Goal: Information Seeking & Learning: Learn about a topic

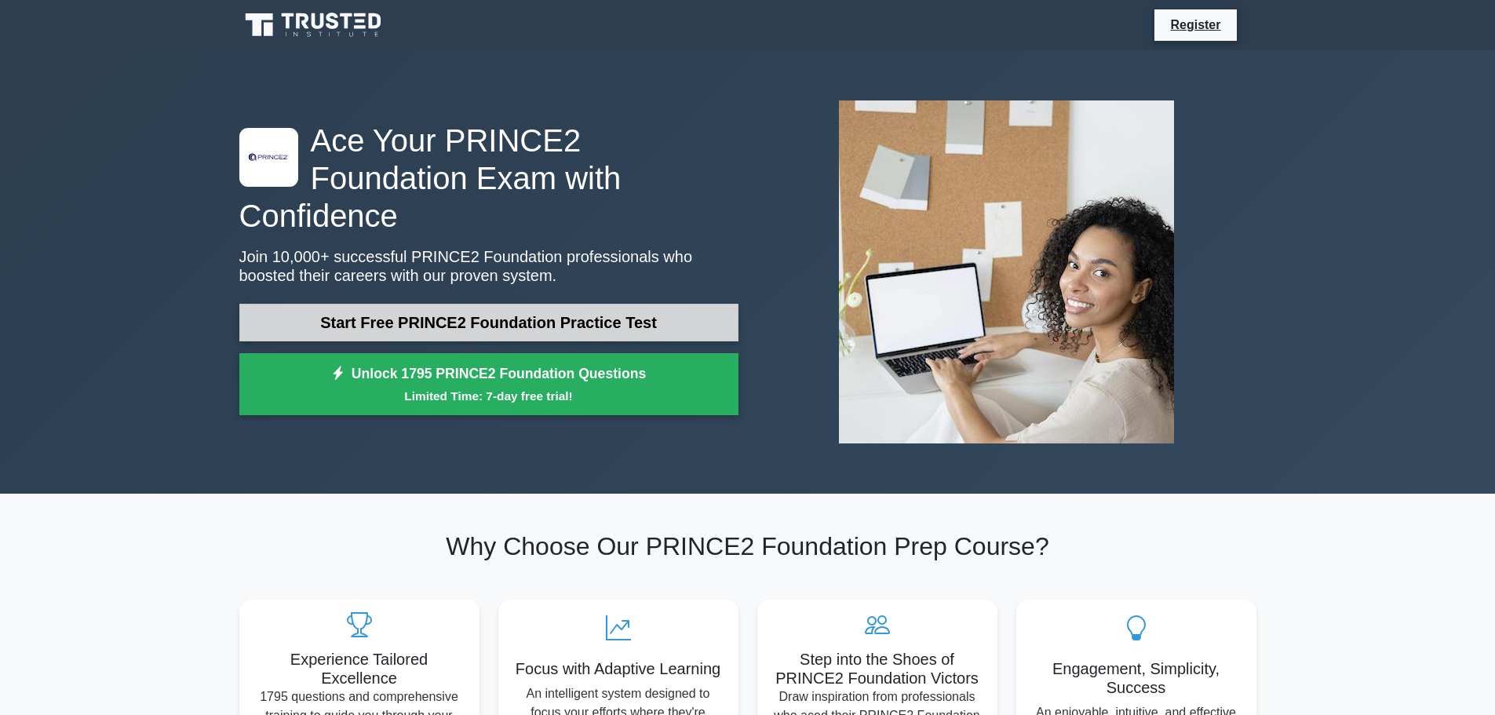
click at [495, 309] on link "Start Free PRINCE2 Foundation Practice Test" at bounding box center [488, 323] width 499 height 38
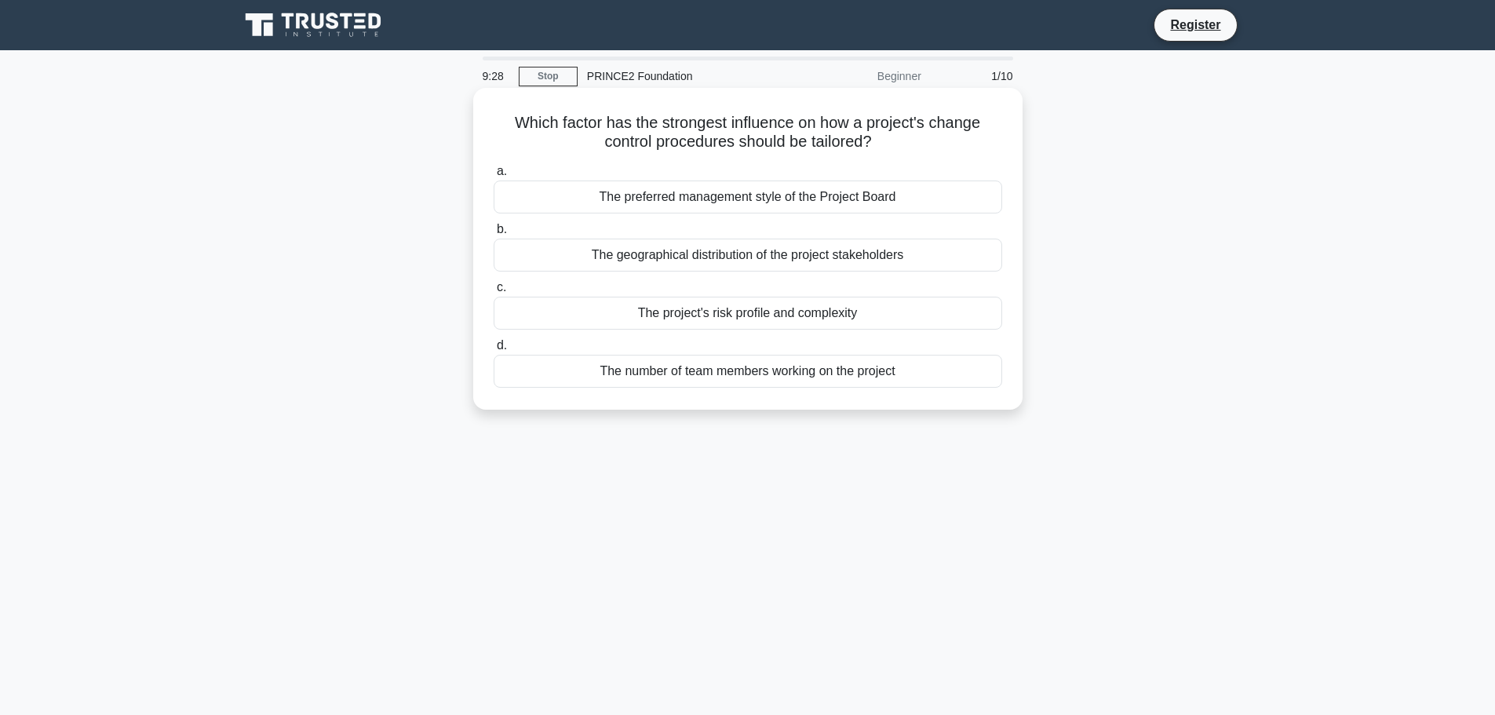
click at [763, 253] on div "The geographical distribution of the project stakeholders" at bounding box center [748, 255] width 508 height 33
click at [494, 235] on input "b. The geographical distribution of the project stakeholders" at bounding box center [494, 229] width 0 height 10
click at [789, 381] on div "The project's approach to quality control." at bounding box center [748, 371] width 508 height 33
click at [494, 351] on input "d. The project's approach to quality control." at bounding box center [494, 346] width 0 height 10
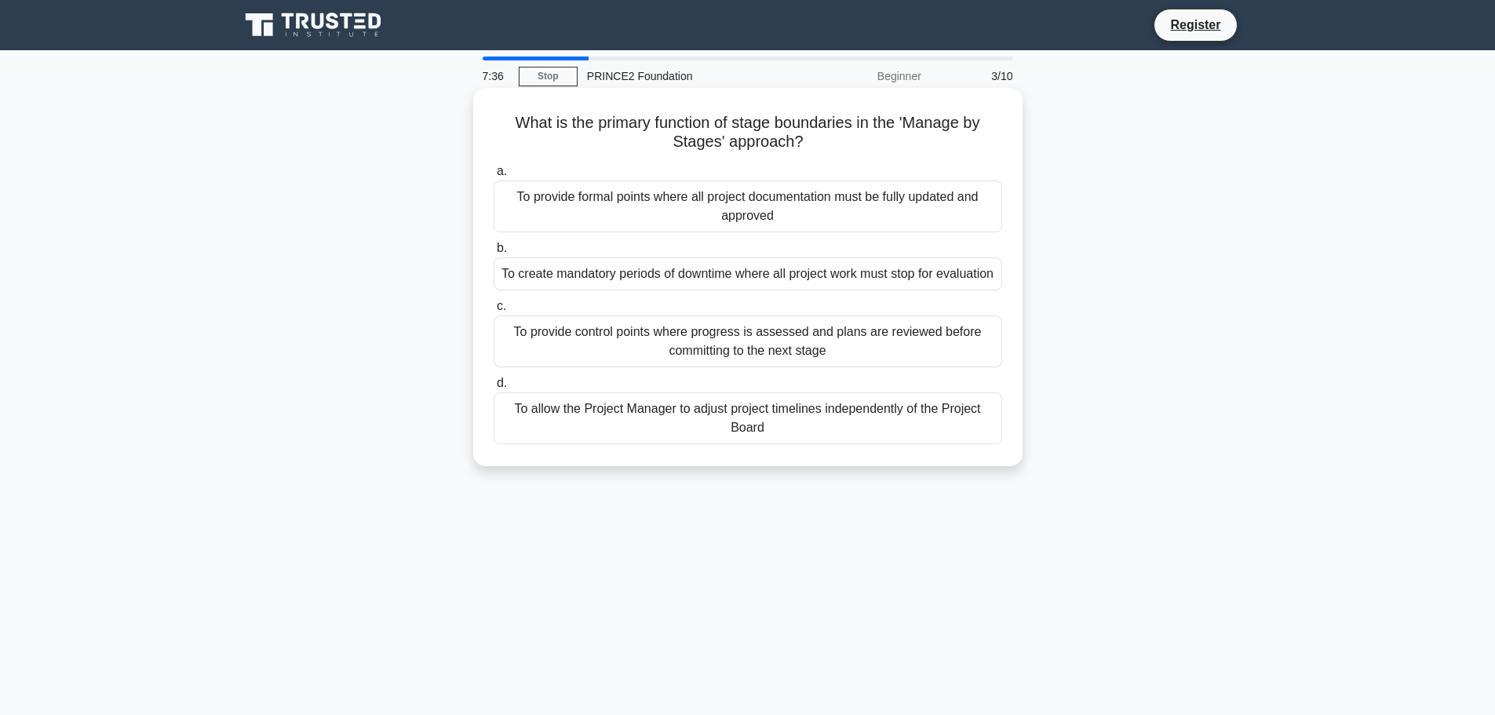
click at [774, 367] on div "To provide control points where progress is assessed and plans are reviewed bef…" at bounding box center [748, 341] width 508 height 52
click at [494, 311] on input "c. To provide control points where progress is assessed and plans are reviewed …" at bounding box center [494, 306] width 0 height 10
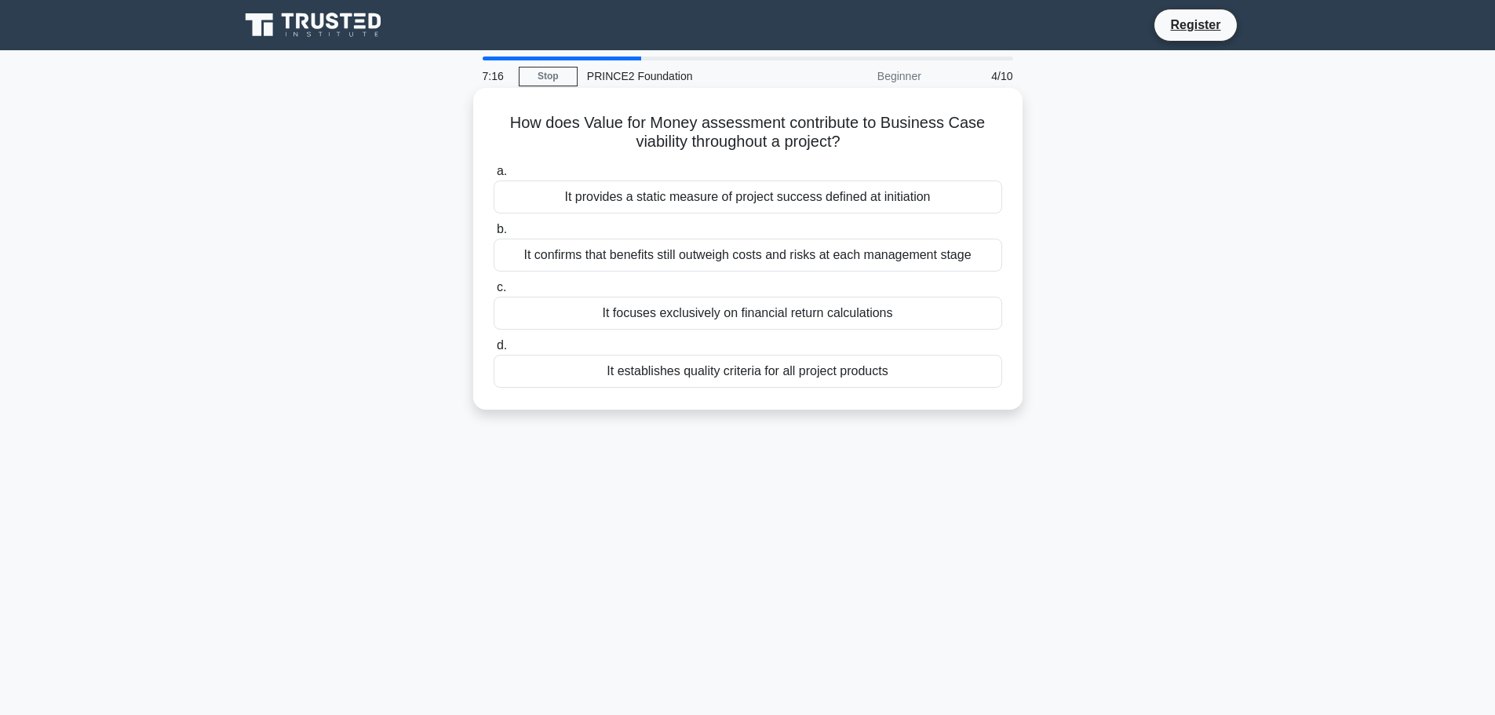
click at [759, 370] on div "It establishes quality criteria for all project products" at bounding box center [748, 371] width 508 height 33
click at [494, 351] on input "d. It establishes quality criteria for all project products" at bounding box center [494, 346] width 0 height 10
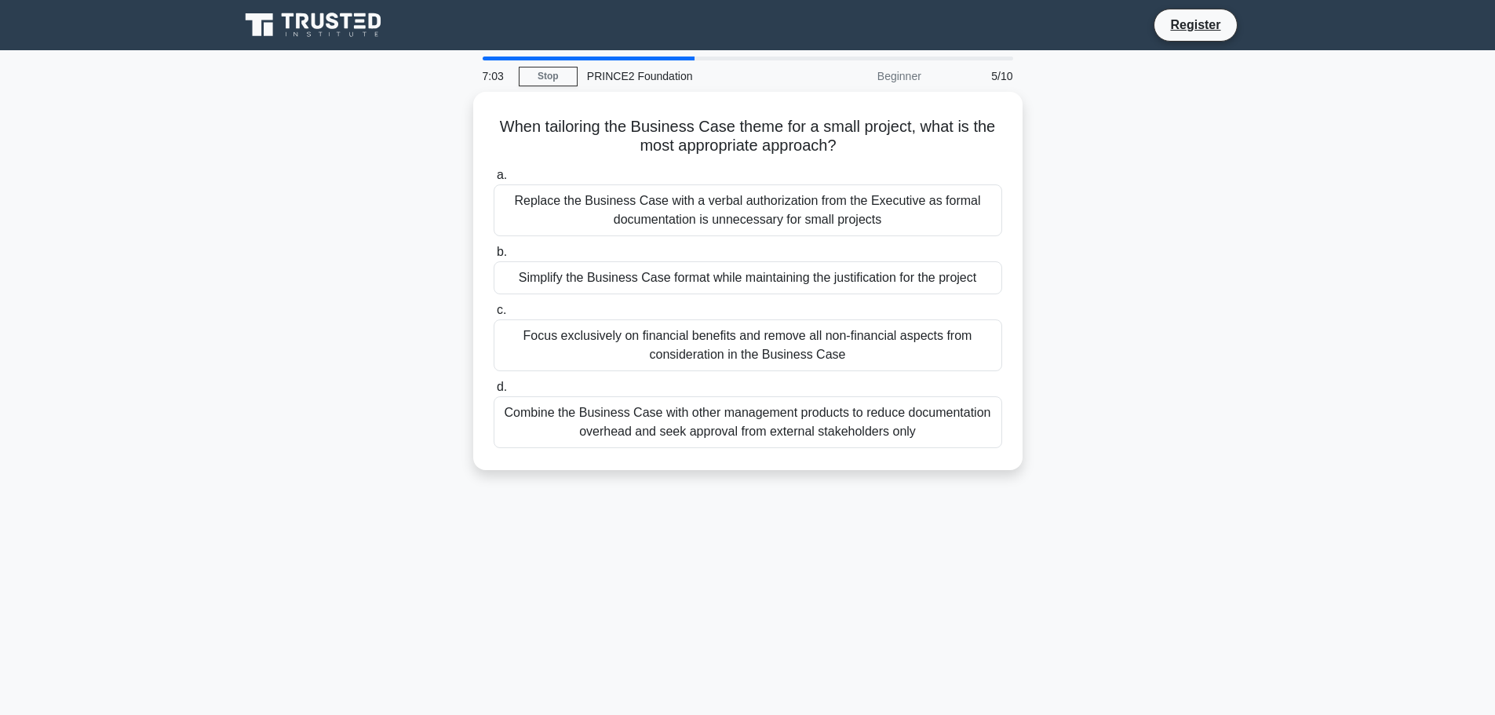
drag, startPoint x: 723, startPoint y: 456, endPoint x: 763, endPoint y: 526, distance: 80.5
click at [763, 526] on div "7:03 Stop PRINCE2 Foundation Beginner 5/10 When tailoring the Business Case the…" at bounding box center [748, 448] width 1036 height 785
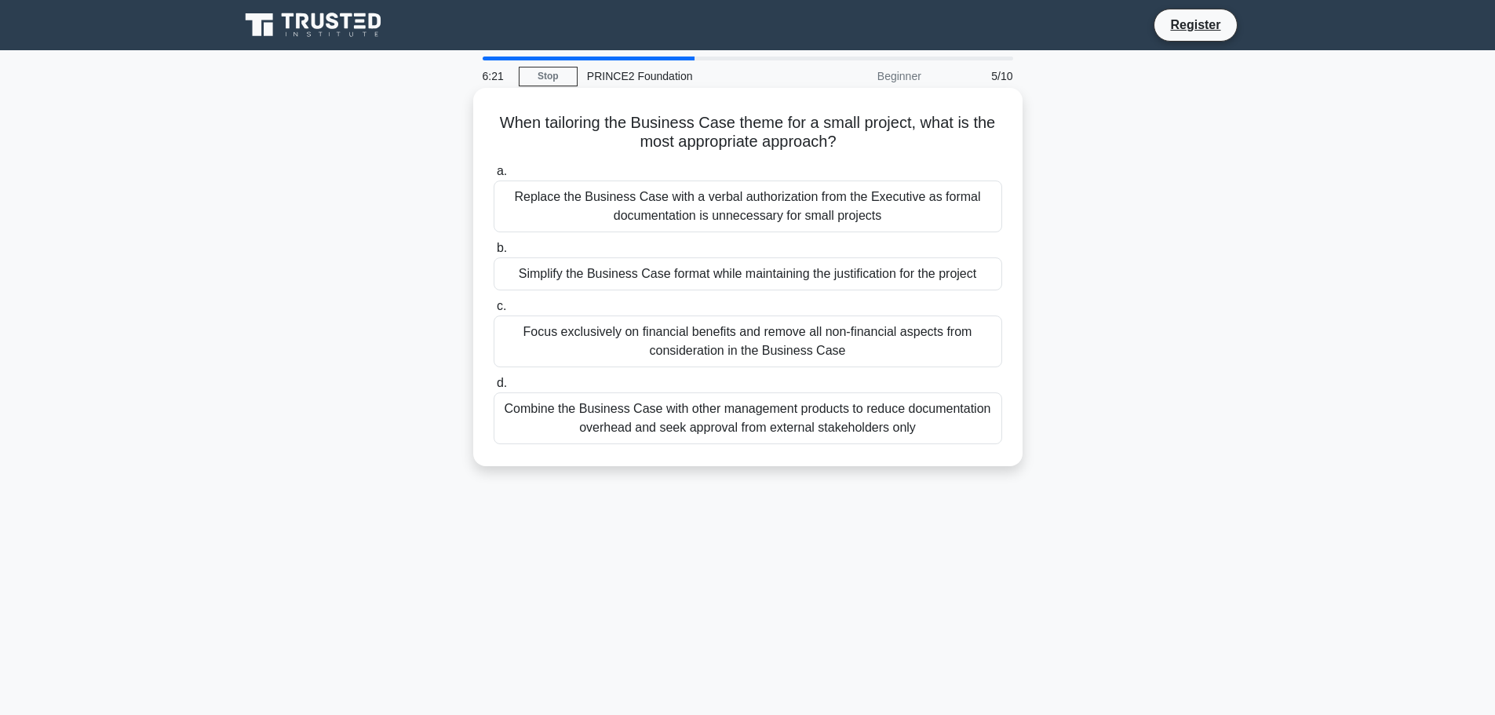
click at [850, 425] on div "Combine the Business Case with other management products to reduce documentatio…" at bounding box center [748, 418] width 508 height 52
click at [494, 388] on input "d. Combine the Business Case with other management products to reduce documenta…" at bounding box center [494, 383] width 0 height 10
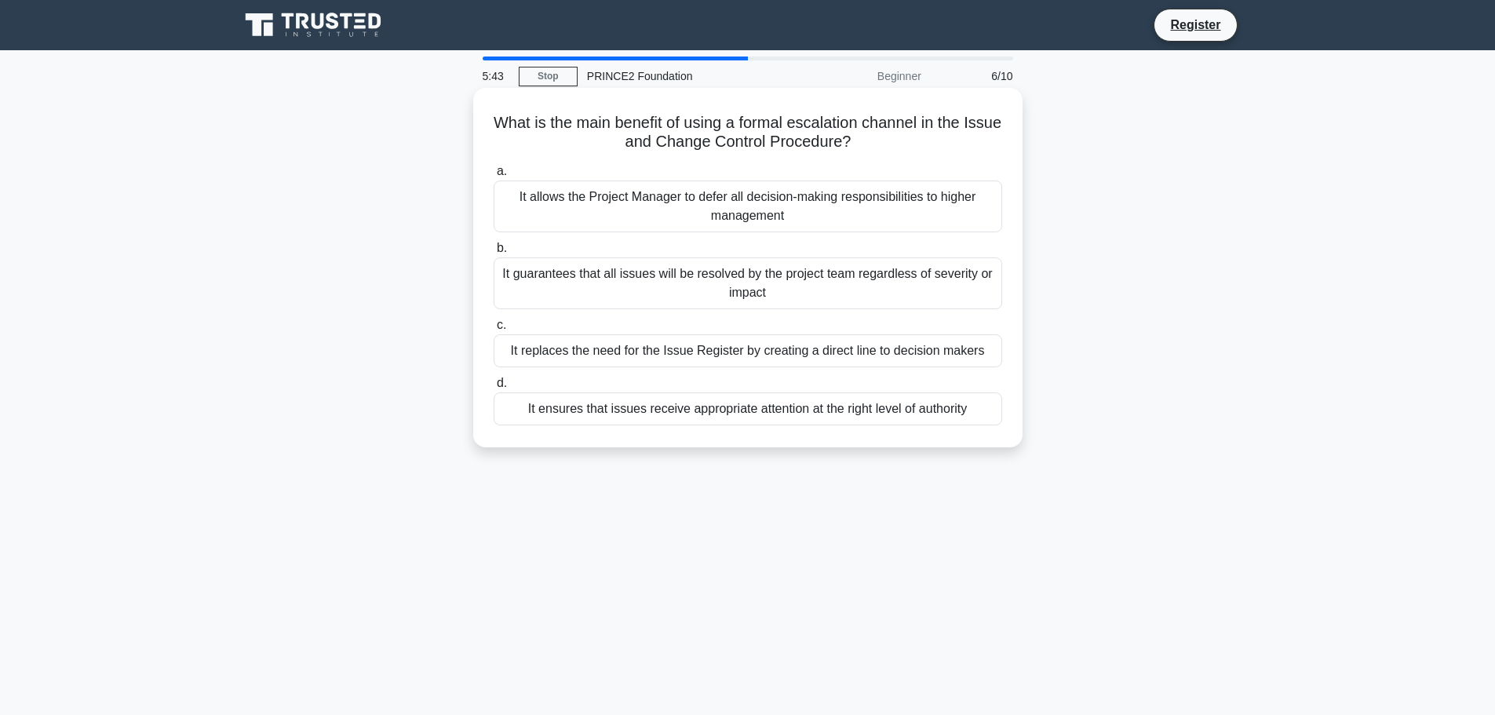
click at [762, 409] on div "It ensures that issues receive appropriate attention at the right level of auth…" at bounding box center [748, 408] width 508 height 33
click at [494, 388] on input "d. It ensures that issues receive appropriate attention at the right level of a…" at bounding box center [494, 383] width 0 height 10
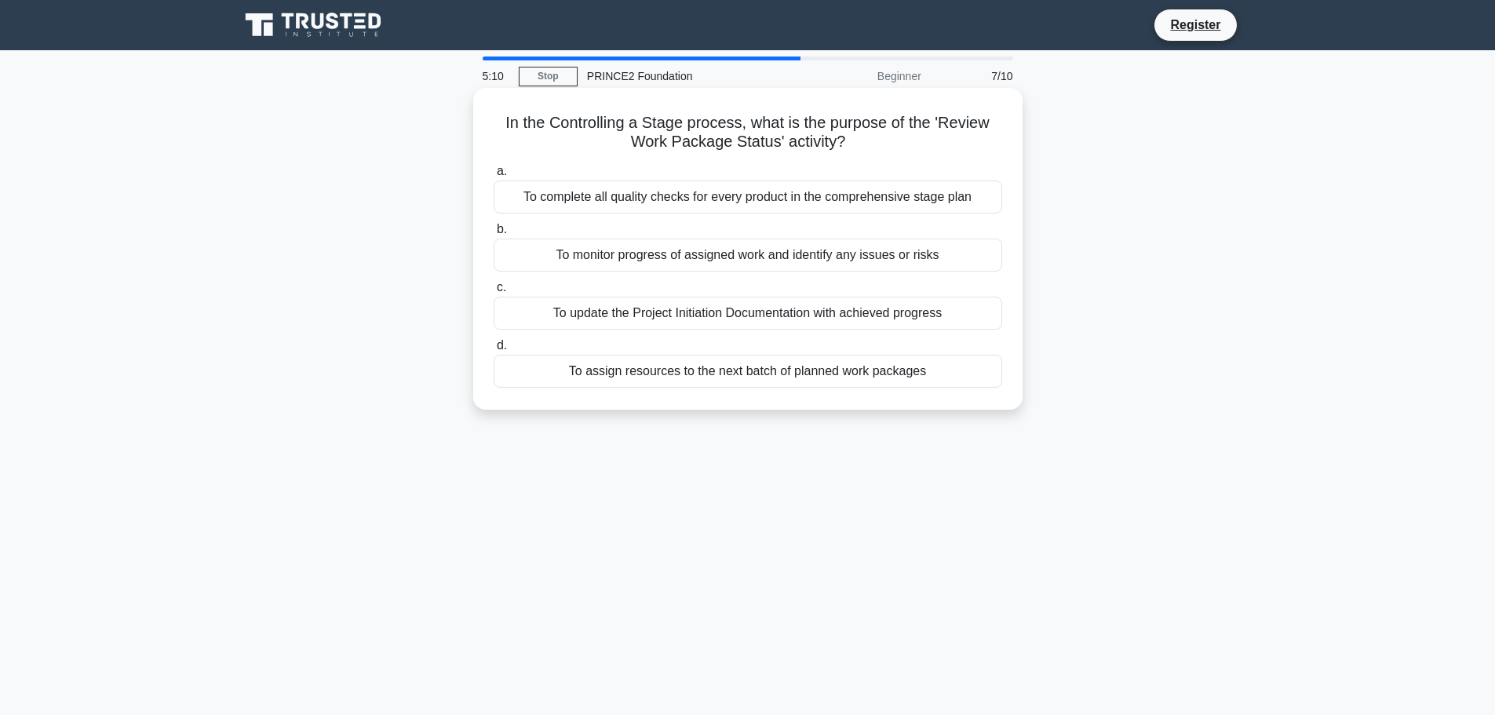
click at [657, 205] on div "To complete all quality checks for every product in the comprehensive stage plan" at bounding box center [748, 196] width 508 height 33
click at [494, 177] on input "a. To complete all quality checks for every product in the comprehensive stage …" at bounding box center [494, 171] width 0 height 10
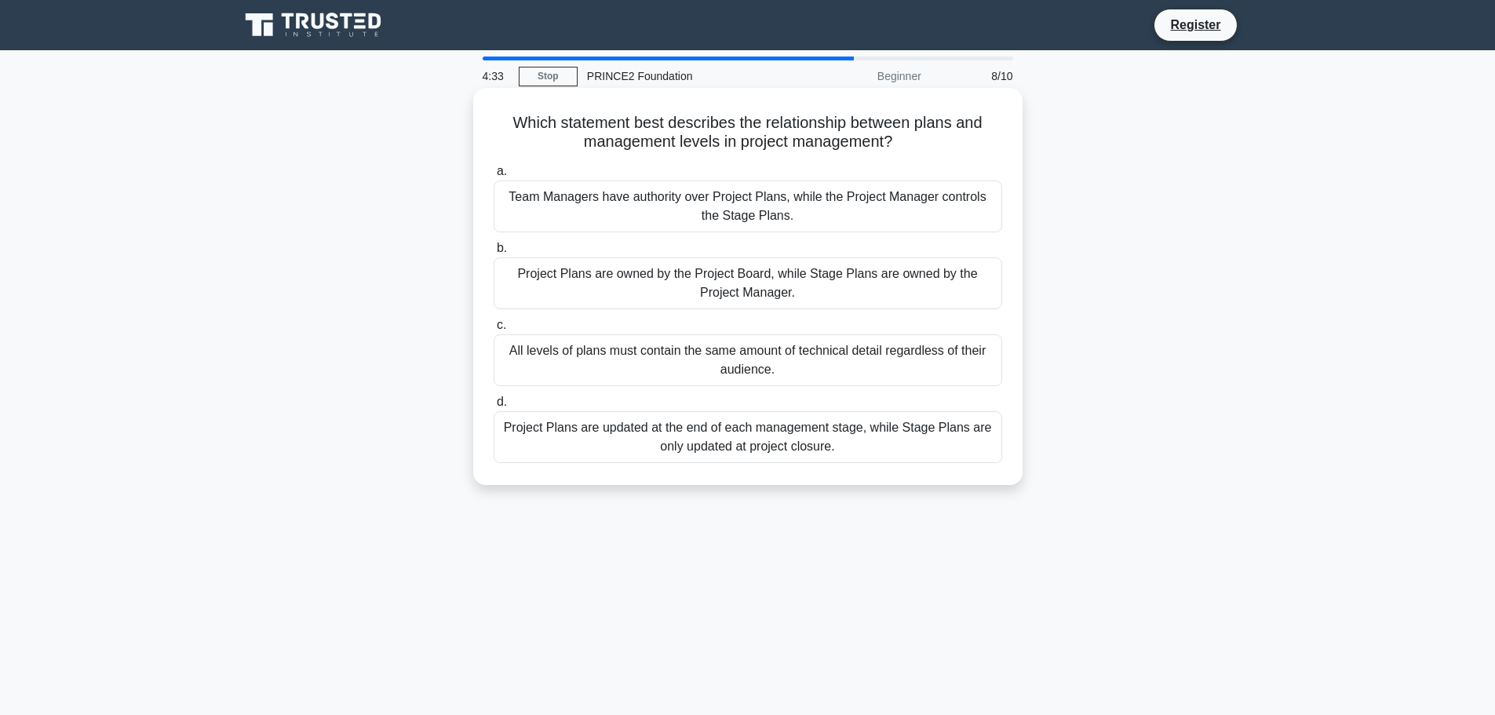
click at [812, 292] on div "Project Plans are owned by the Project Board, while Stage Plans are owned by th…" at bounding box center [748, 283] width 508 height 52
click at [494, 253] on input "b. Project Plans are owned by the Project Board, while Stage Plans are owned by…" at bounding box center [494, 248] width 0 height 10
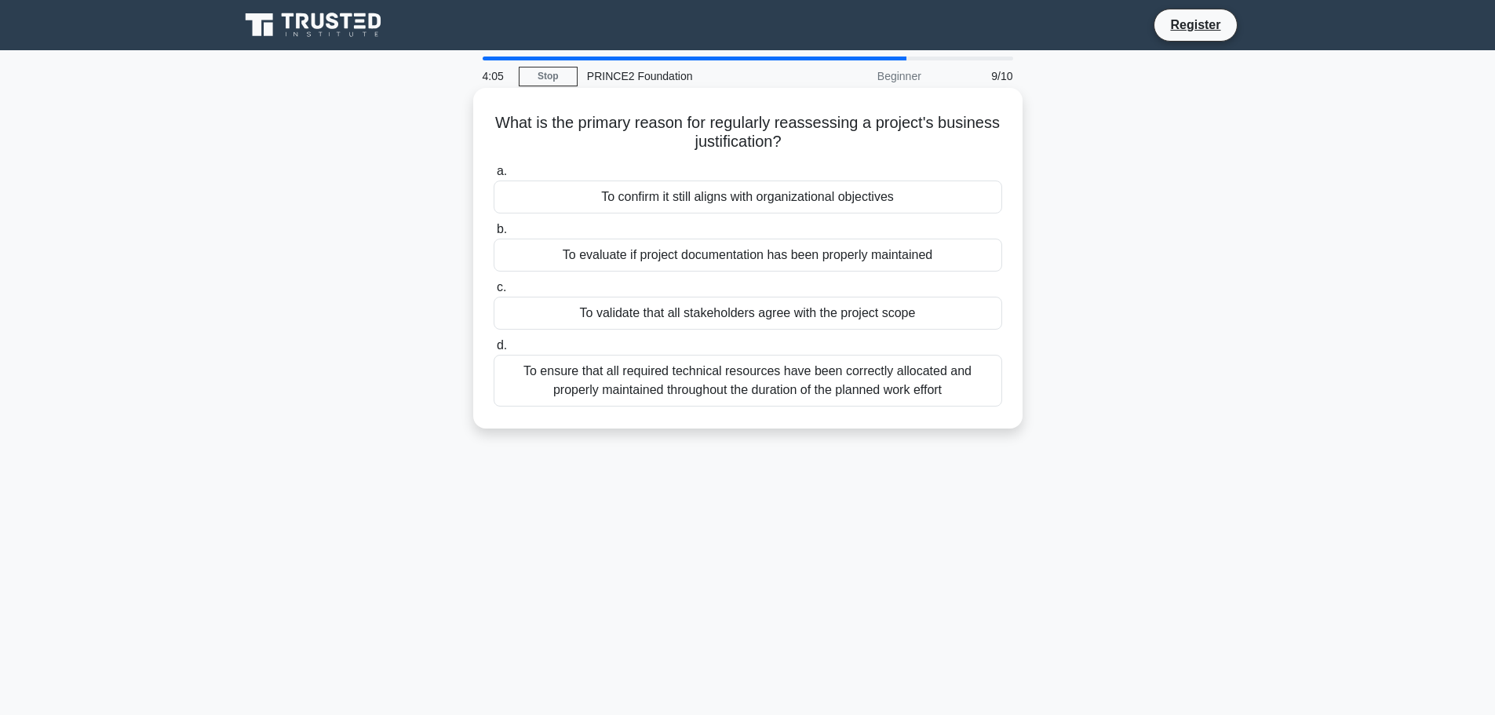
click at [800, 391] on div "To ensure that all required technical resources have been correctly allocated a…" at bounding box center [748, 381] width 508 height 52
click at [494, 351] on input "d. To ensure that all required technical resources have been correctly allocate…" at bounding box center [494, 346] width 0 height 10
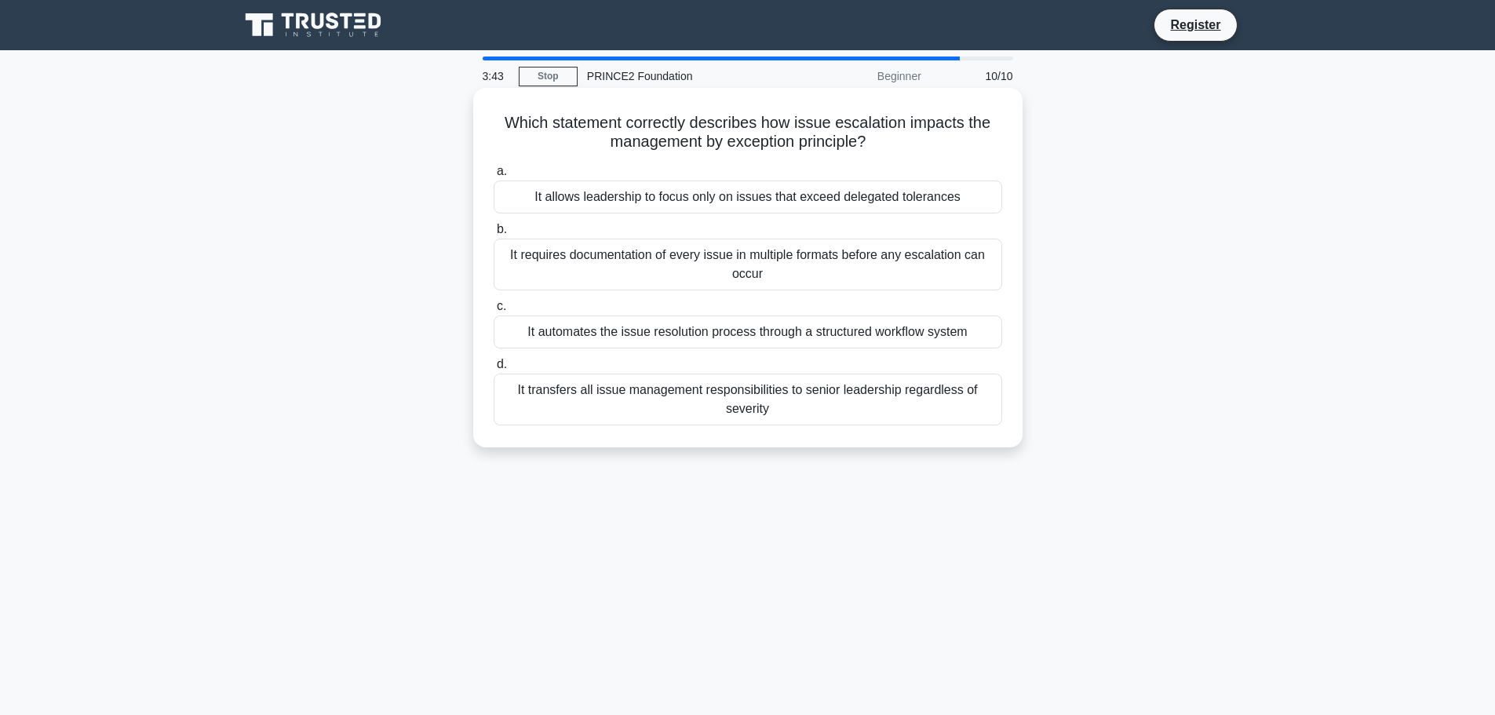
click at [766, 403] on div "It transfers all issue management responsibilities to senior leadership regardl…" at bounding box center [748, 399] width 508 height 52
click at [494, 370] on input "d. It transfers all issue management responsibilities to senior leadership rega…" at bounding box center [494, 364] width 0 height 10
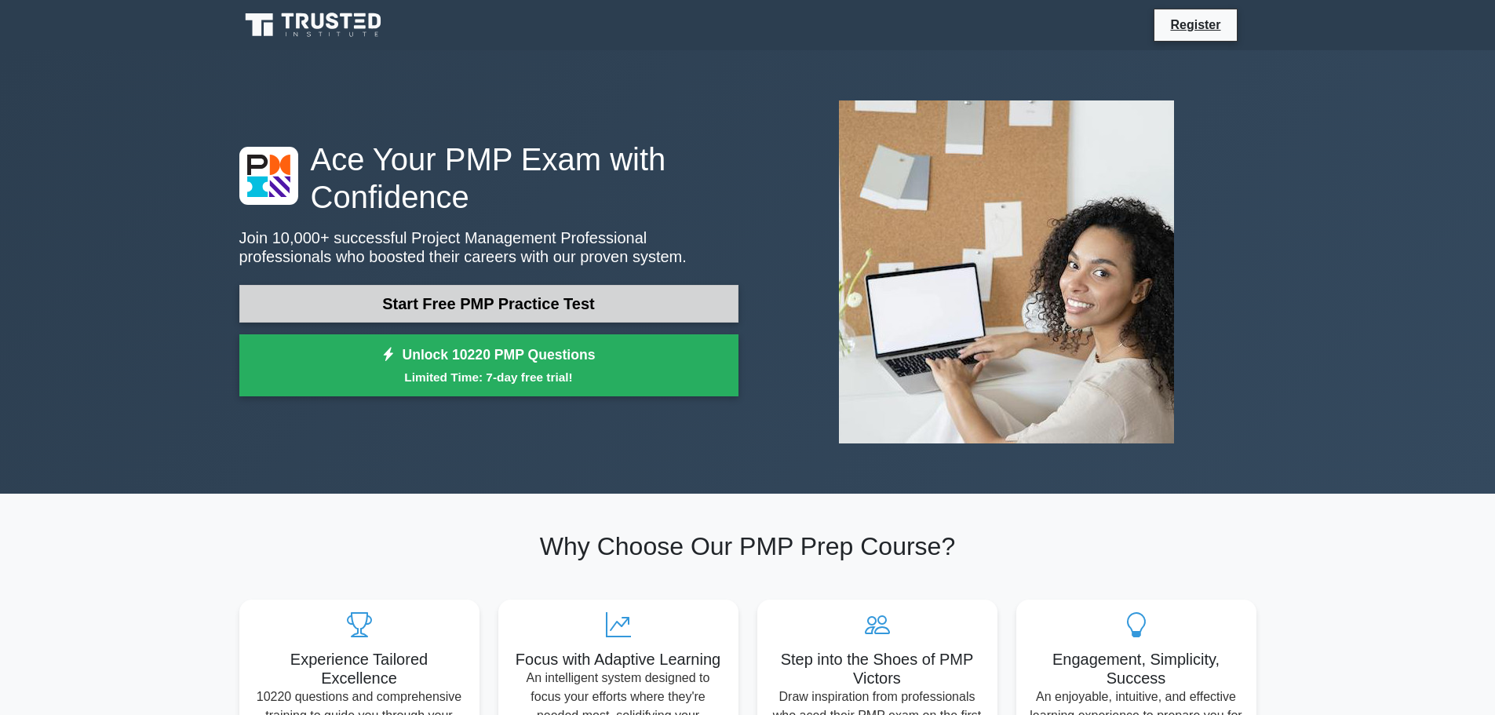
click at [534, 307] on link "Start Free PMP Practice Test" at bounding box center [488, 304] width 499 height 38
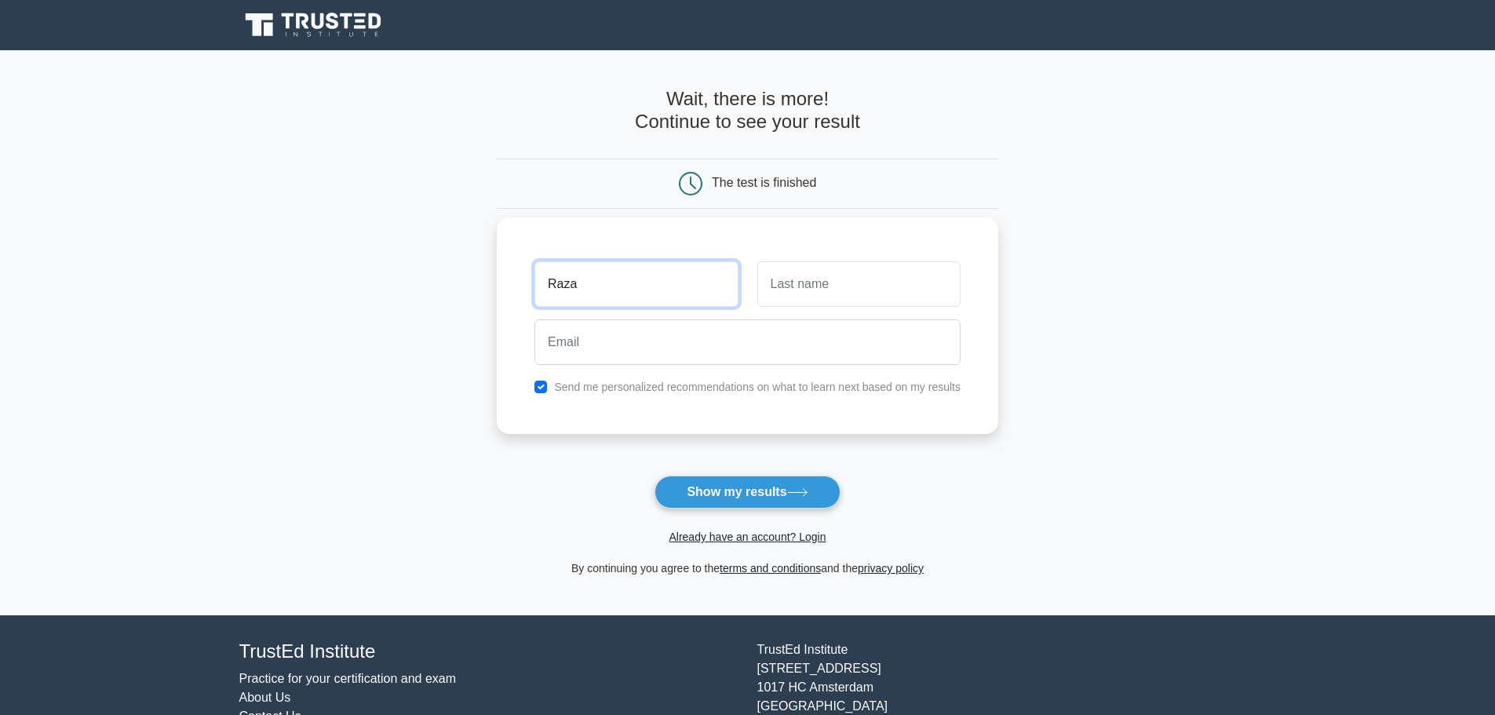
drag, startPoint x: 611, startPoint y: 292, endPoint x: 498, endPoint y: 279, distance: 113.8
click at [498, 279] on div "Raza Send me personalized recommendations on what to learn next based on my res…" at bounding box center [747, 325] width 501 height 217
type input "[PERSON_NAME]"
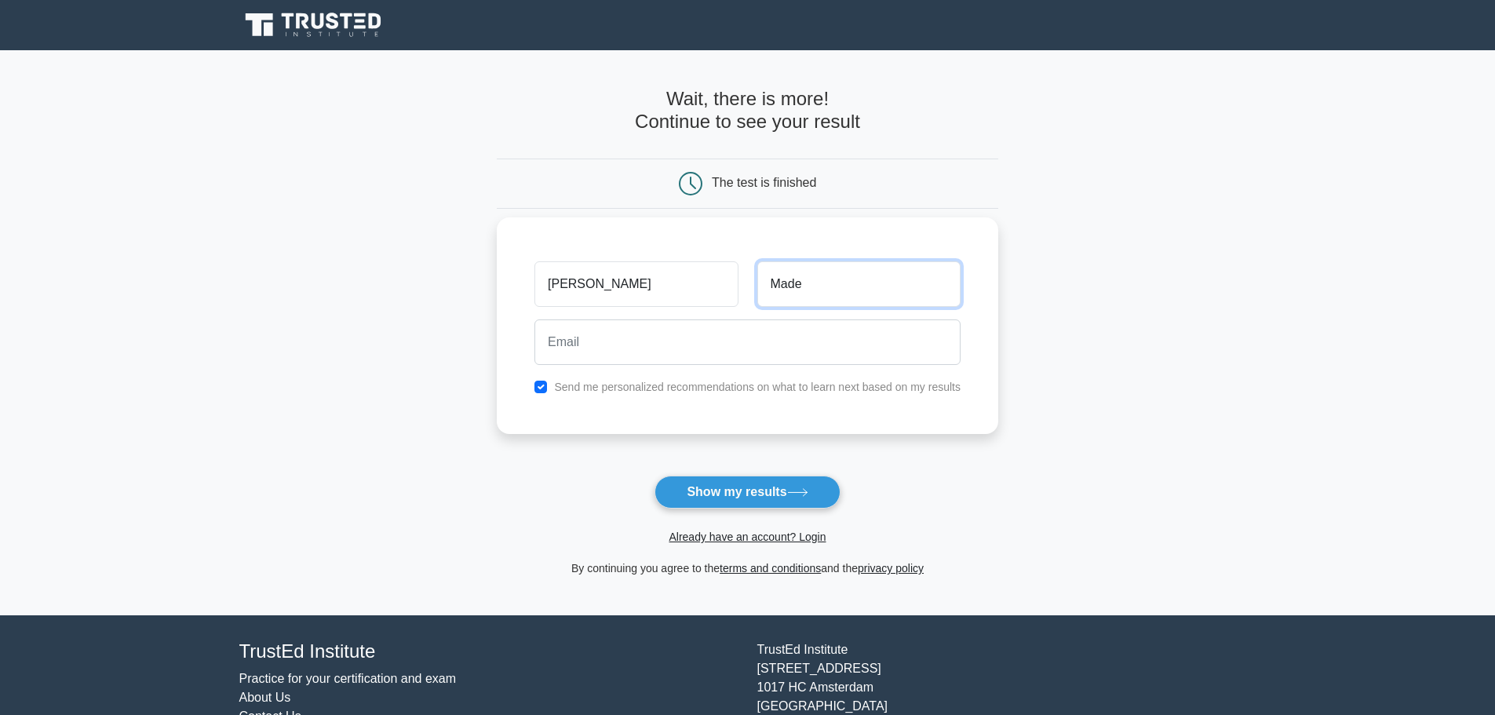
type input "Made"
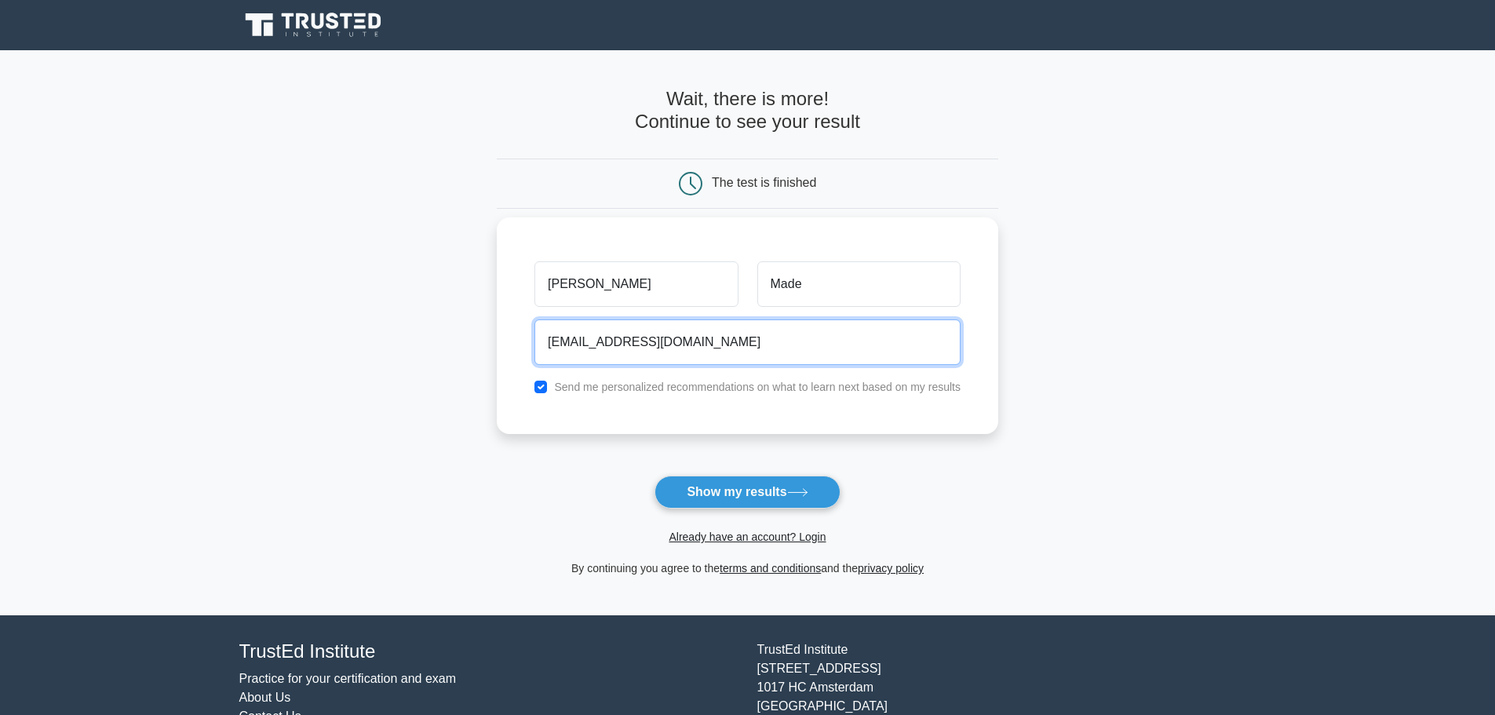
type input "rocomade6@gmail.com"
click at [545, 383] on input "checkbox" at bounding box center [540, 387] width 13 height 13
checkbox input "false"
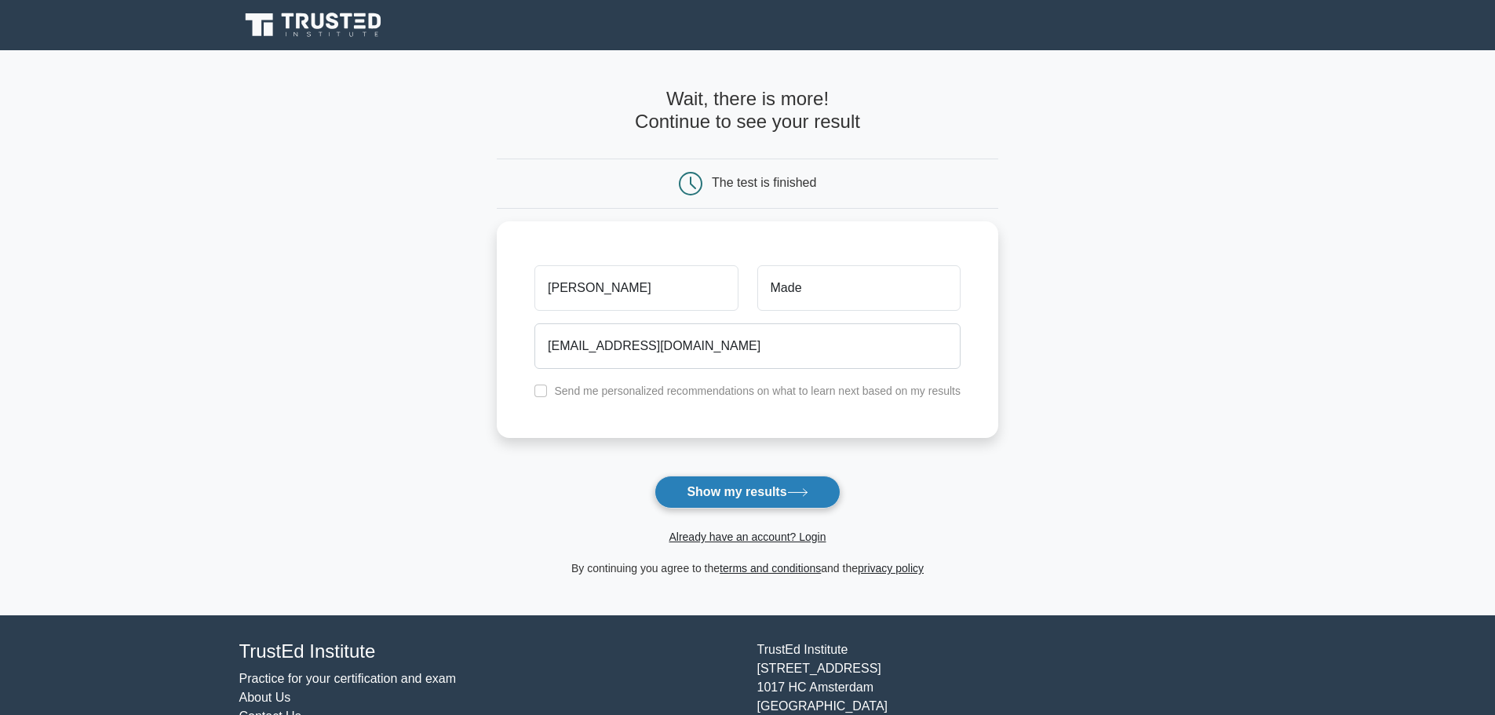
click at [741, 497] on button "Show my results" at bounding box center [746, 491] width 185 height 33
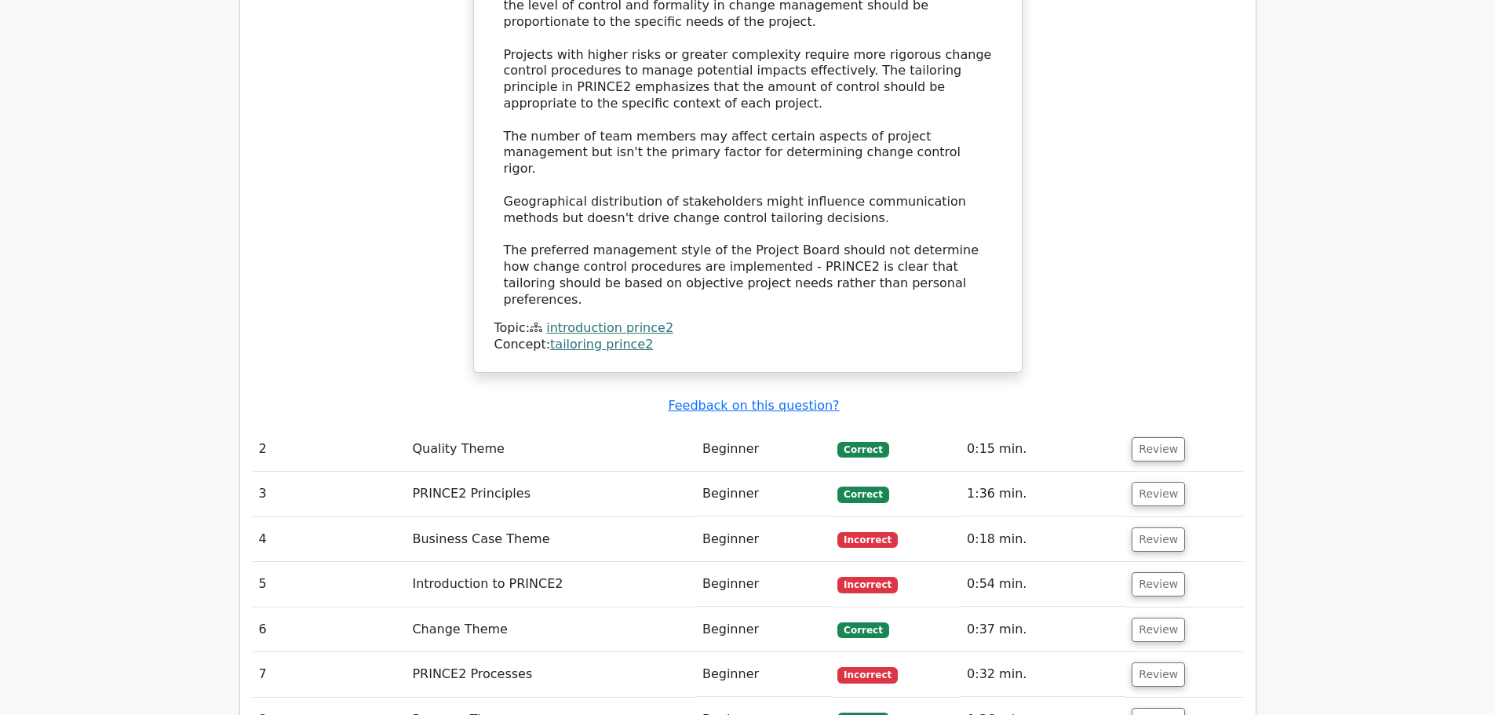
scroll to position [1805, 0]
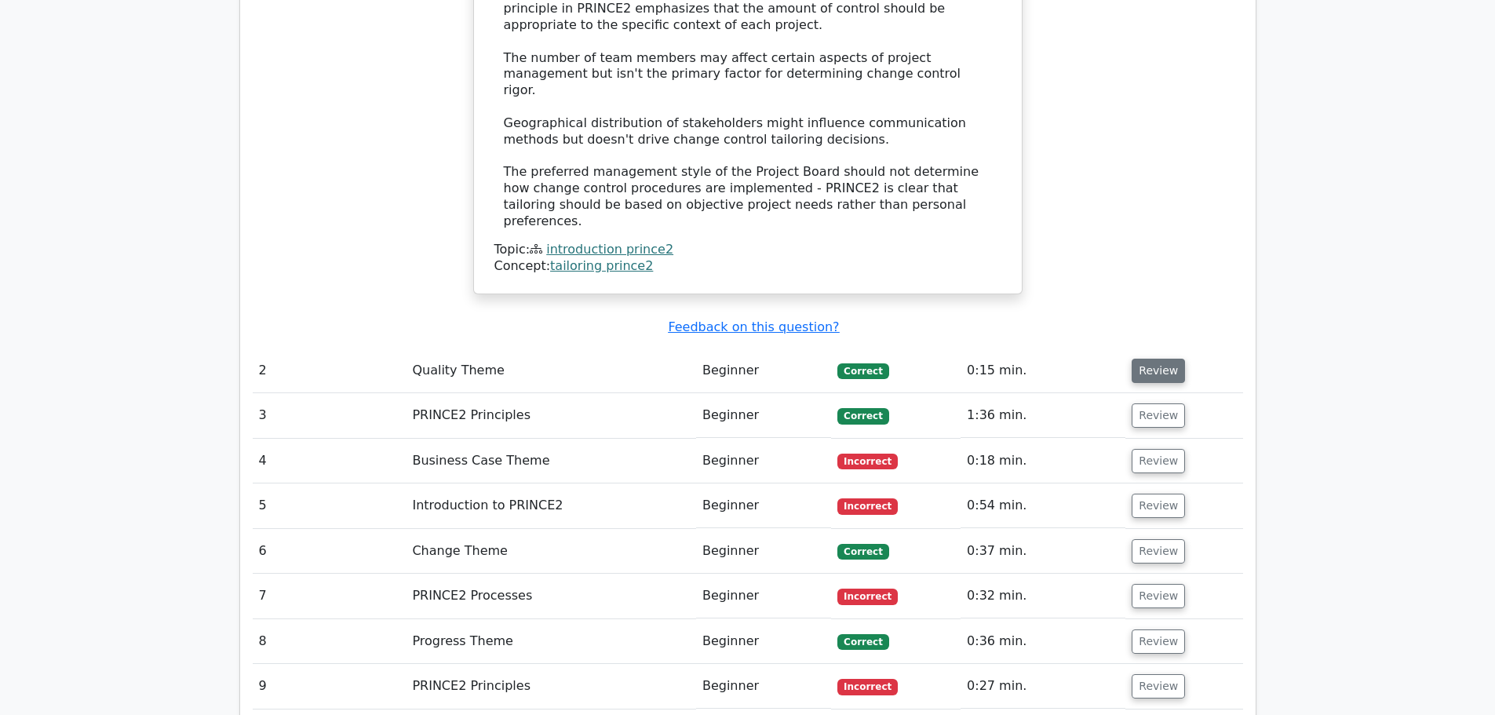
click at [1150, 359] on button "Review" at bounding box center [1157, 371] width 53 height 24
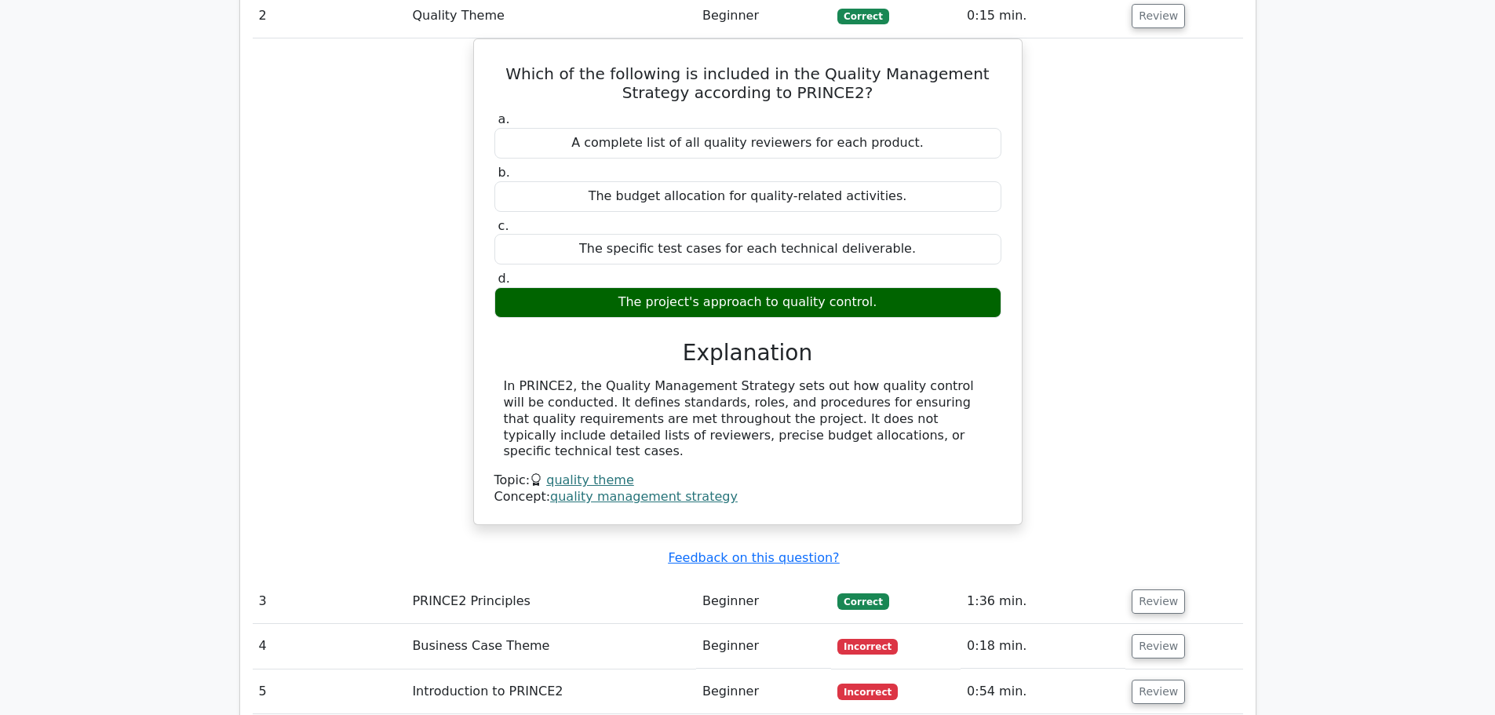
scroll to position [2432, 0]
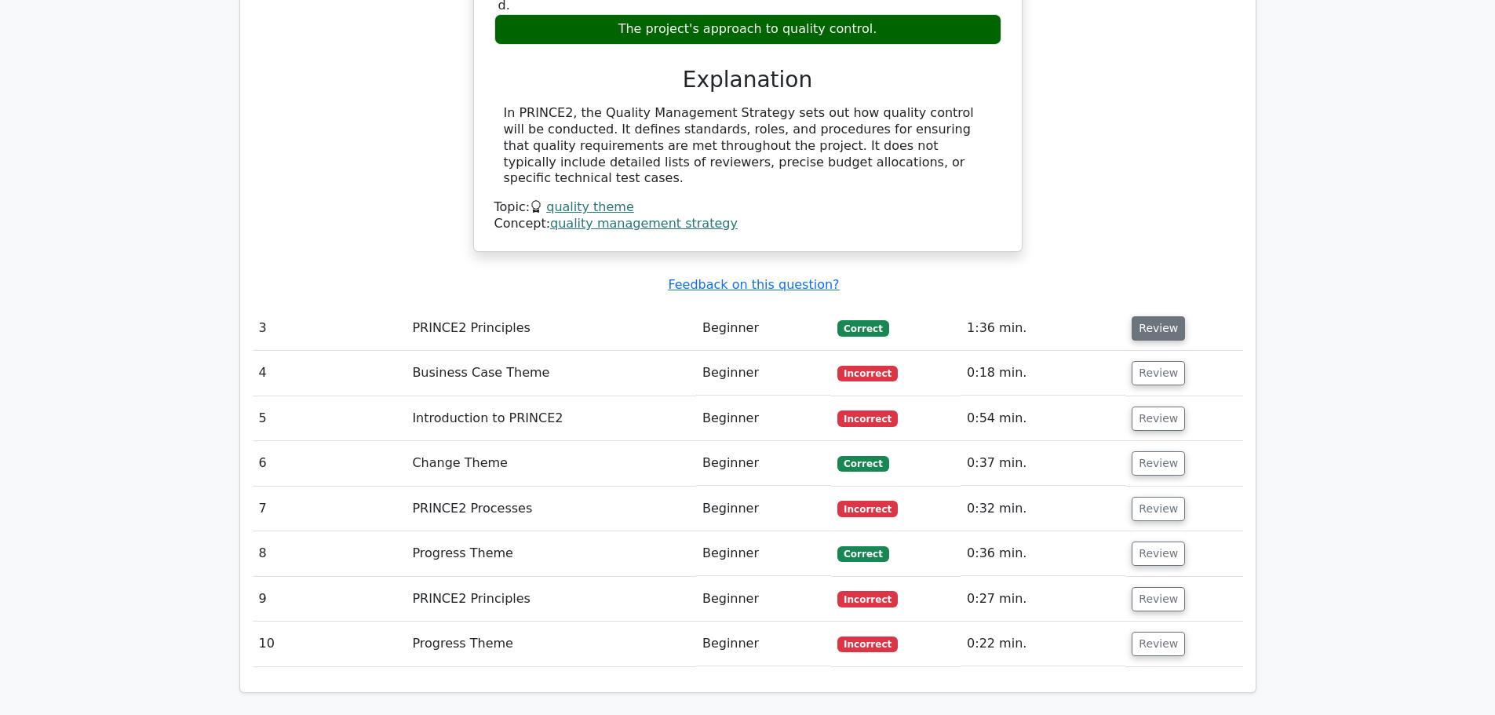
click at [1157, 316] on button "Review" at bounding box center [1157, 328] width 53 height 24
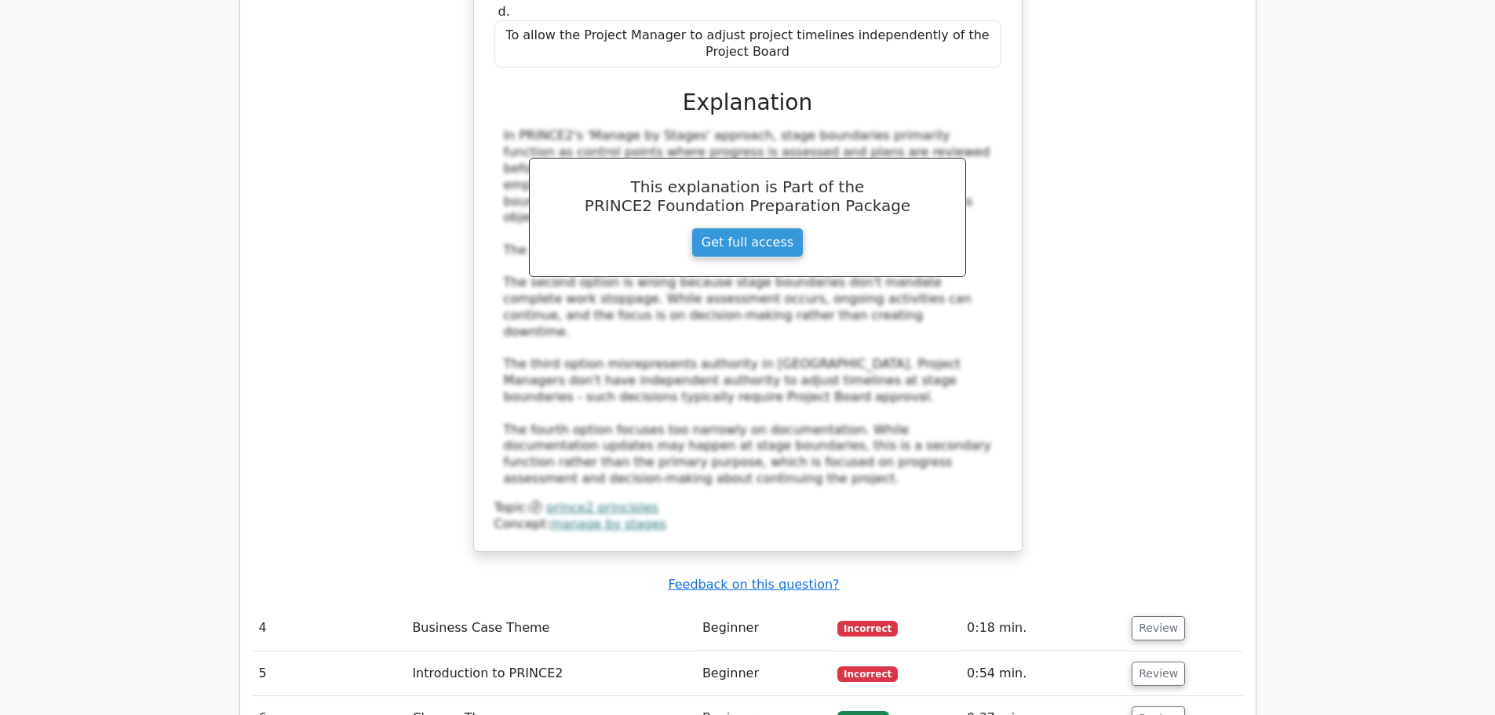
scroll to position [3217, 0]
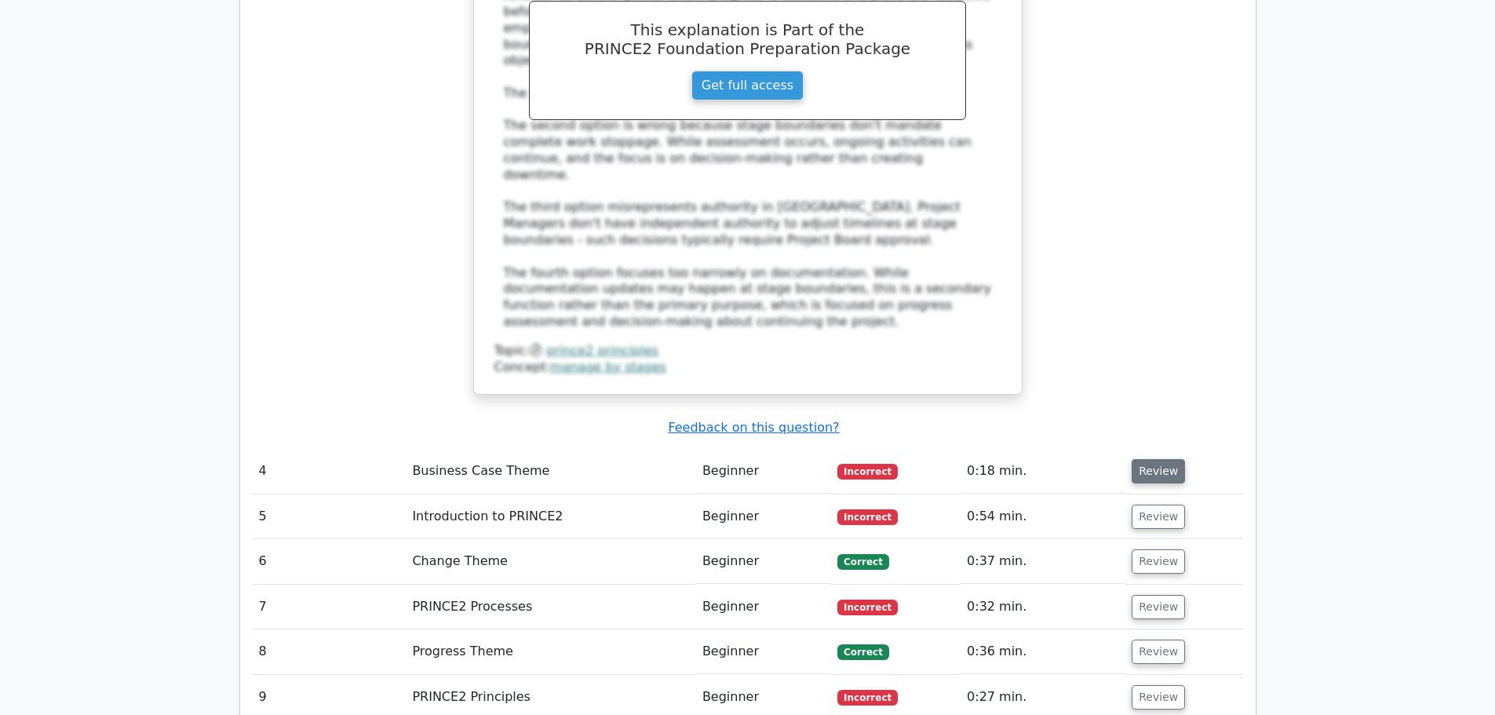
click at [1146, 459] on button "Review" at bounding box center [1157, 471] width 53 height 24
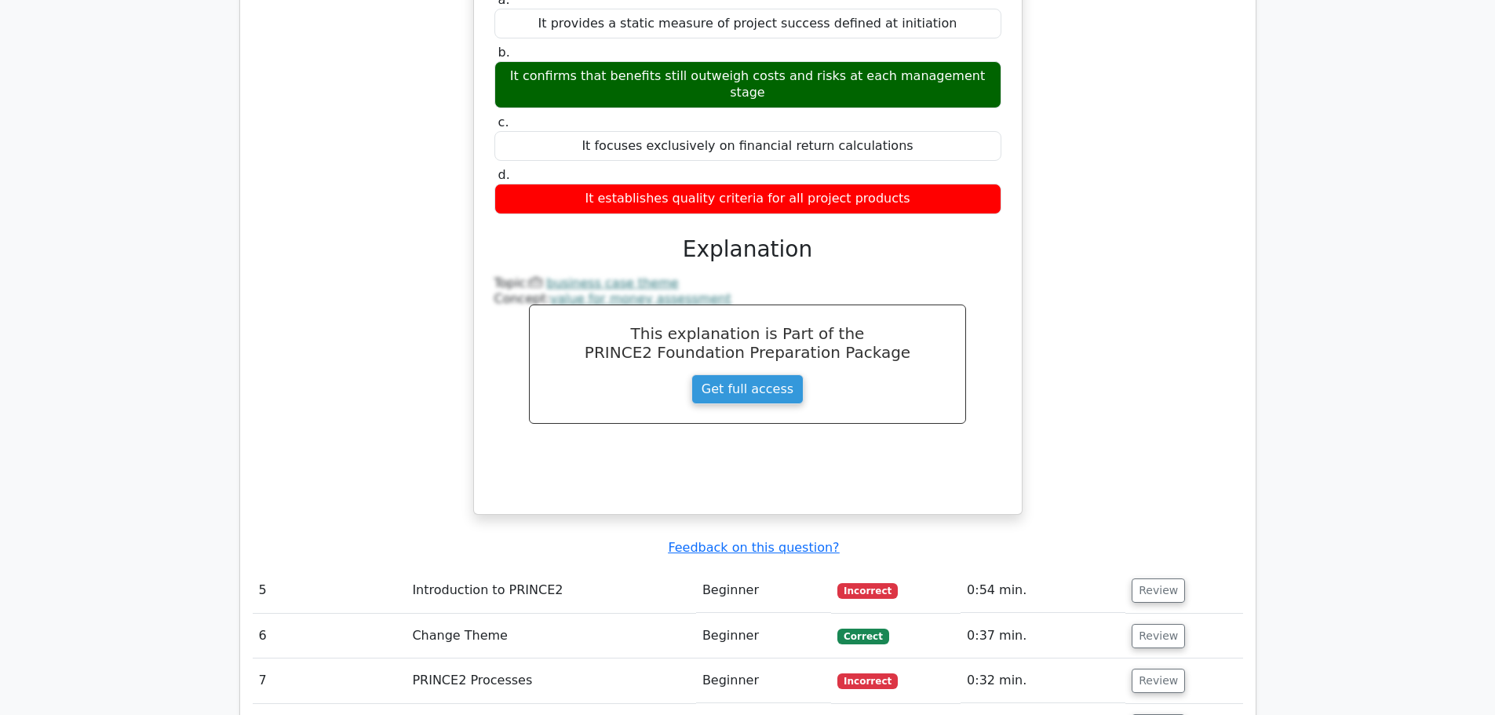
scroll to position [3923, 0]
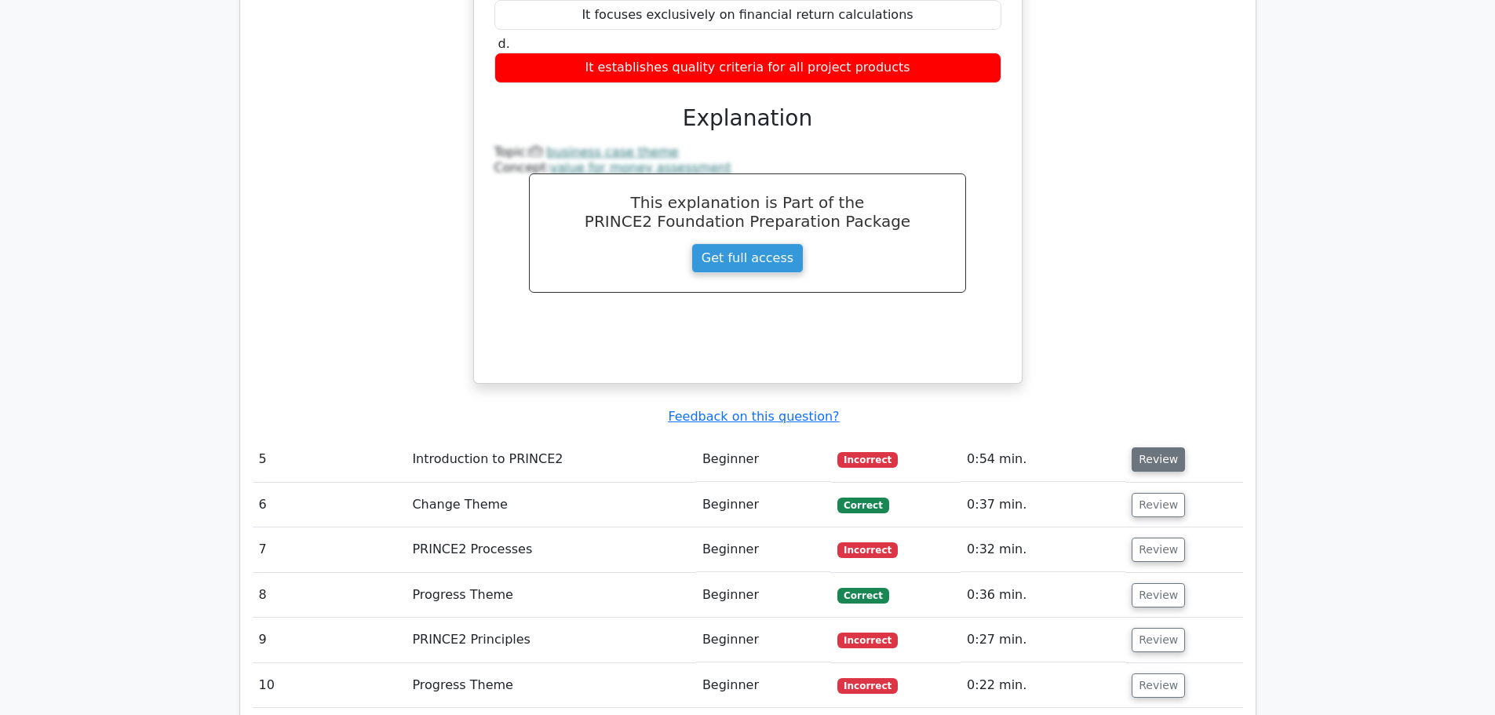
click at [1156, 447] on button "Review" at bounding box center [1157, 459] width 53 height 24
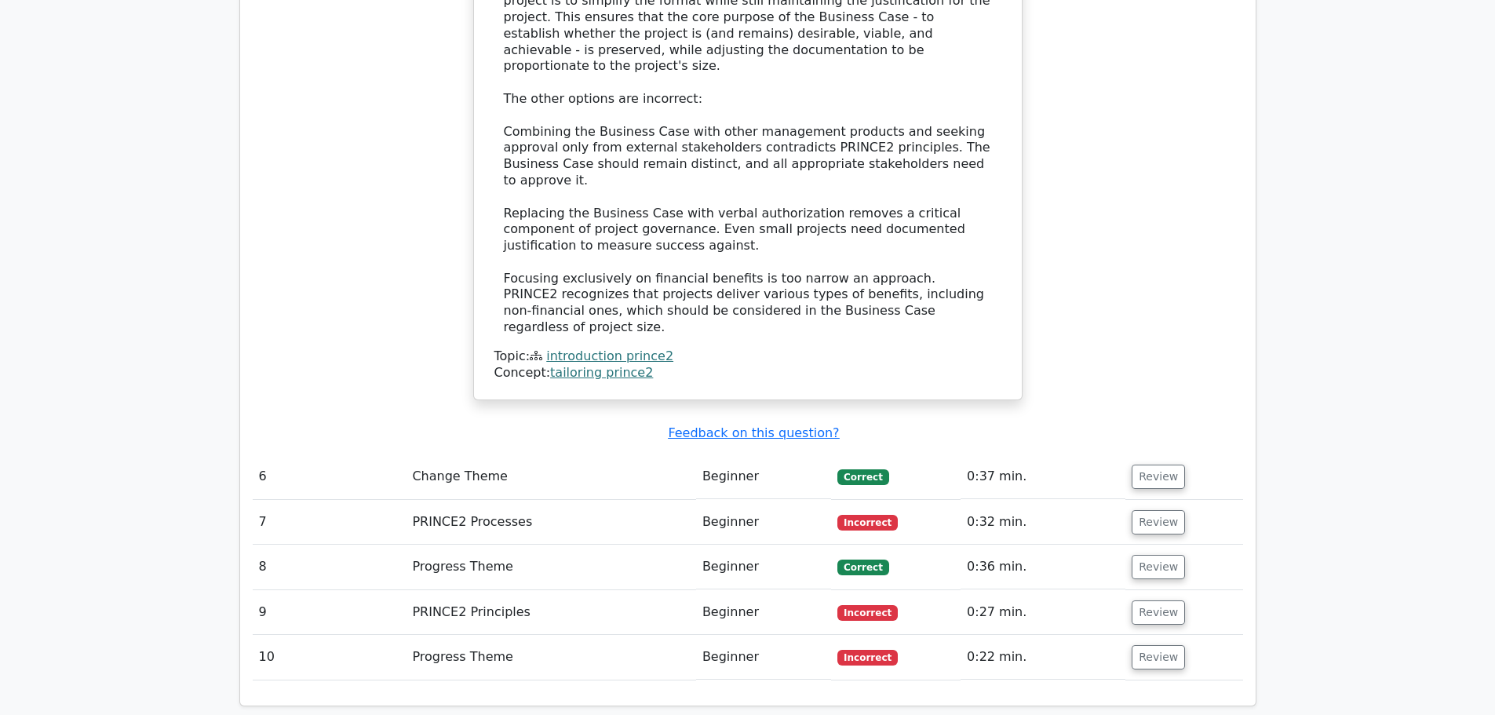
scroll to position [4943, 0]
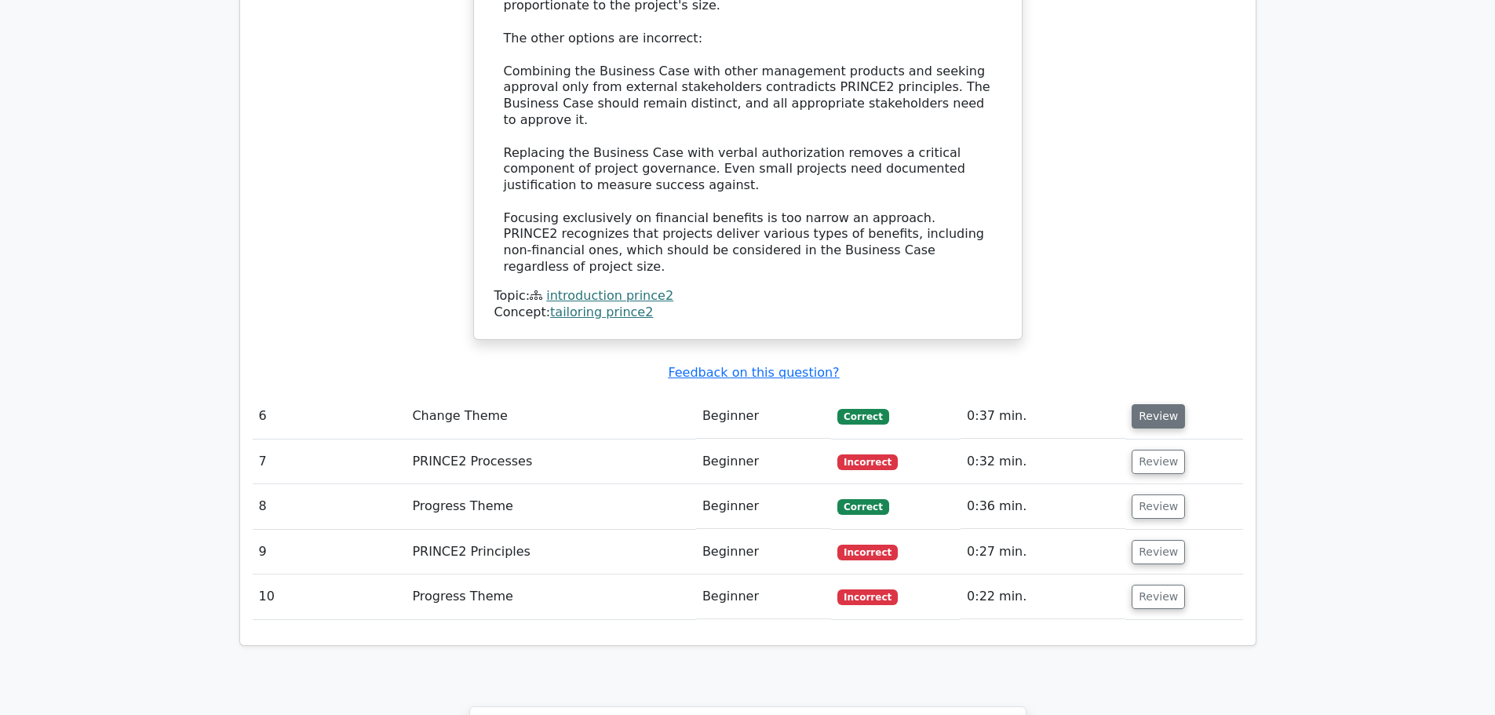
click at [1155, 404] on button "Review" at bounding box center [1157, 416] width 53 height 24
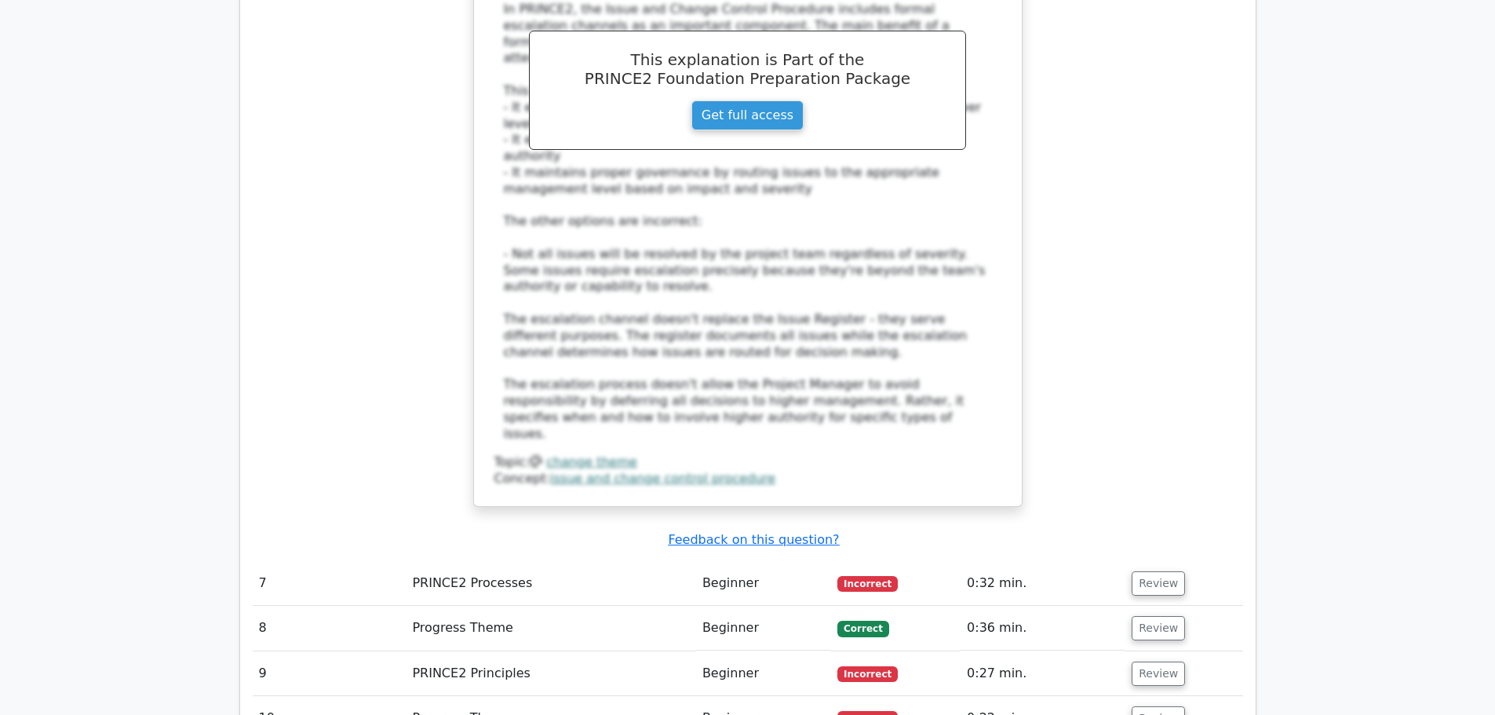
scroll to position [5884, 0]
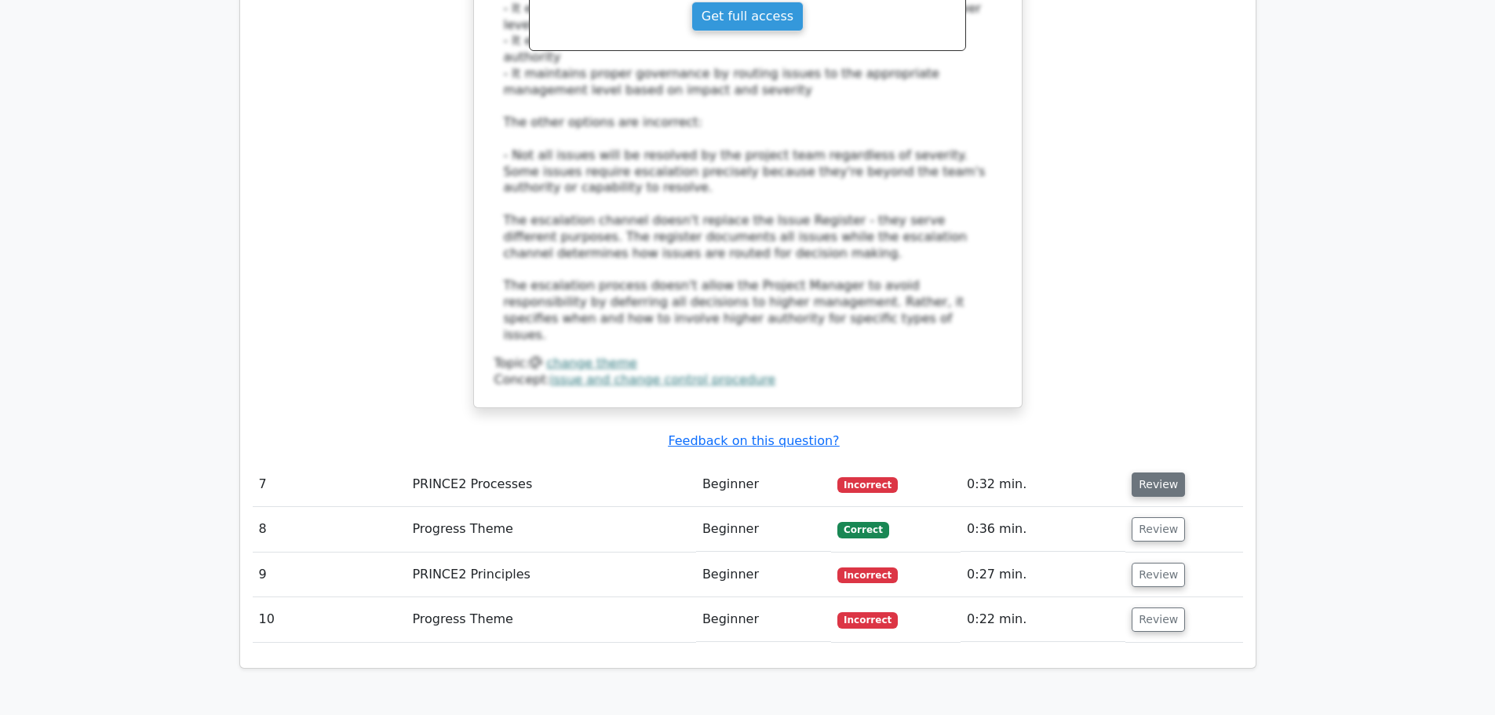
click at [1152, 472] on button "Review" at bounding box center [1157, 484] width 53 height 24
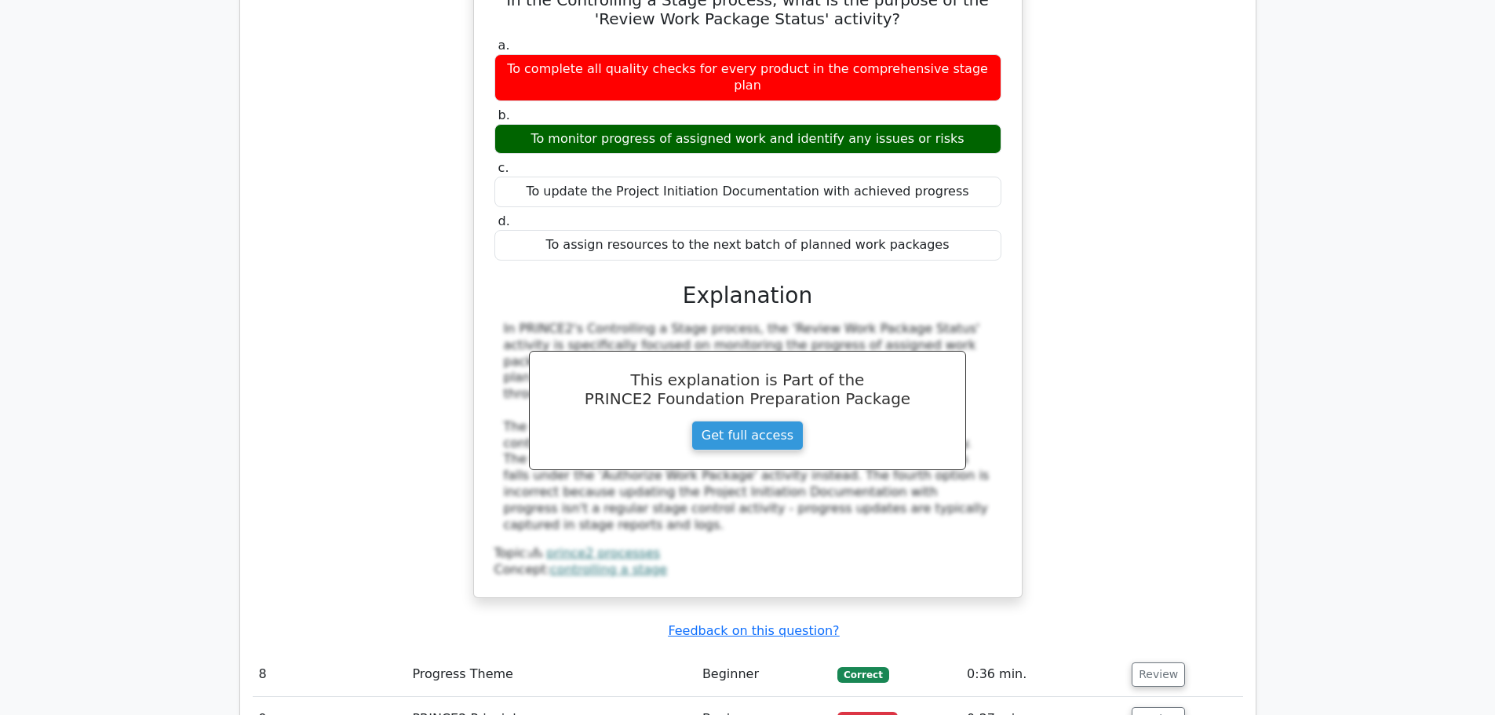
scroll to position [6434, 0]
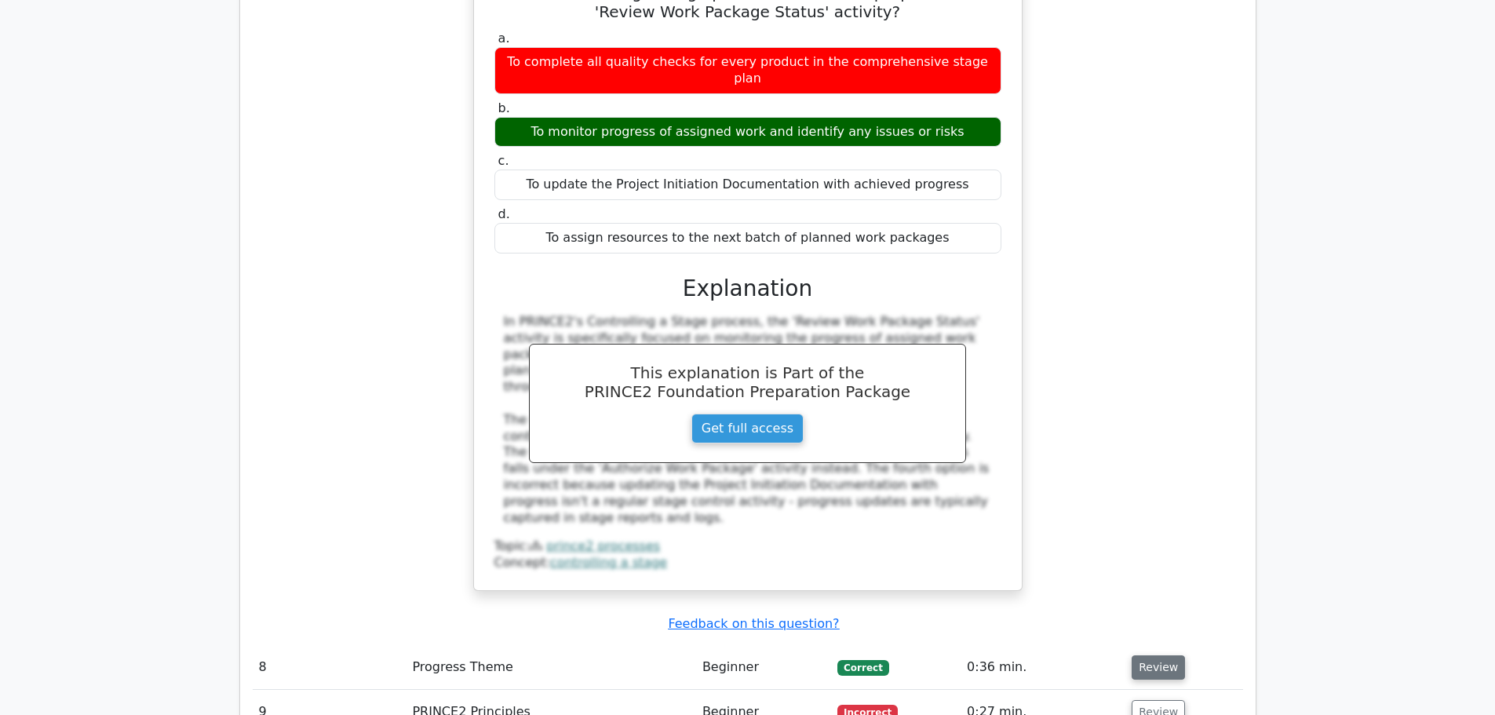
click at [1148, 655] on button "Review" at bounding box center [1157, 667] width 53 height 24
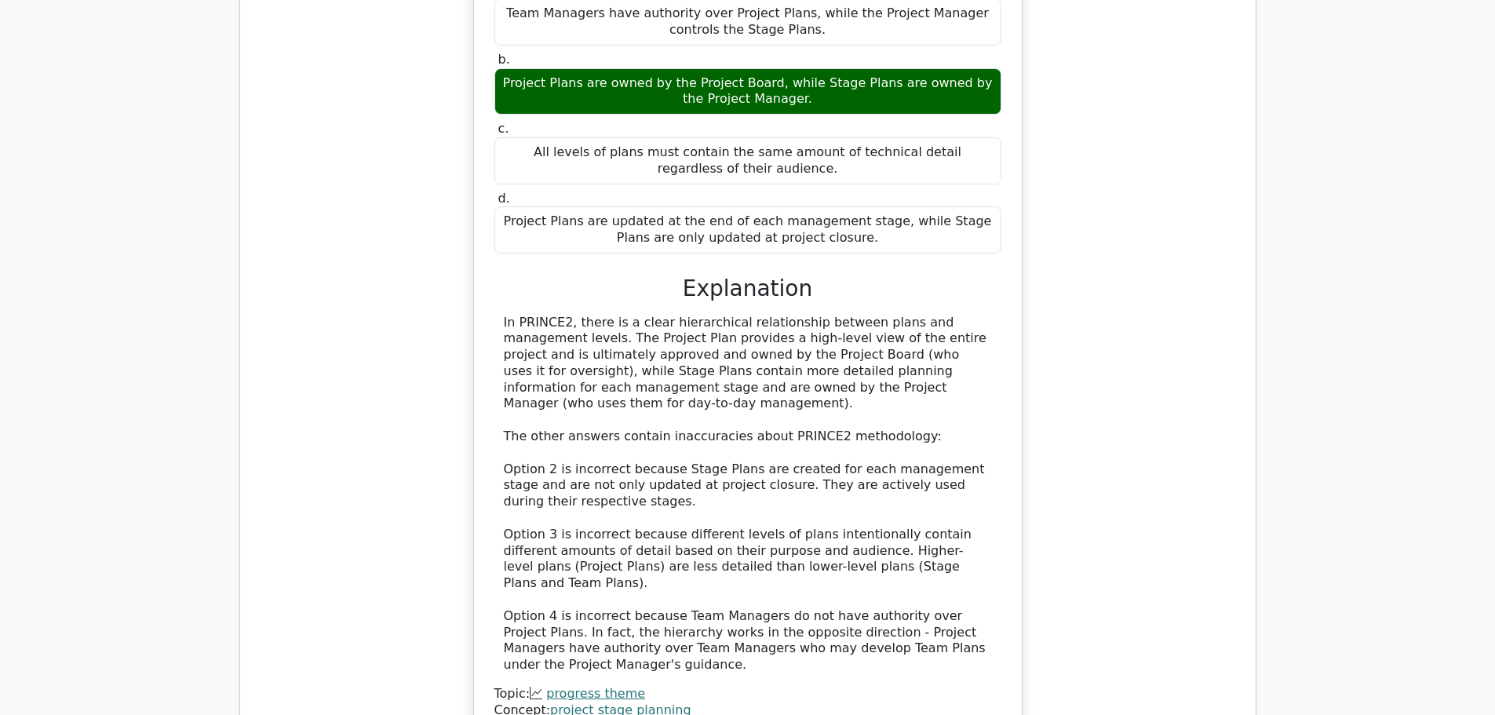
scroll to position [7297, 0]
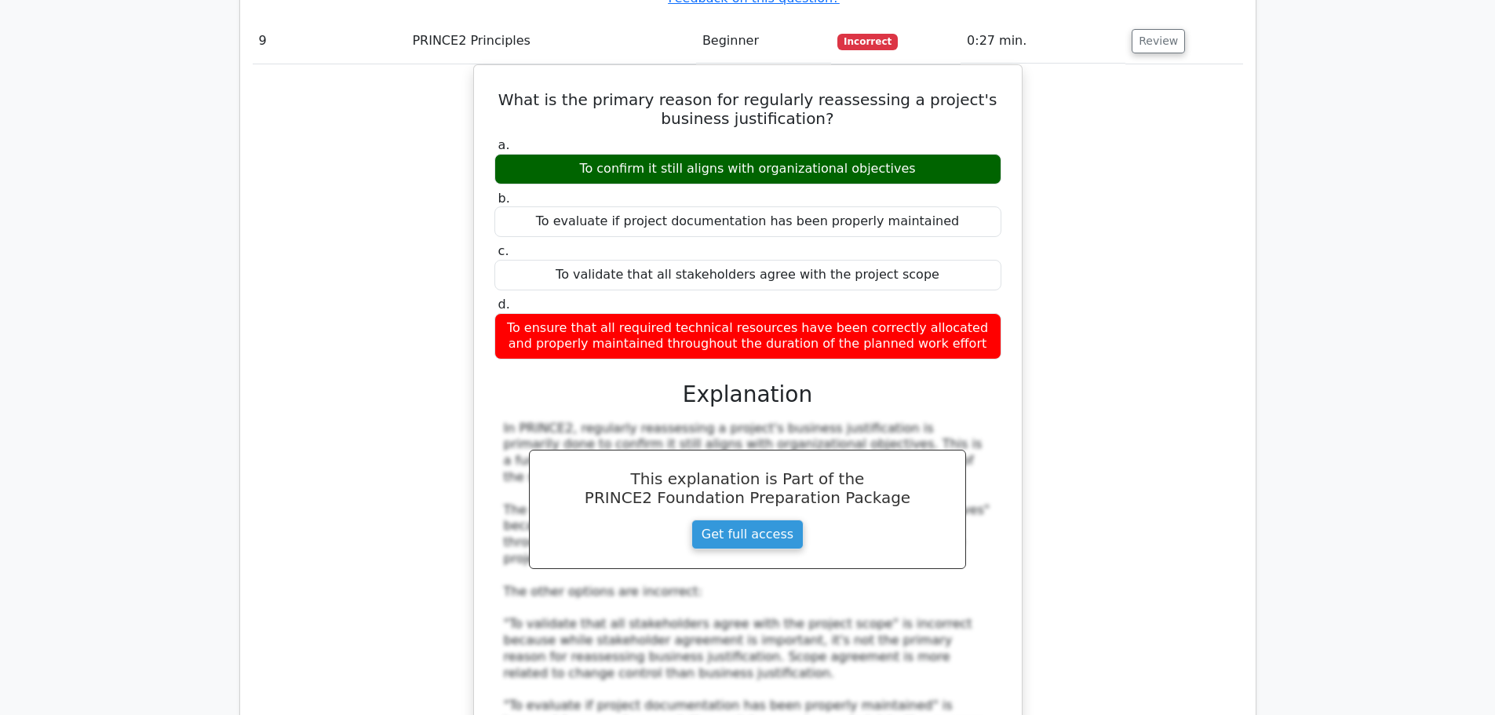
scroll to position [8238, 0]
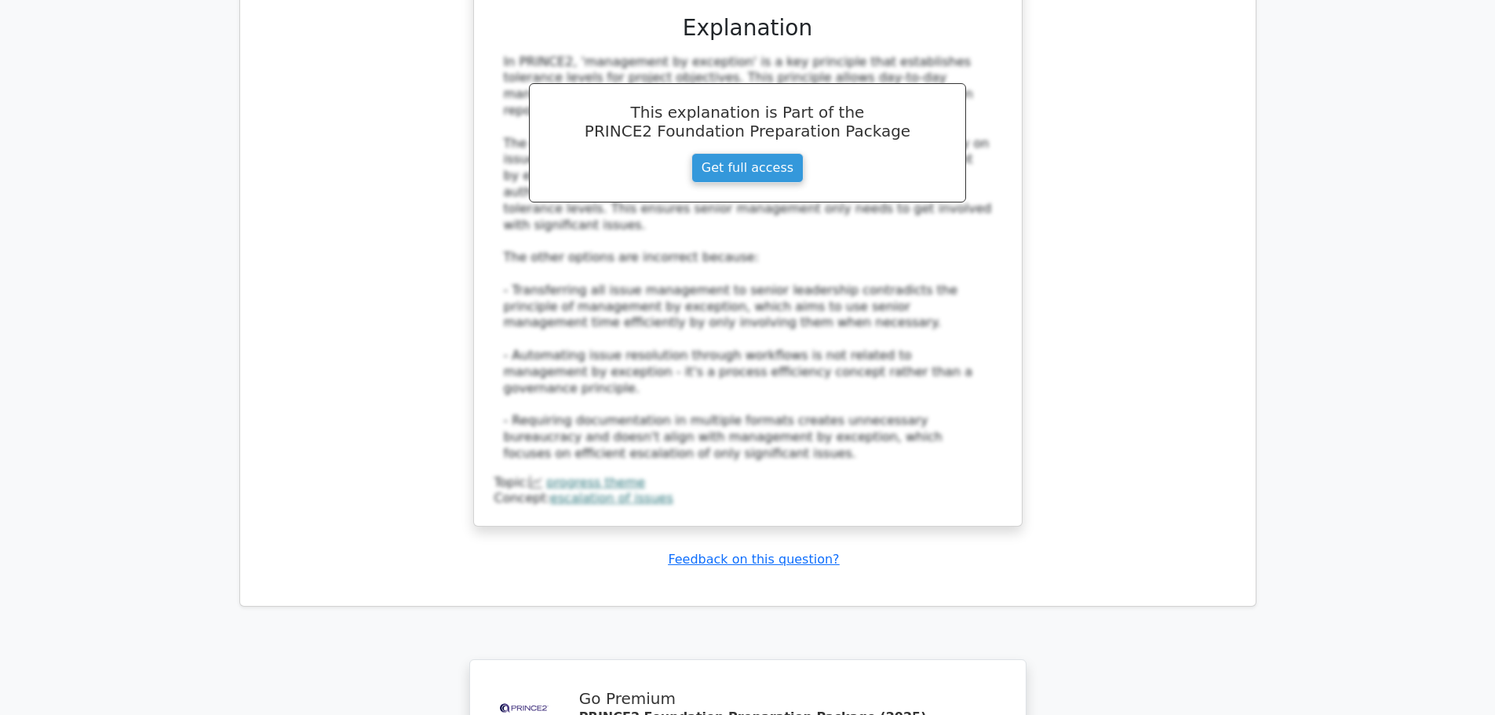
scroll to position [9337, 0]
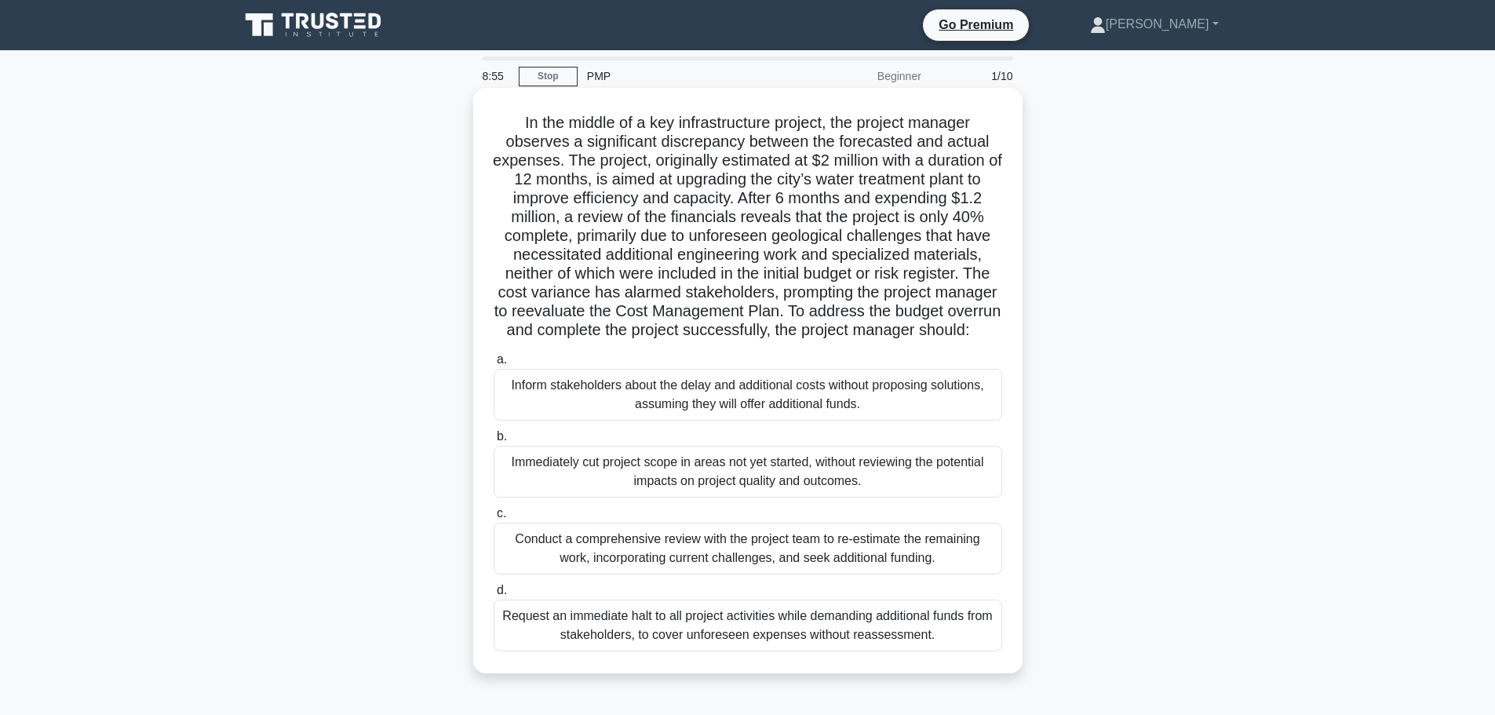
click at [918, 570] on div "Conduct a comprehensive review with the project team to re-estimate the remaini…" at bounding box center [748, 549] width 508 height 52
click at [494, 519] on input "c. Conduct a comprehensive review with the project team to re-estimate the rema…" at bounding box center [494, 513] width 0 height 10
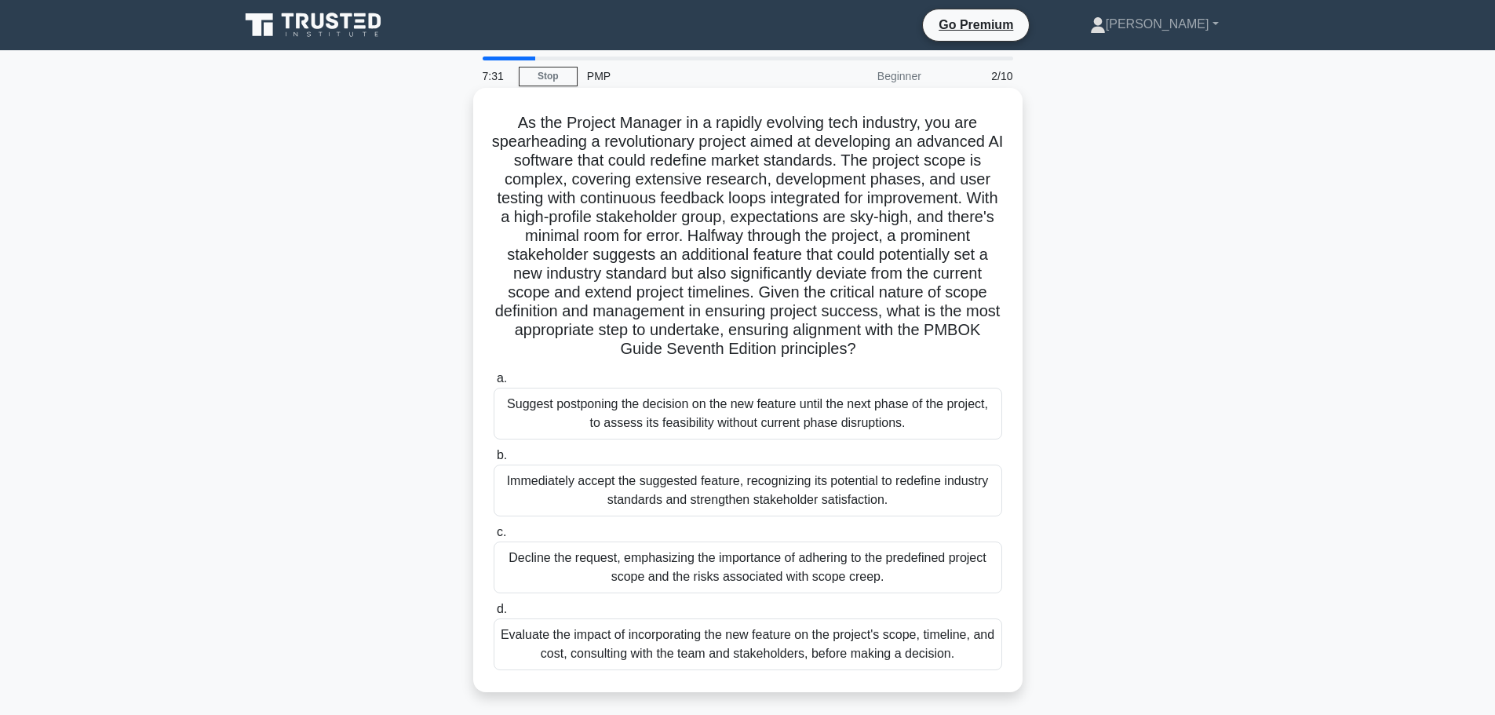
click at [929, 647] on div "Evaluate the impact of incorporating the new feature on the project's scope, ti…" at bounding box center [748, 644] width 508 height 52
click at [494, 614] on input "d. Evaluate the impact of incorporating the new feature on the project's scope,…" at bounding box center [494, 609] width 0 height 10
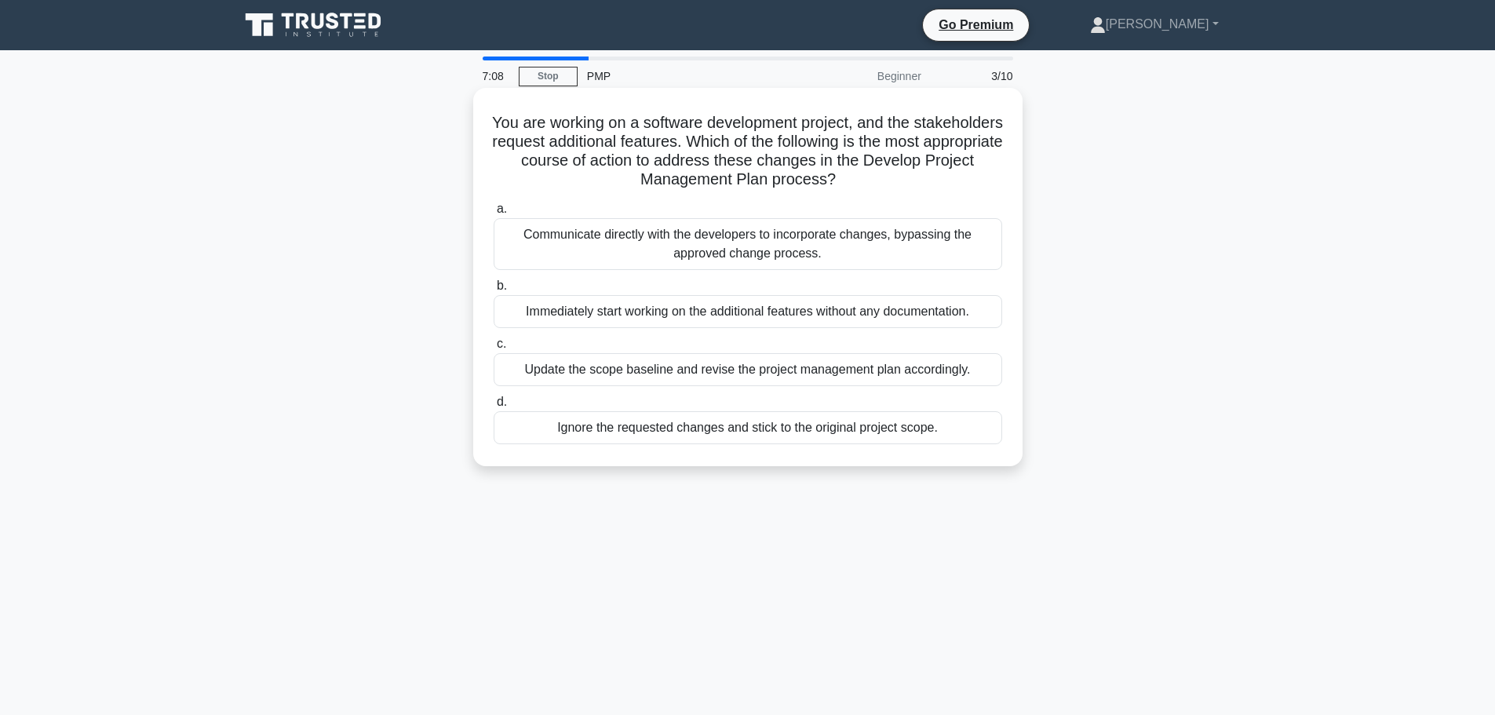
click at [945, 374] on div "Update the scope baseline and revise the project management plan accordingly." at bounding box center [748, 369] width 508 height 33
click at [494, 349] on input "c. Update the scope baseline and revise the project management plan accordingly." at bounding box center [494, 344] width 0 height 10
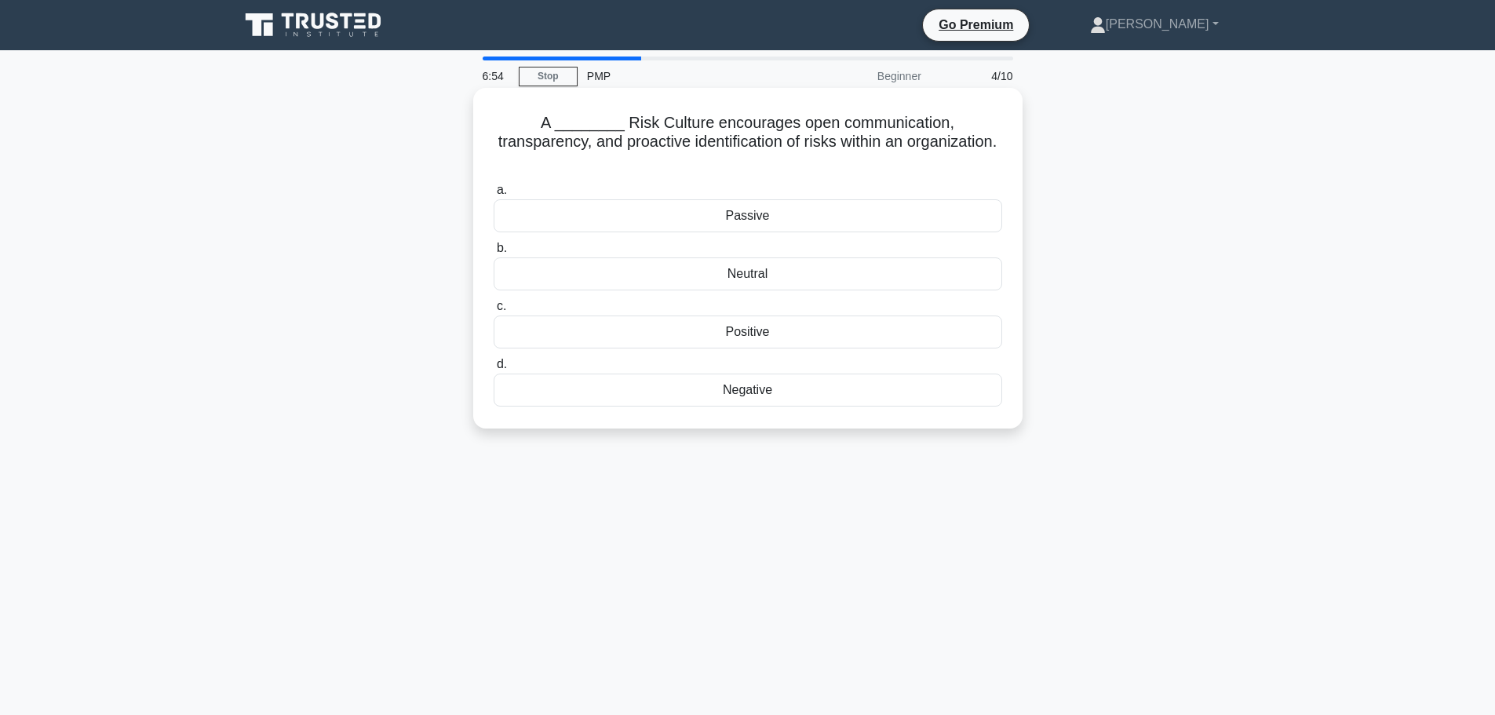
click at [783, 322] on div "Positive" at bounding box center [748, 331] width 508 height 33
click at [494, 311] on input "c. Positive" at bounding box center [494, 306] width 0 height 10
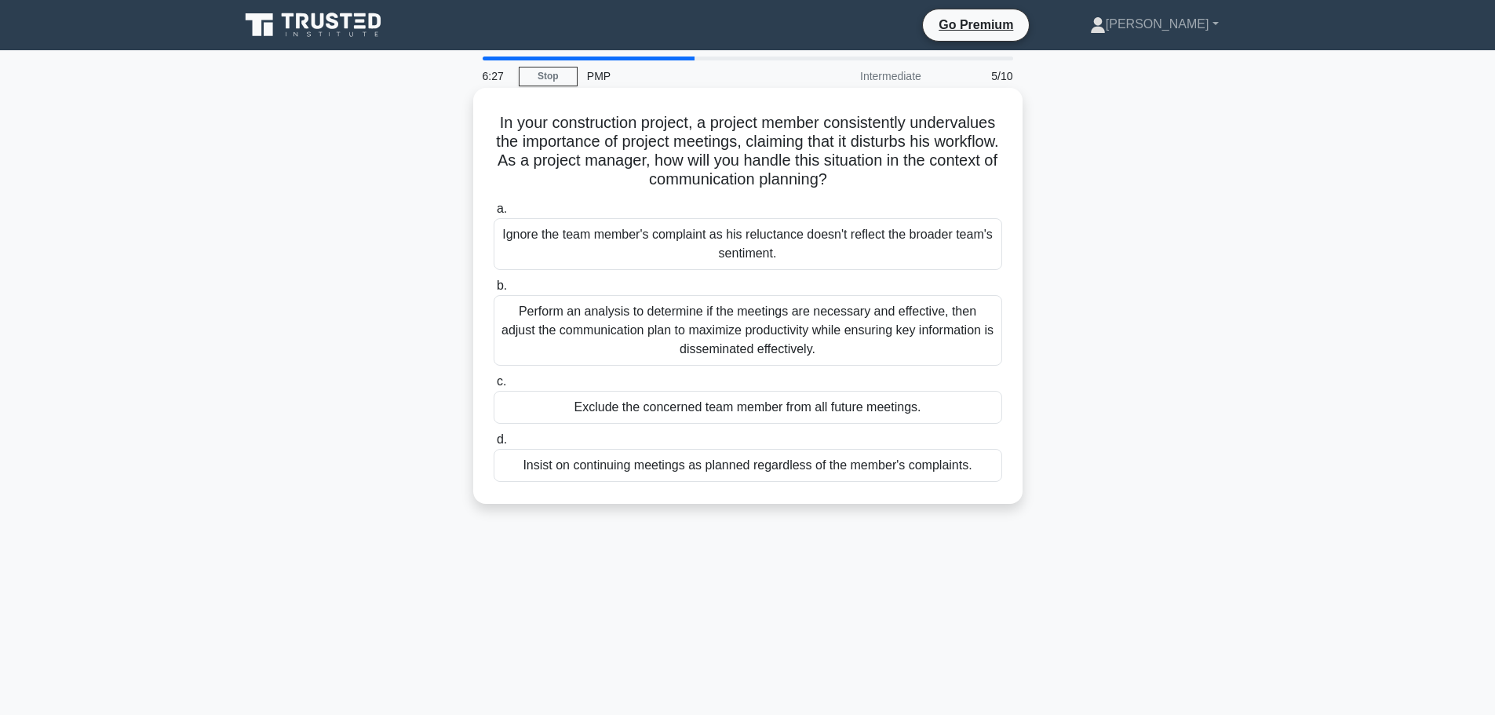
click at [719, 321] on div "Perform an analysis to determine if the meetings are necessary and effective, t…" at bounding box center [748, 330] width 508 height 71
click at [494, 291] on input "b. Perform an analysis to determine if the meetings are necessary and effective…" at bounding box center [494, 286] width 0 height 10
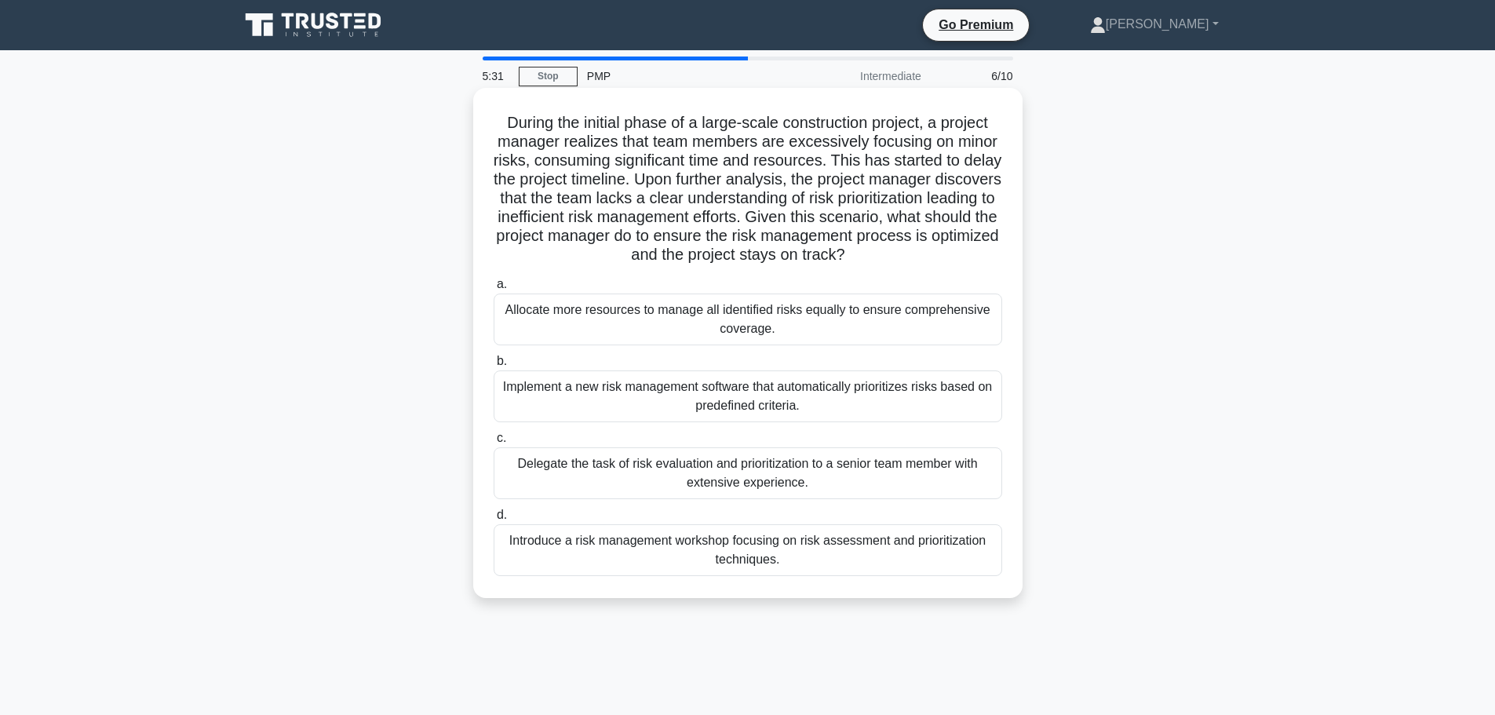
click at [745, 559] on div "Introduce a risk management workshop focusing on risk assessment and prioritiza…" at bounding box center [748, 550] width 508 height 52
click at [494, 520] on input "d. Introduce a risk management workshop focusing on risk assessment and priorit…" at bounding box center [494, 515] width 0 height 10
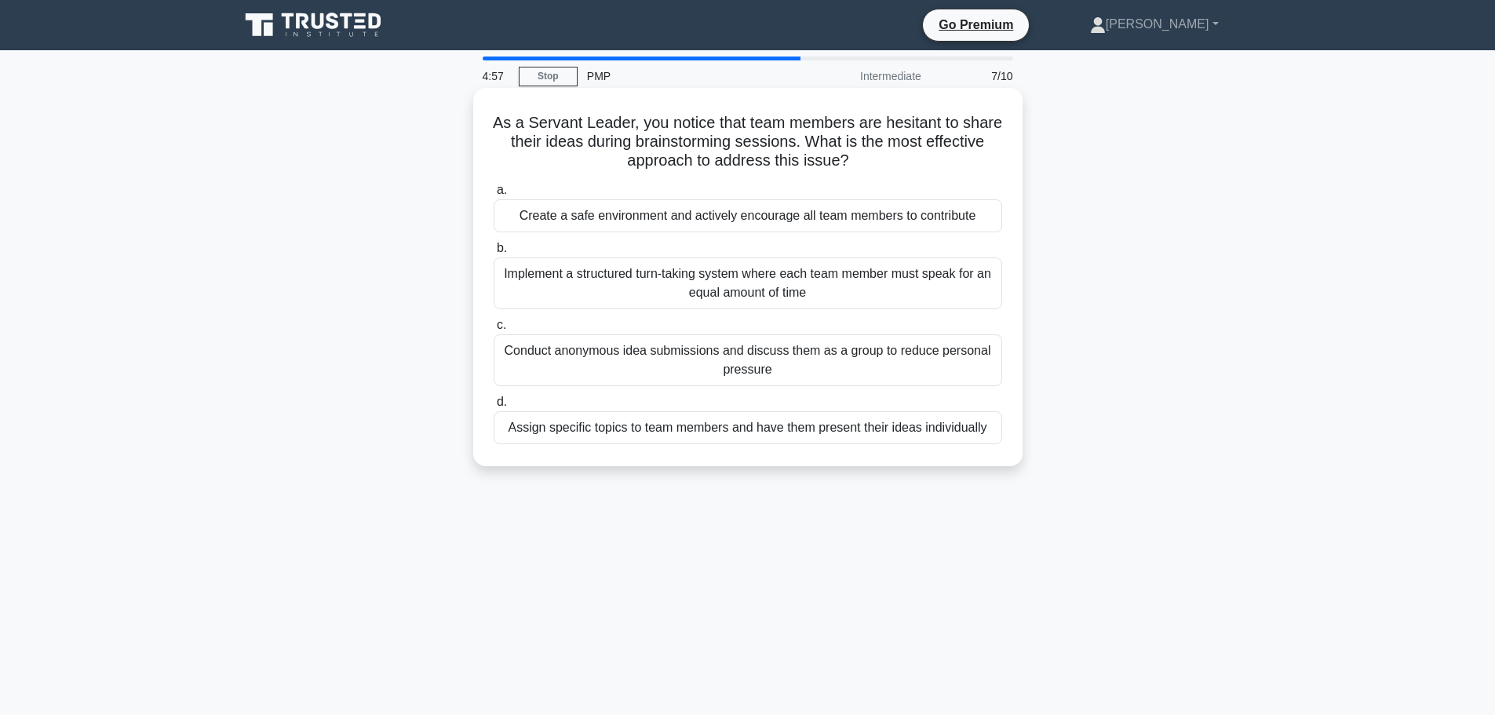
click at [708, 220] on div "Create a safe environment and actively encourage all team members to contribute" at bounding box center [748, 215] width 508 height 33
click at [494, 195] on input "a. Create a safe environment and actively encourage all team members to contrib…" at bounding box center [494, 190] width 0 height 10
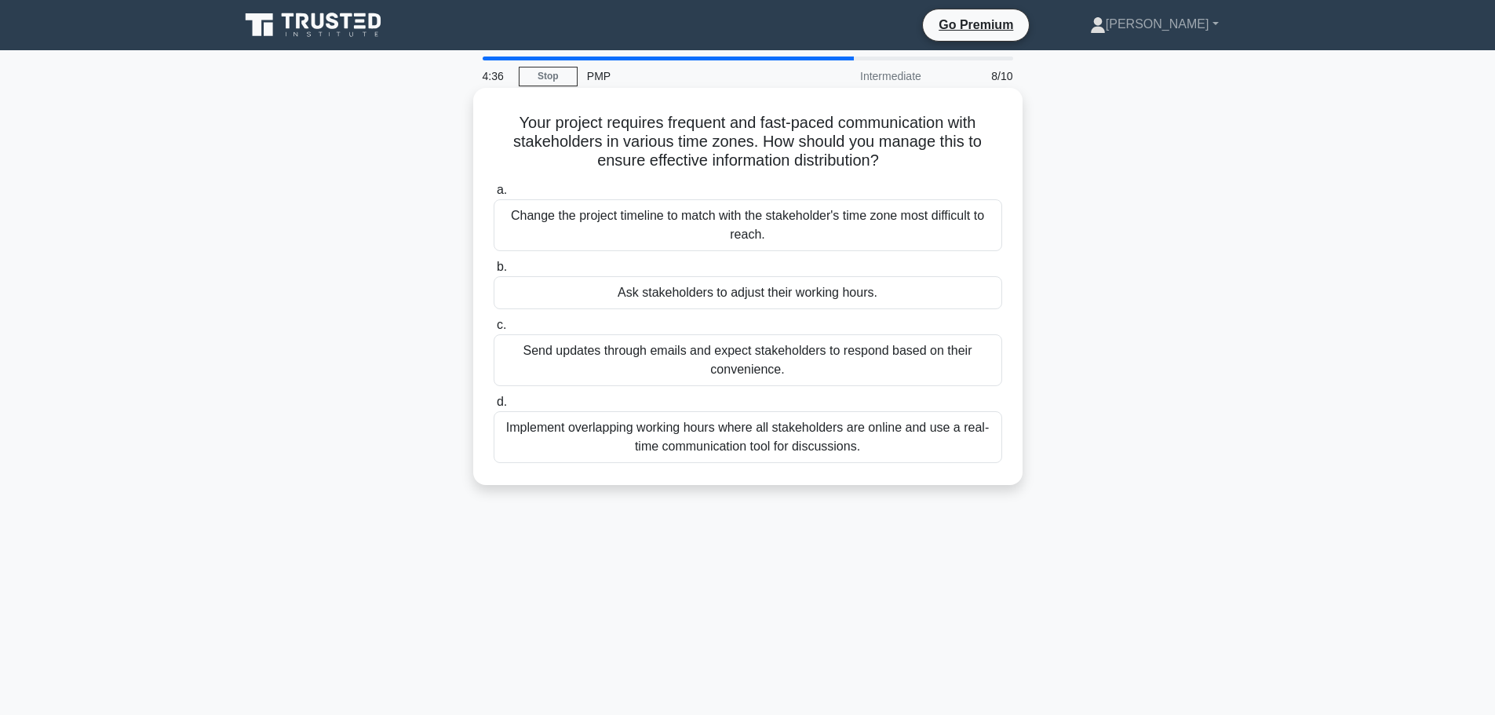
click at [911, 349] on div "Send updates through emails and expect stakeholders to respond based on their c…" at bounding box center [748, 360] width 508 height 52
click at [494, 330] on input "c. Send updates through emails and expect stakeholders to respond based on thei…" at bounding box center [494, 325] width 0 height 10
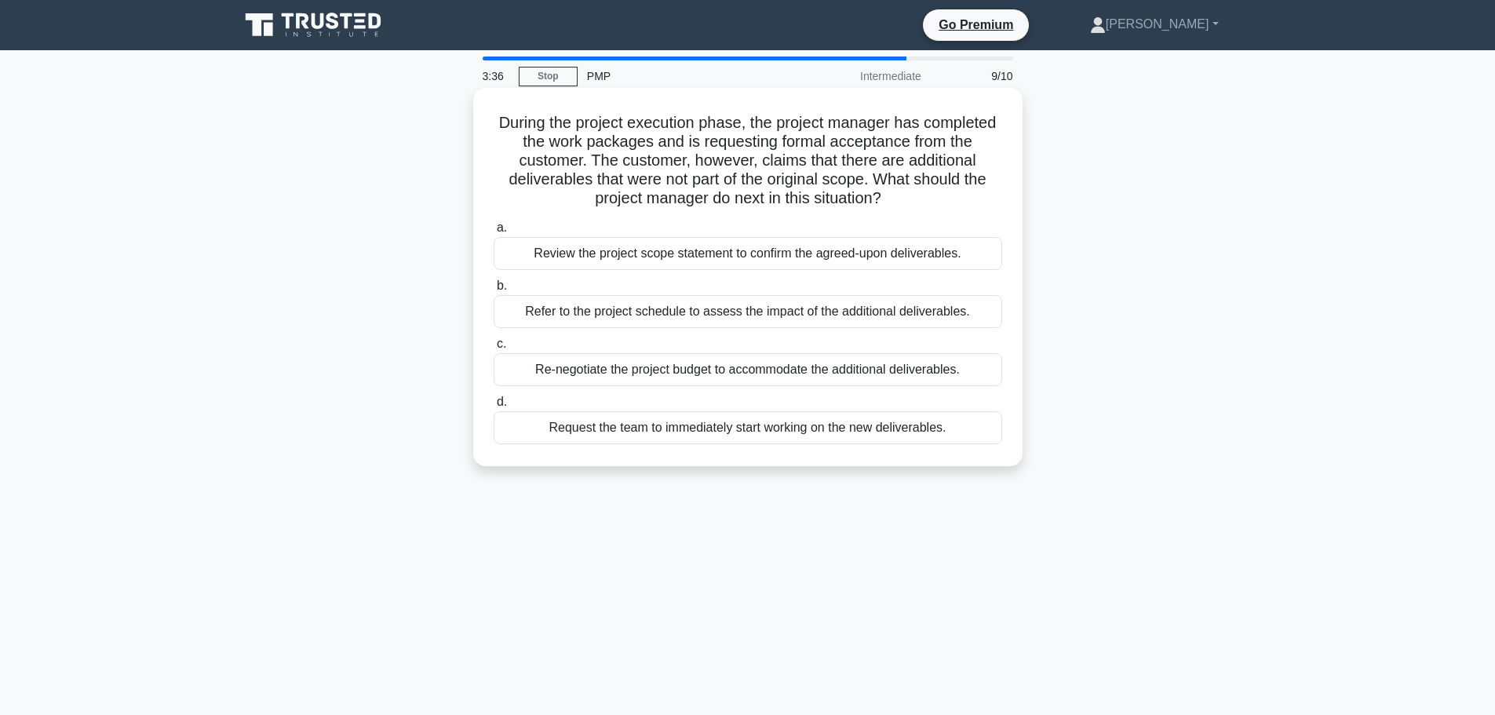
click at [859, 315] on div "Refer to the project schedule to assess the impact of the additional deliverabl…" at bounding box center [748, 311] width 508 height 33
click at [494, 291] on input "b. Refer to the project schedule to assess the impact of the additional deliver…" at bounding box center [494, 286] width 0 height 10
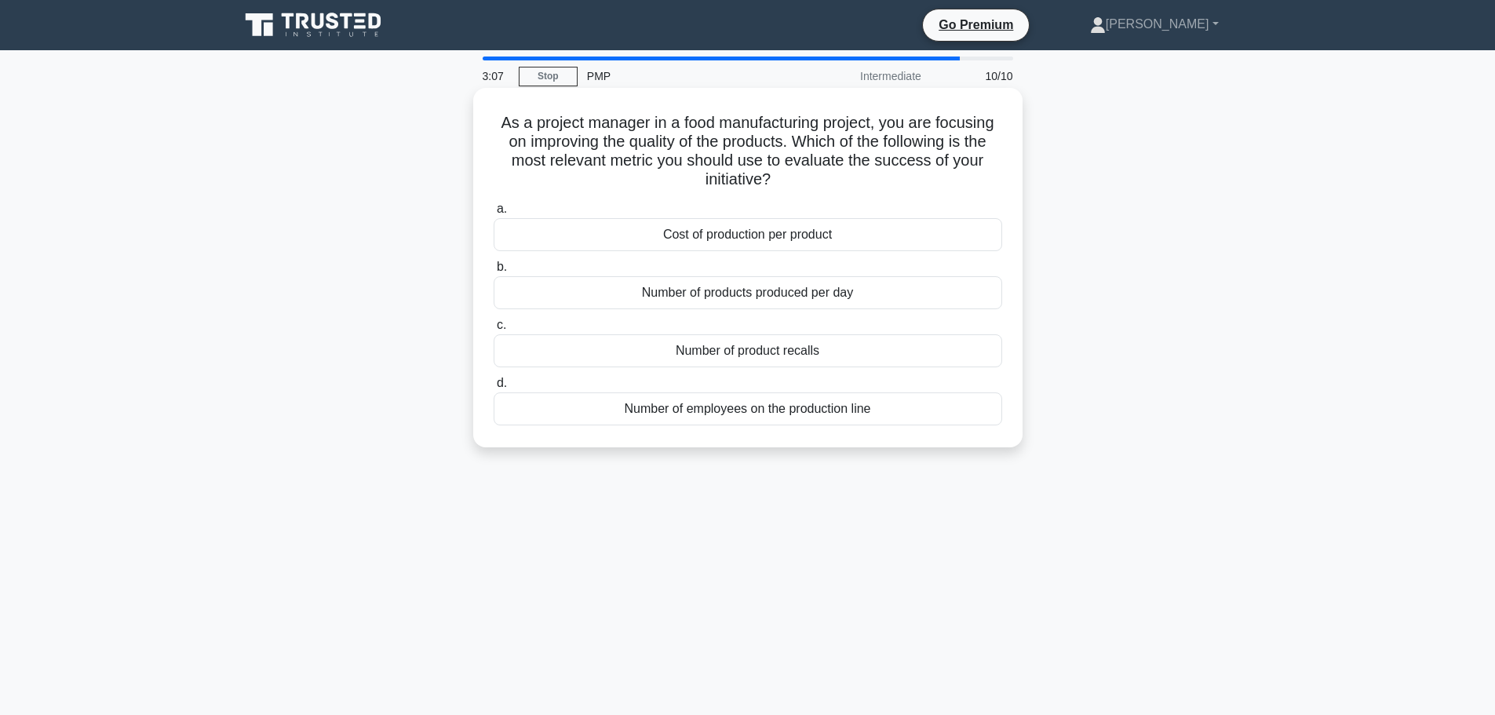
click at [911, 352] on div "Number of product recalls" at bounding box center [748, 350] width 508 height 33
click at [494, 330] on input "c. Number of product recalls" at bounding box center [494, 325] width 0 height 10
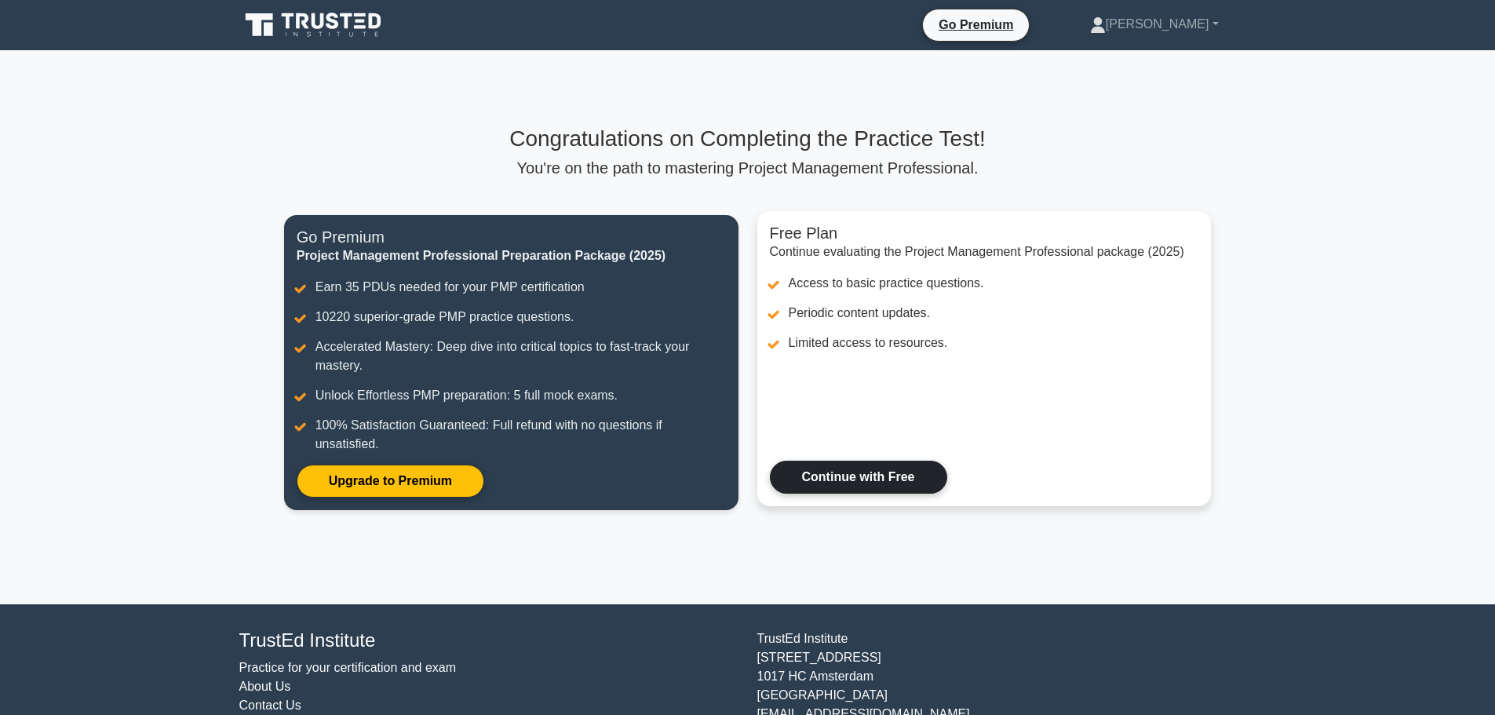
scroll to position [63, 0]
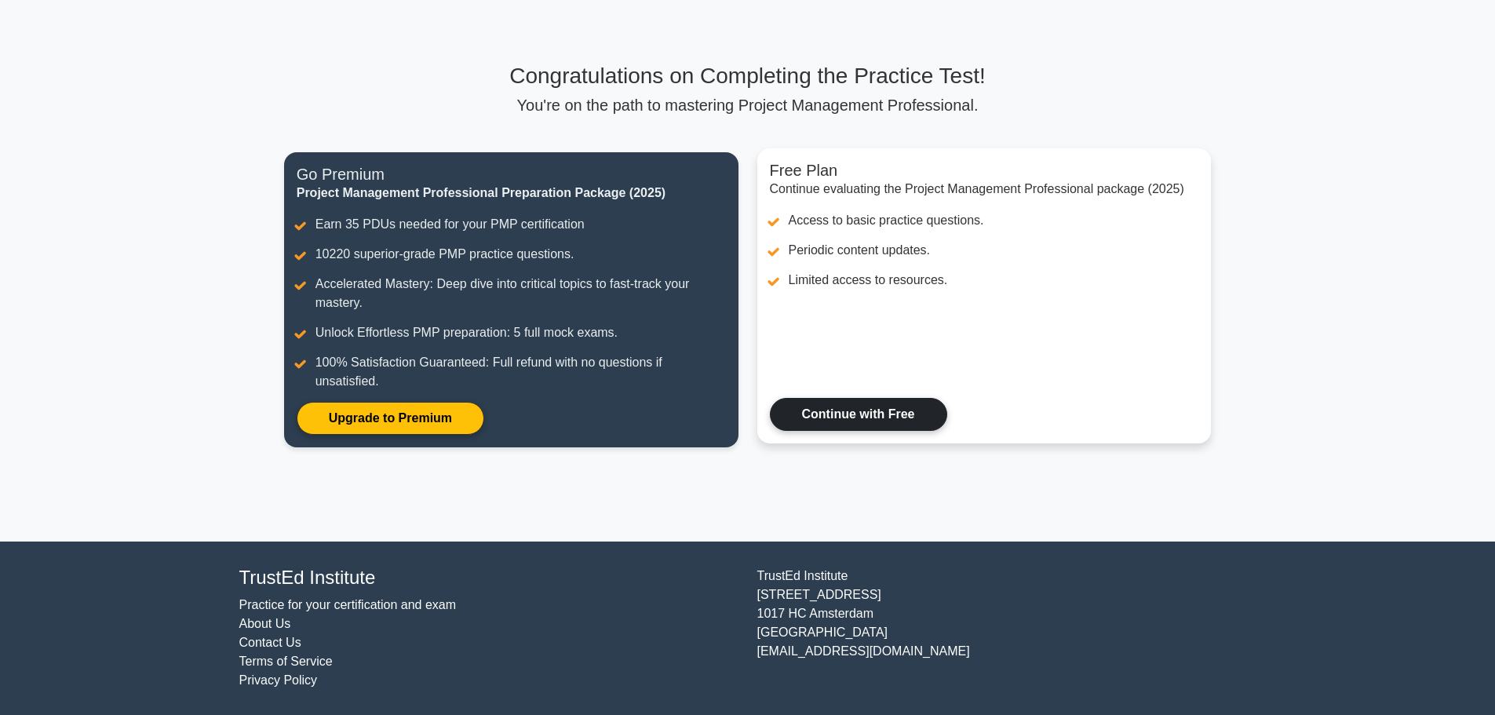
click at [884, 431] on link "Continue with Free" at bounding box center [858, 414] width 177 height 33
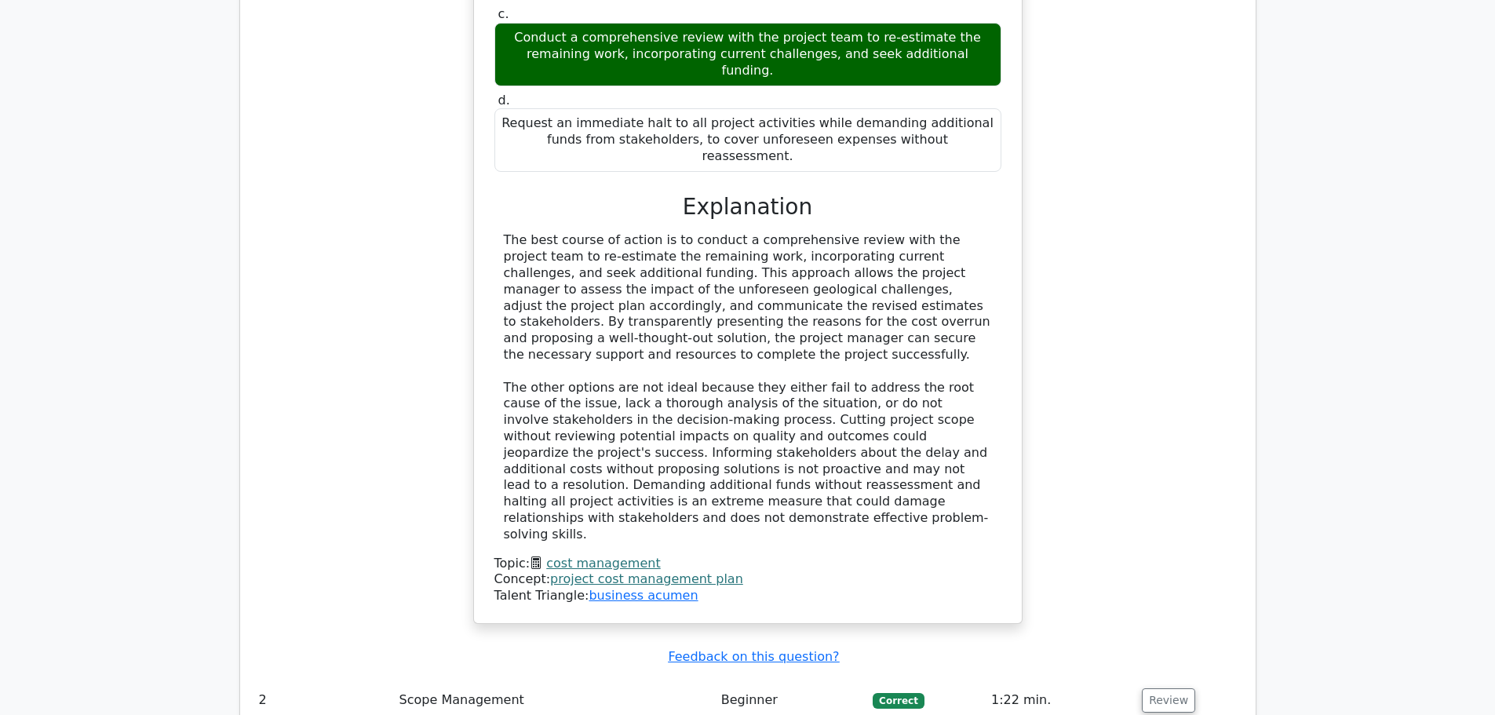
scroll to position [2040, 0]
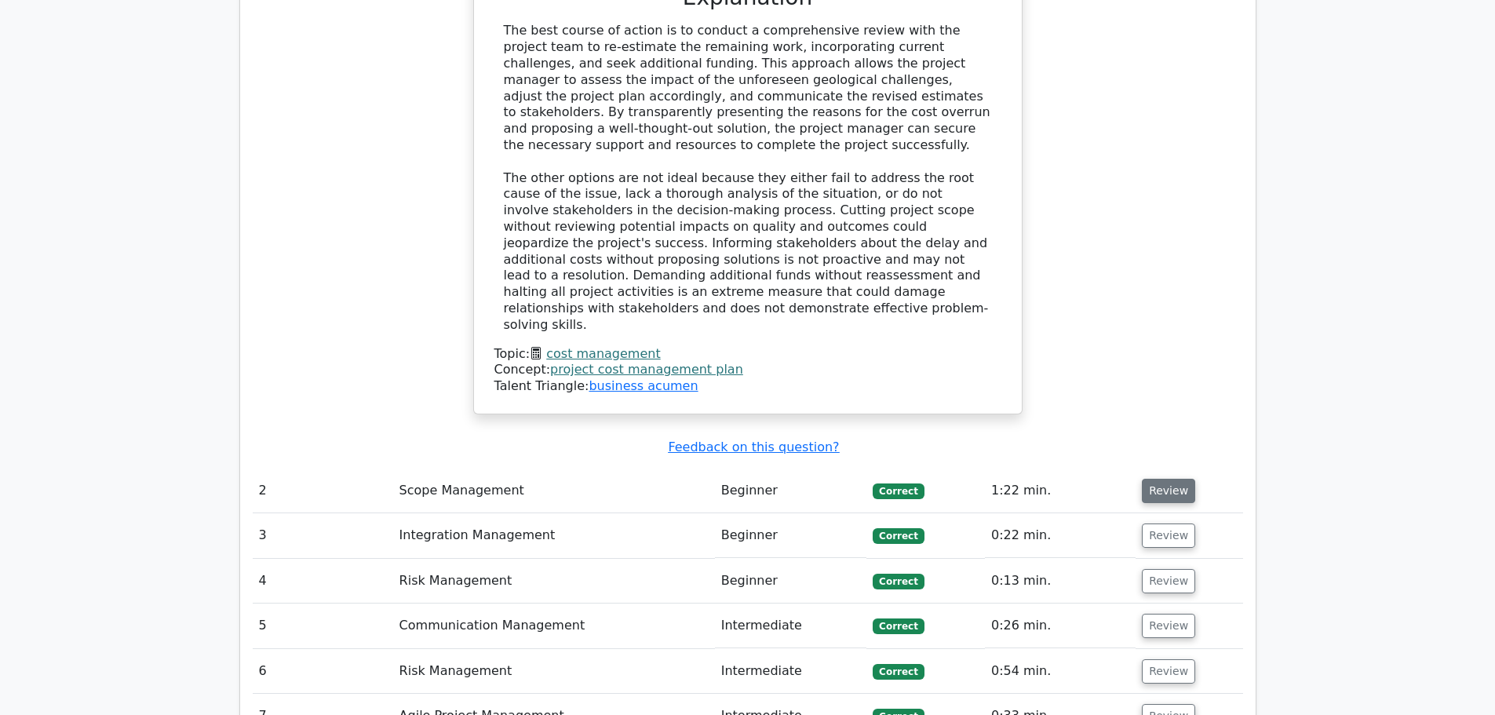
click at [1172, 479] on button "Review" at bounding box center [1168, 491] width 53 height 24
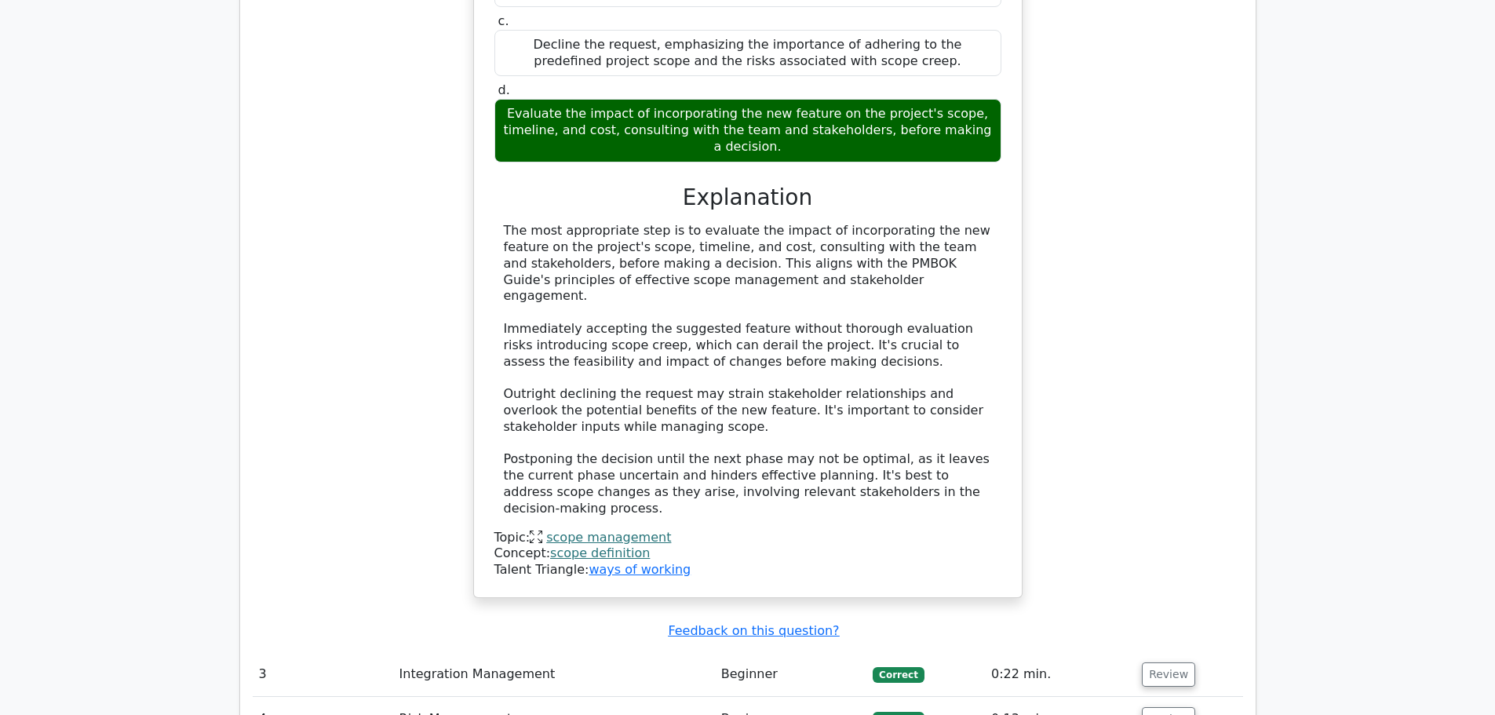
scroll to position [3138, 0]
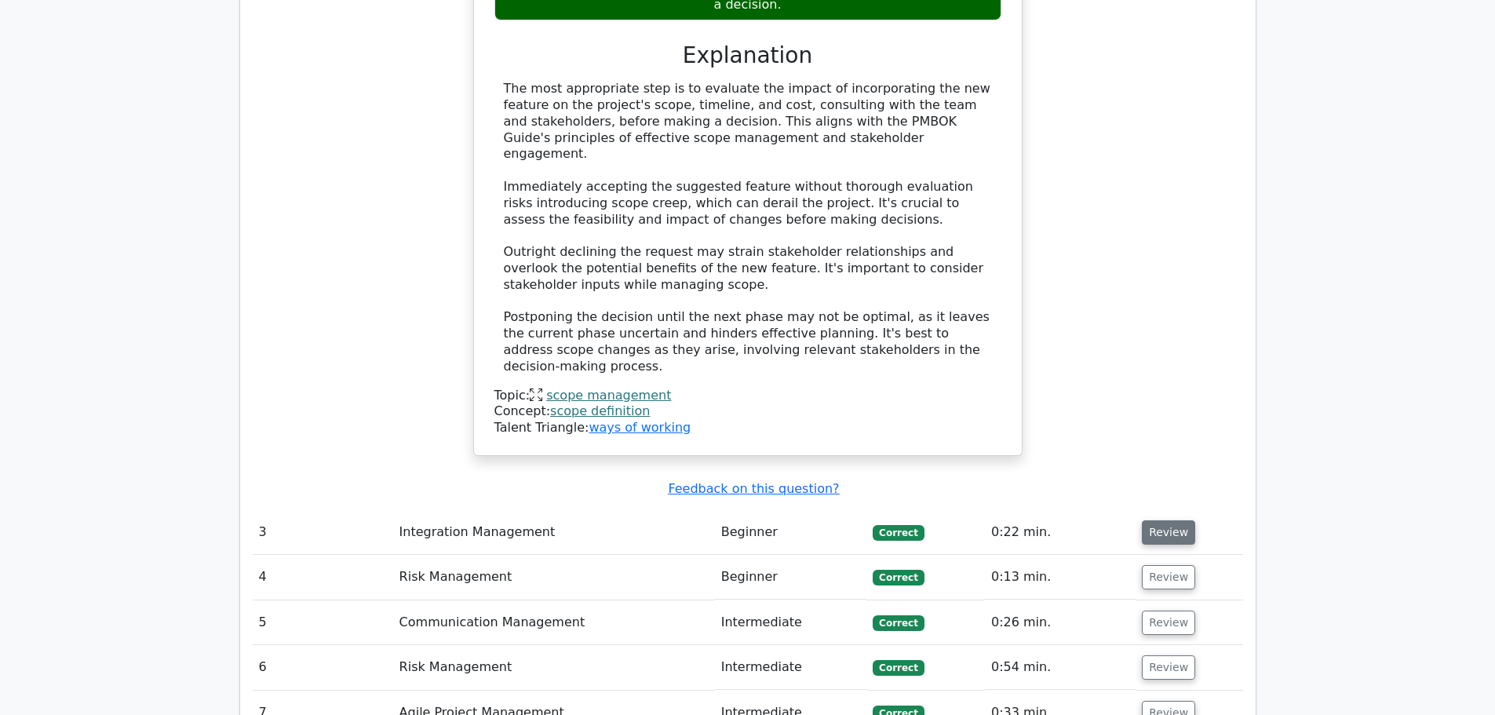
click at [1165, 520] on button "Review" at bounding box center [1168, 532] width 53 height 24
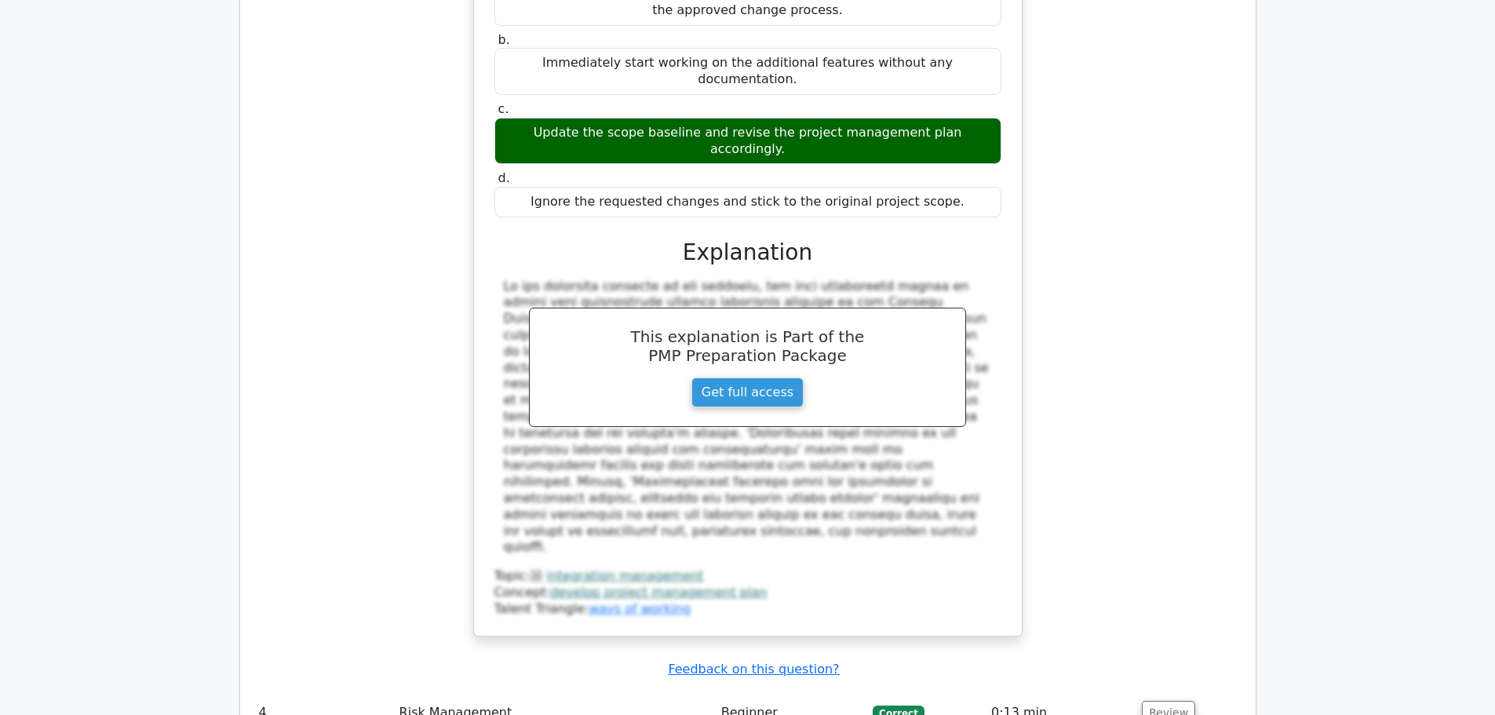
scroll to position [4001, 0]
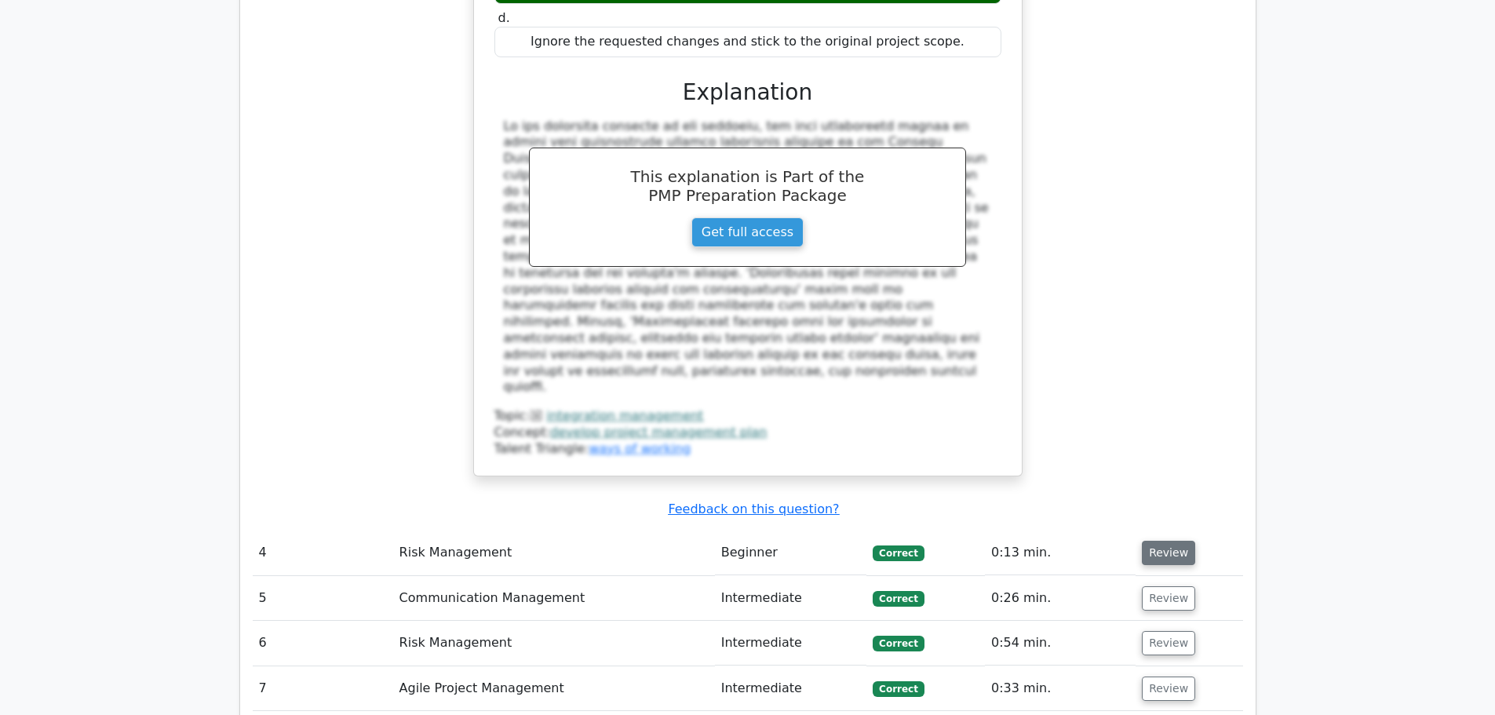
click at [1162, 541] on button "Review" at bounding box center [1168, 553] width 53 height 24
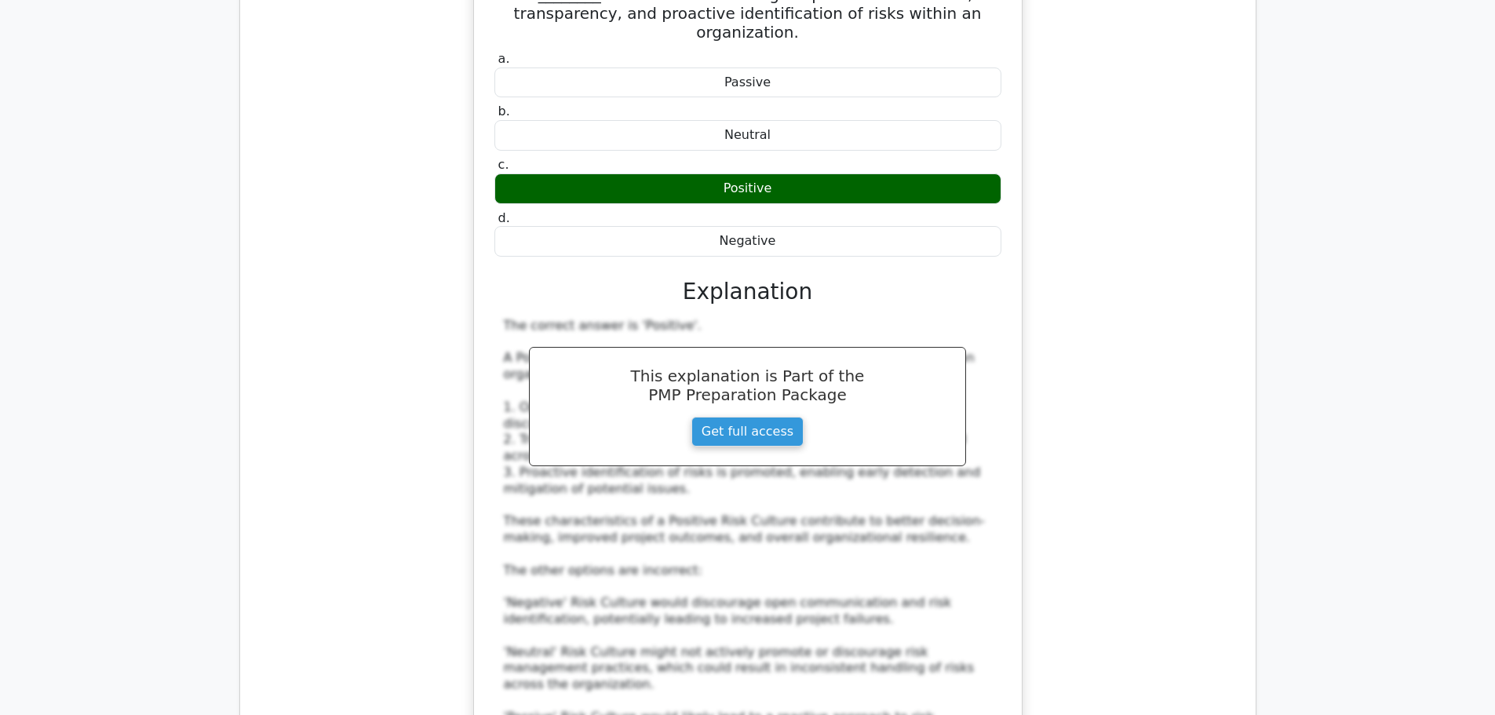
scroll to position [4708, 0]
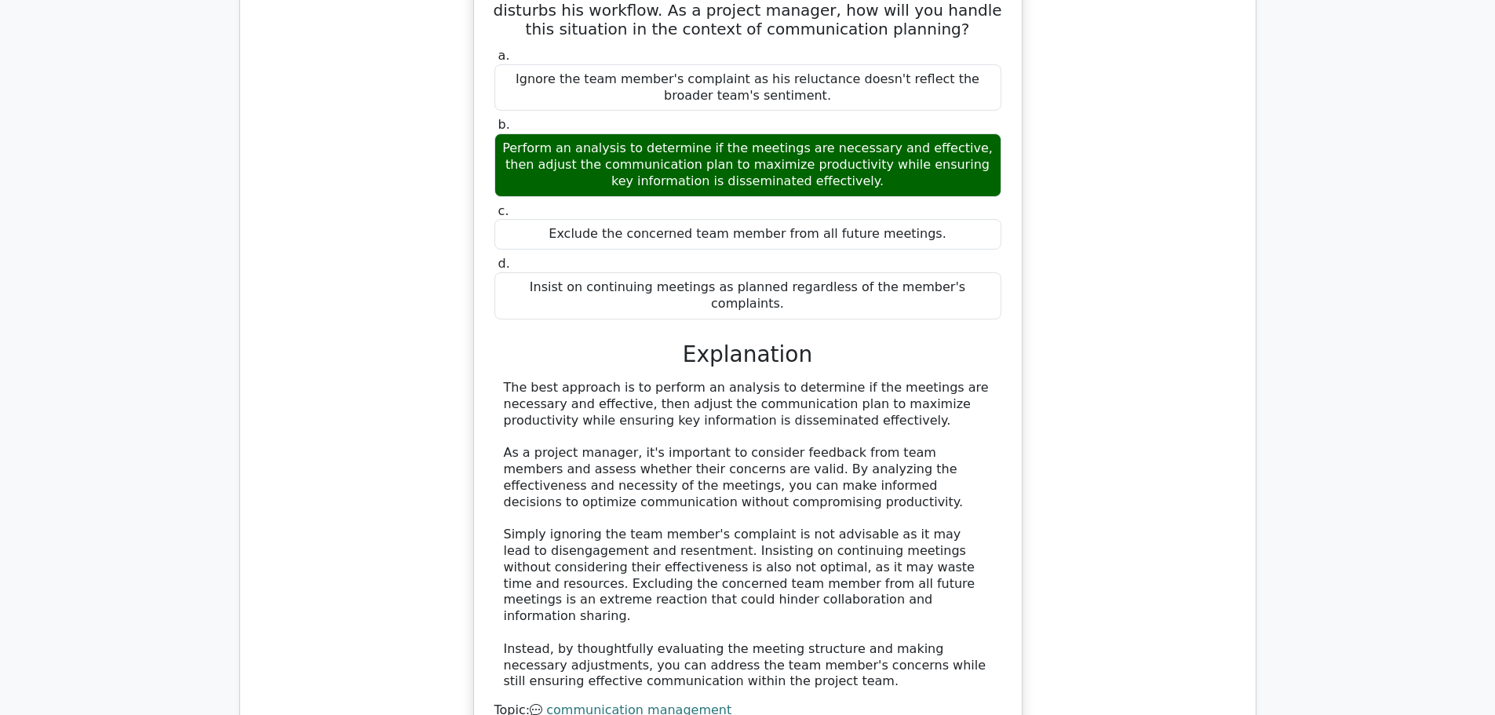
scroll to position [5728, 0]
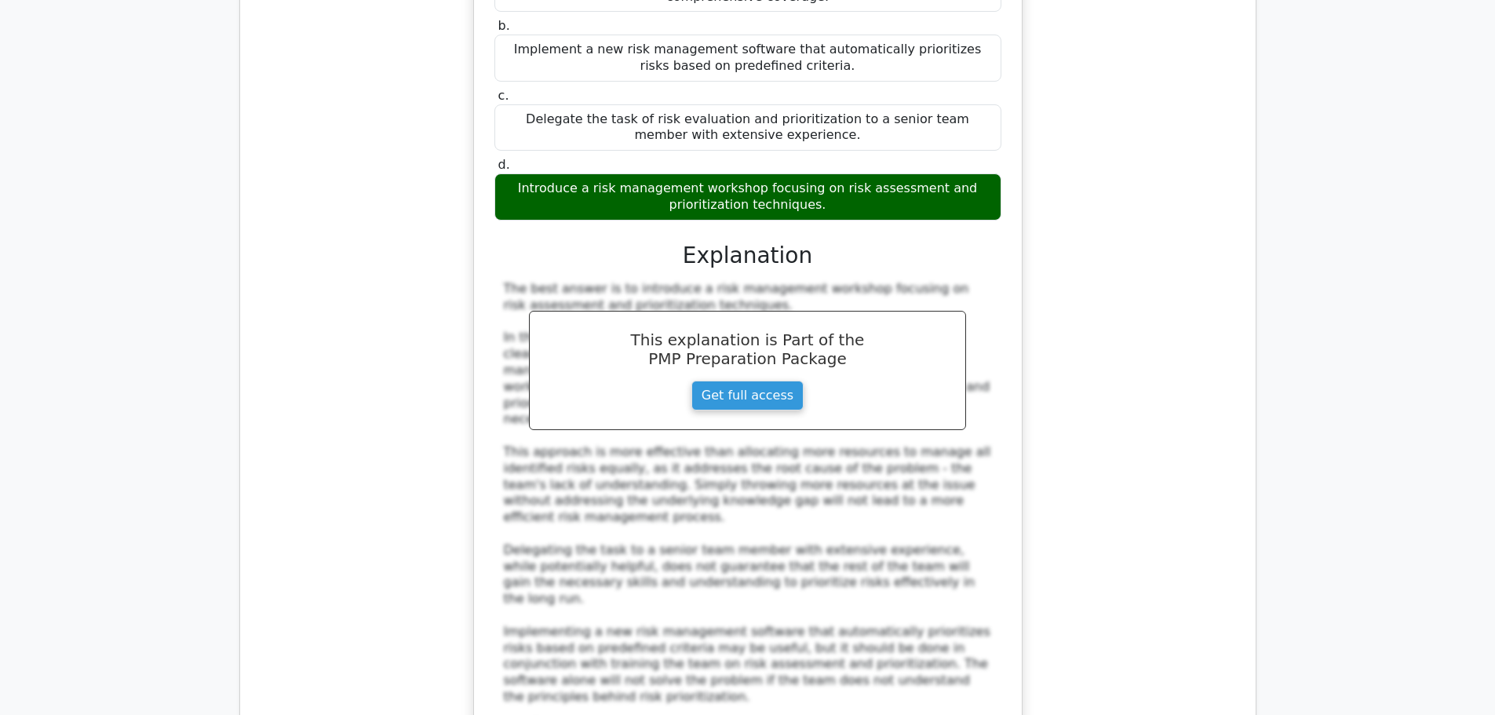
scroll to position [6748, 0]
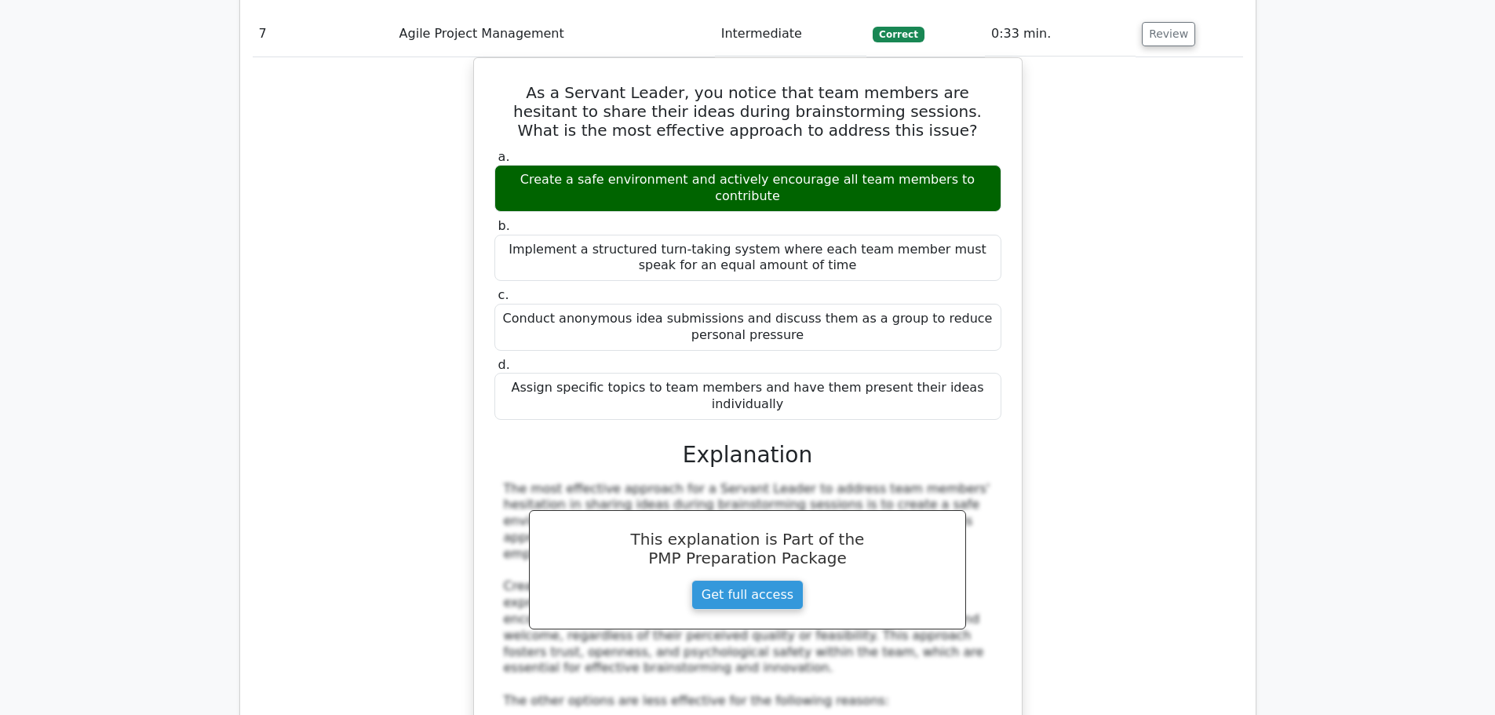
scroll to position [7689, 0]
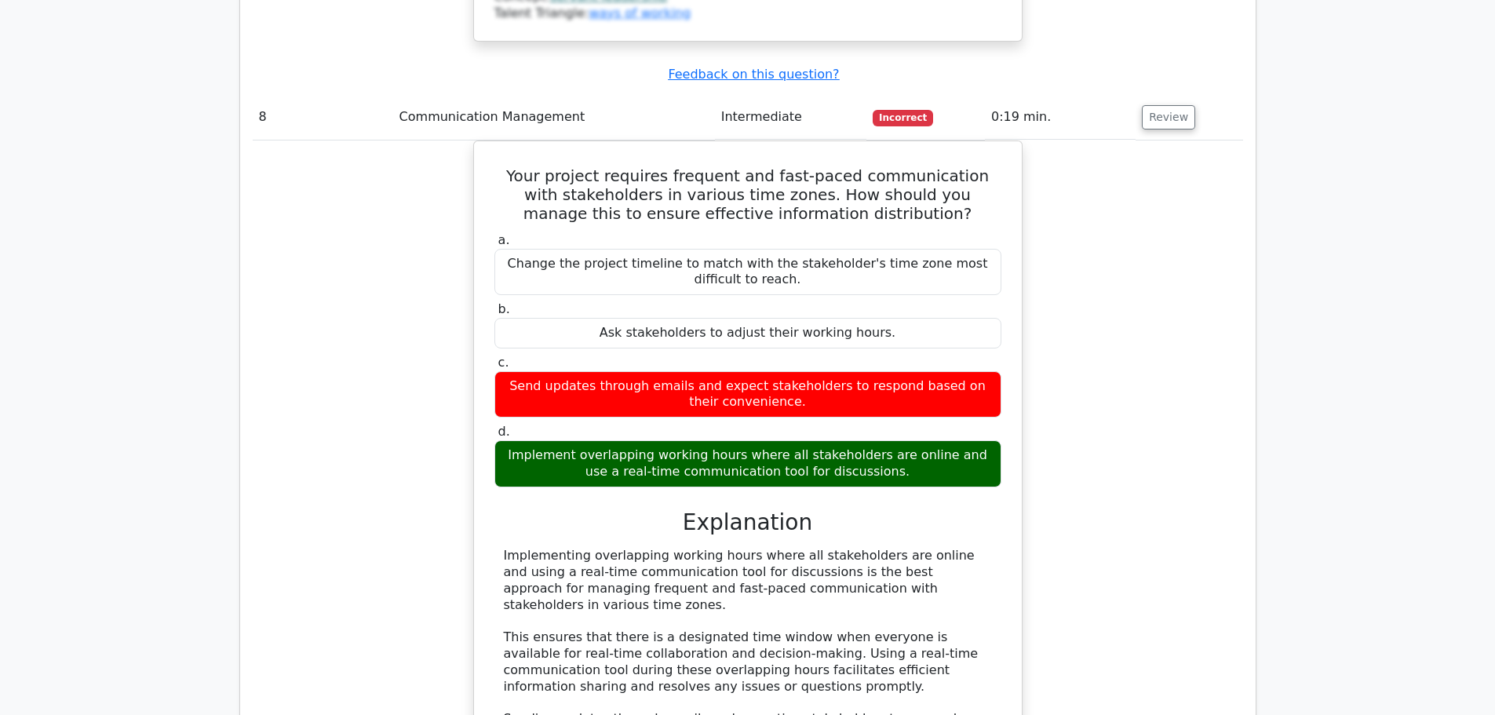
scroll to position [8631, 0]
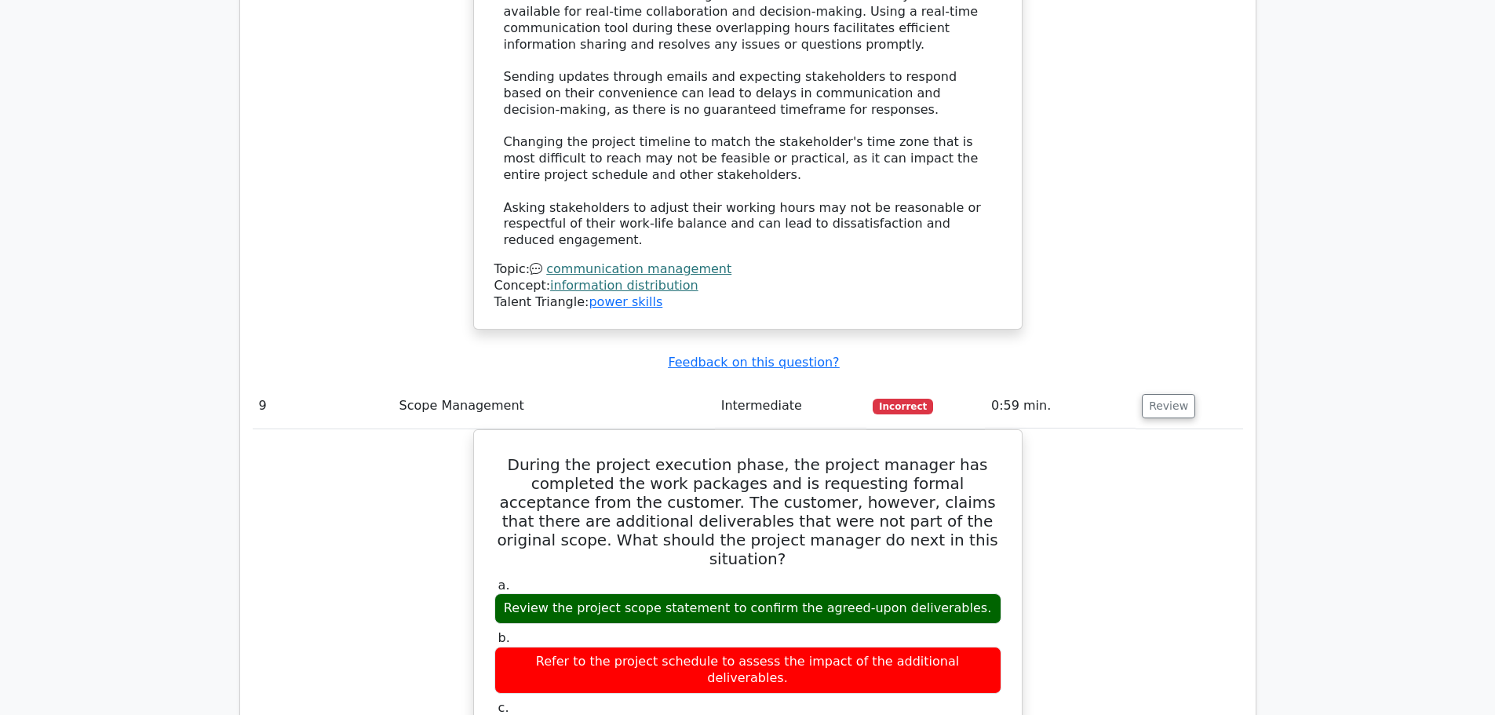
scroll to position [9572, 0]
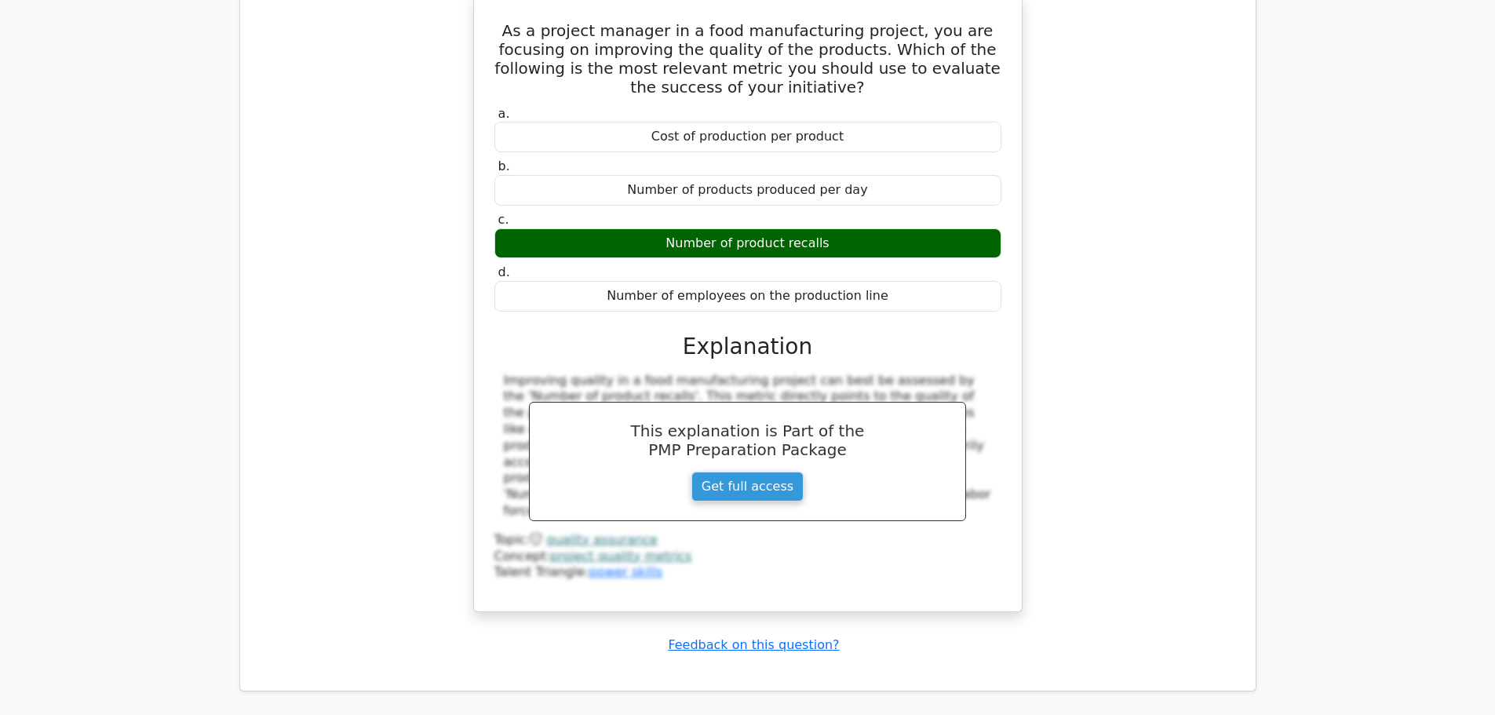
scroll to position [10514, 0]
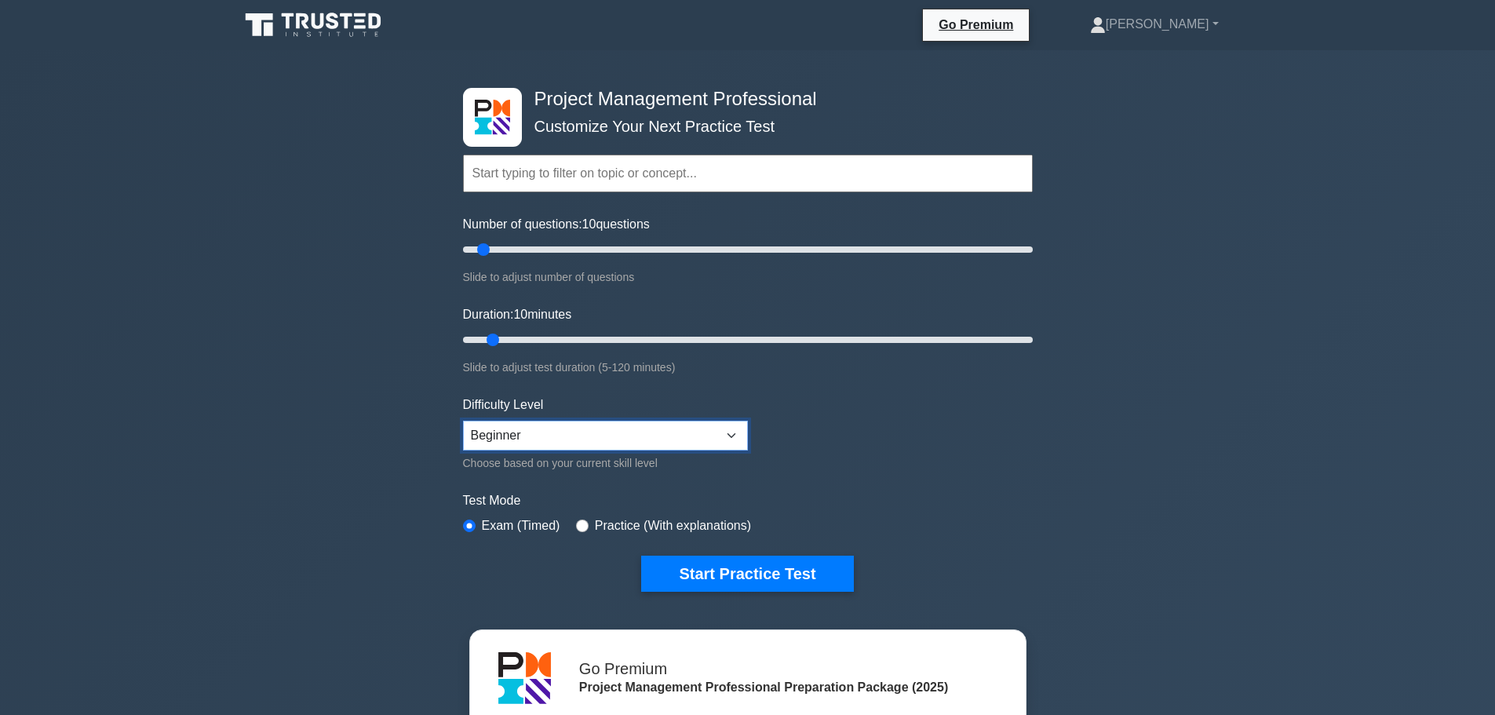
click at [719, 436] on select "Beginner Intermediate Expert" at bounding box center [605, 436] width 285 height 30
select select "expert"
click at [463, 421] on select "Beginner Intermediate Expert" at bounding box center [605, 436] width 285 height 30
click at [759, 575] on button "Start Practice Test" at bounding box center [747, 573] width 212 height 36
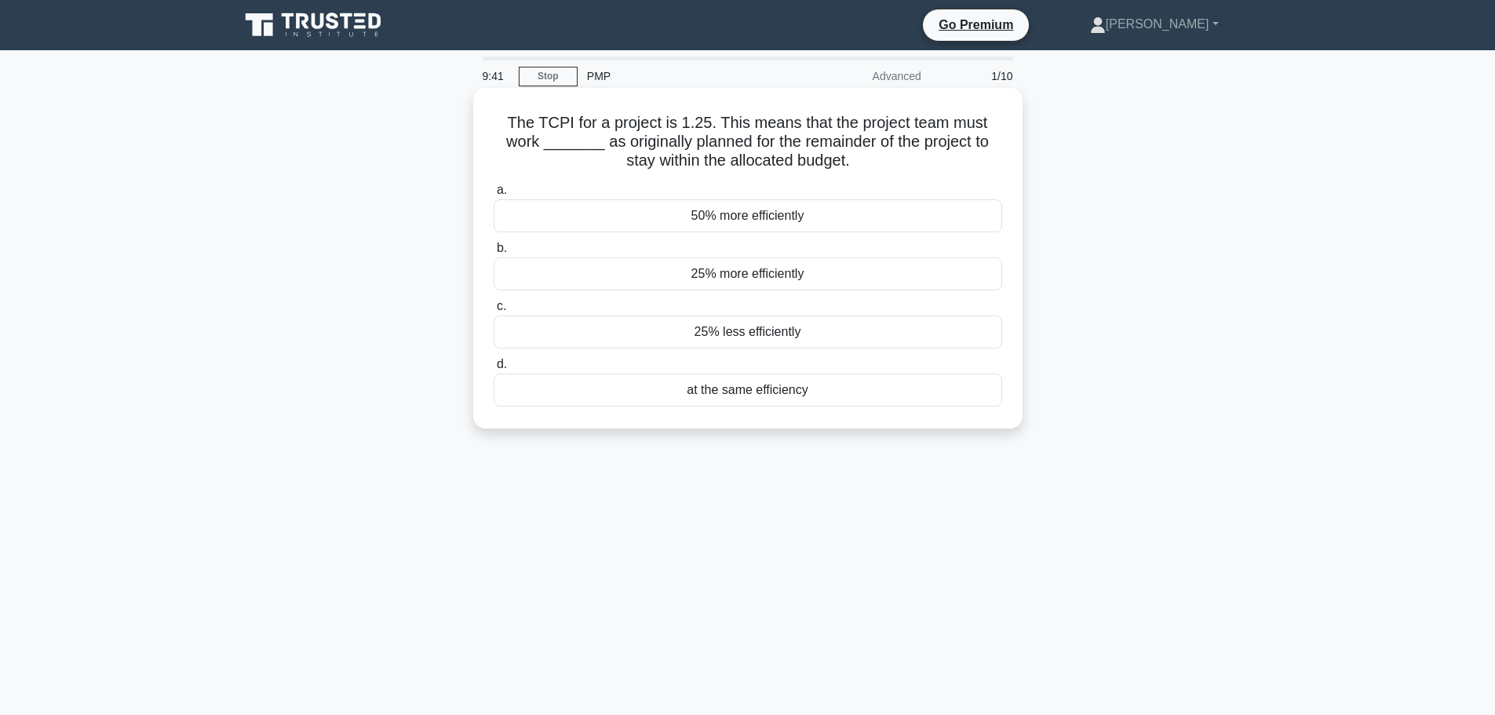
click at [698, 279] on div "25% more efficiently" at bounding box center [748, 273] width 508 height 33
click at [494, 253] on input "b. 25% more efficiently" at bounding box center [494, 248] width 0 height 10
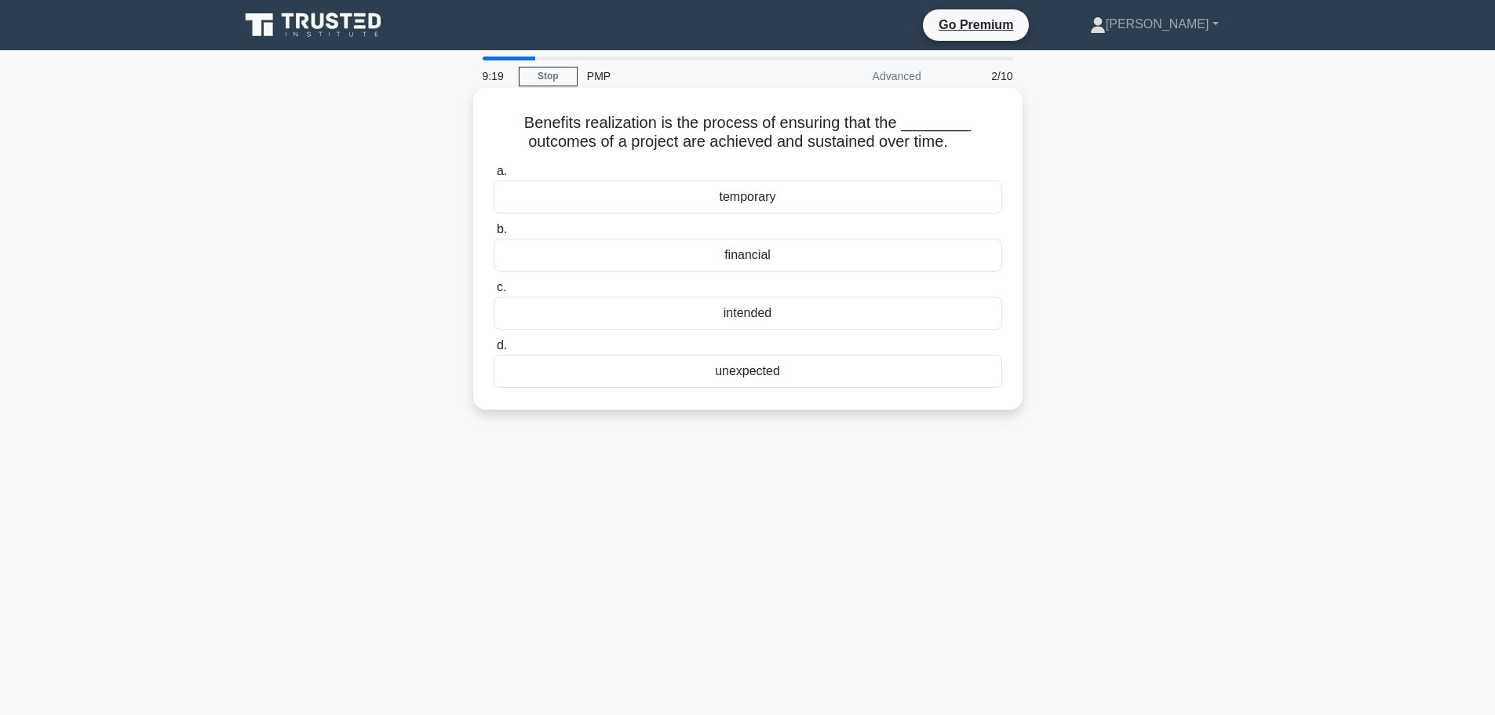
click at [749, 312] on div "intended" at bounding box center [748, 313] width 508 height 33
click at [494, 293] on input "c. intended" at bounding box center [494, 287] width 0 height 10
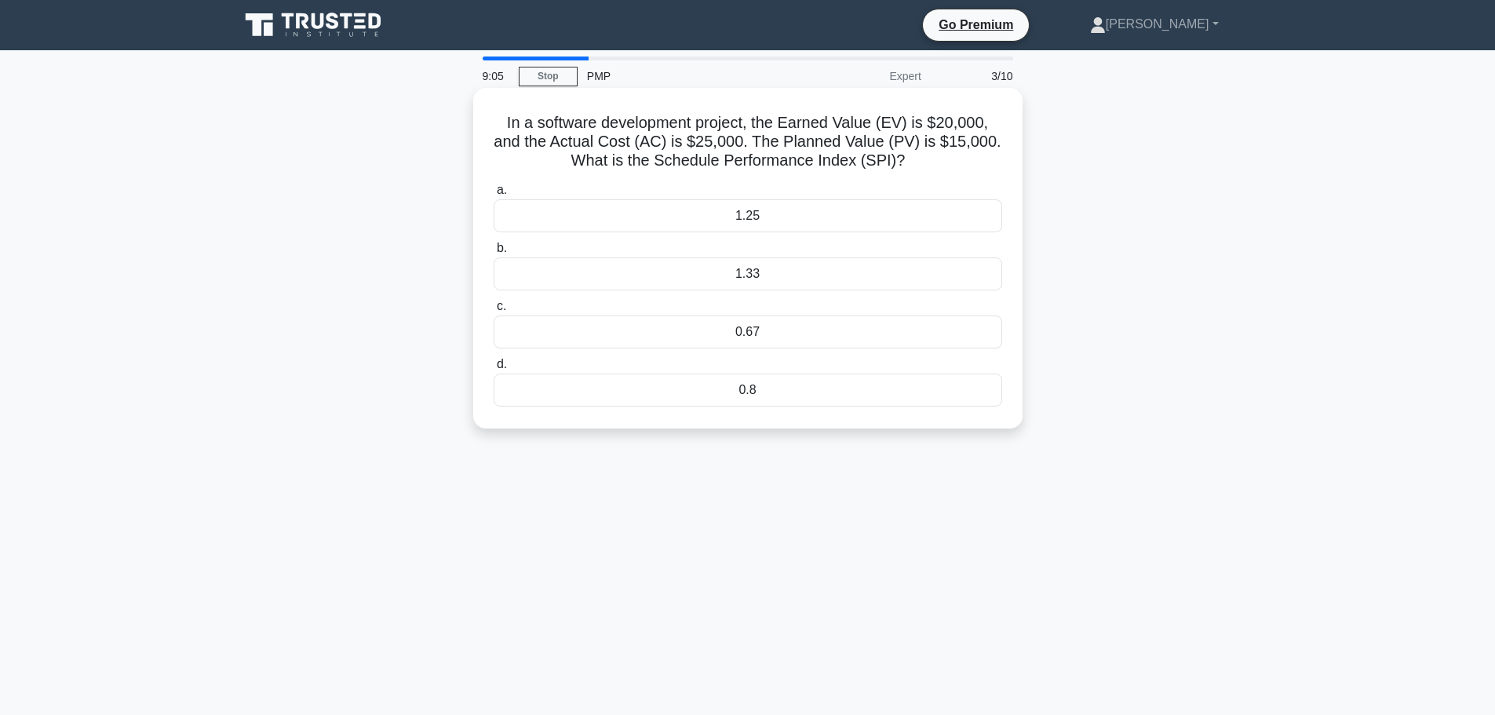
click at [757, 336] on div "0.67" at bounding box center [748, 331] width 508 height 33
click at [494, 311] on input "c. 0.67" at bounding box center [494, 306] width 0 height 10
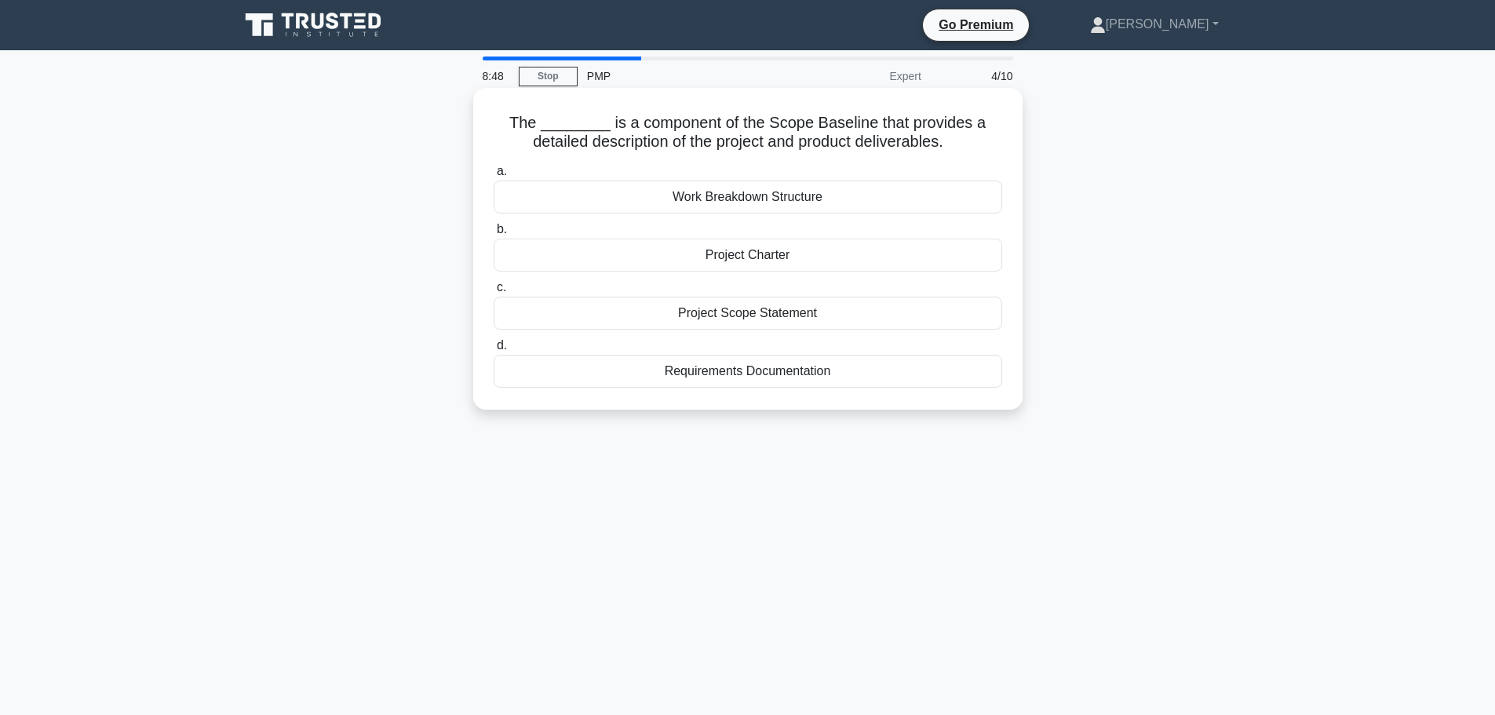
click at [778, 195] on div "Work Breakdown Structure" at bounding box center [748, 196] width 508 height 33
click at [494, 177] on input "a. Work Breakdown Structure" at bounding box center [494, 171] width 0 height 10
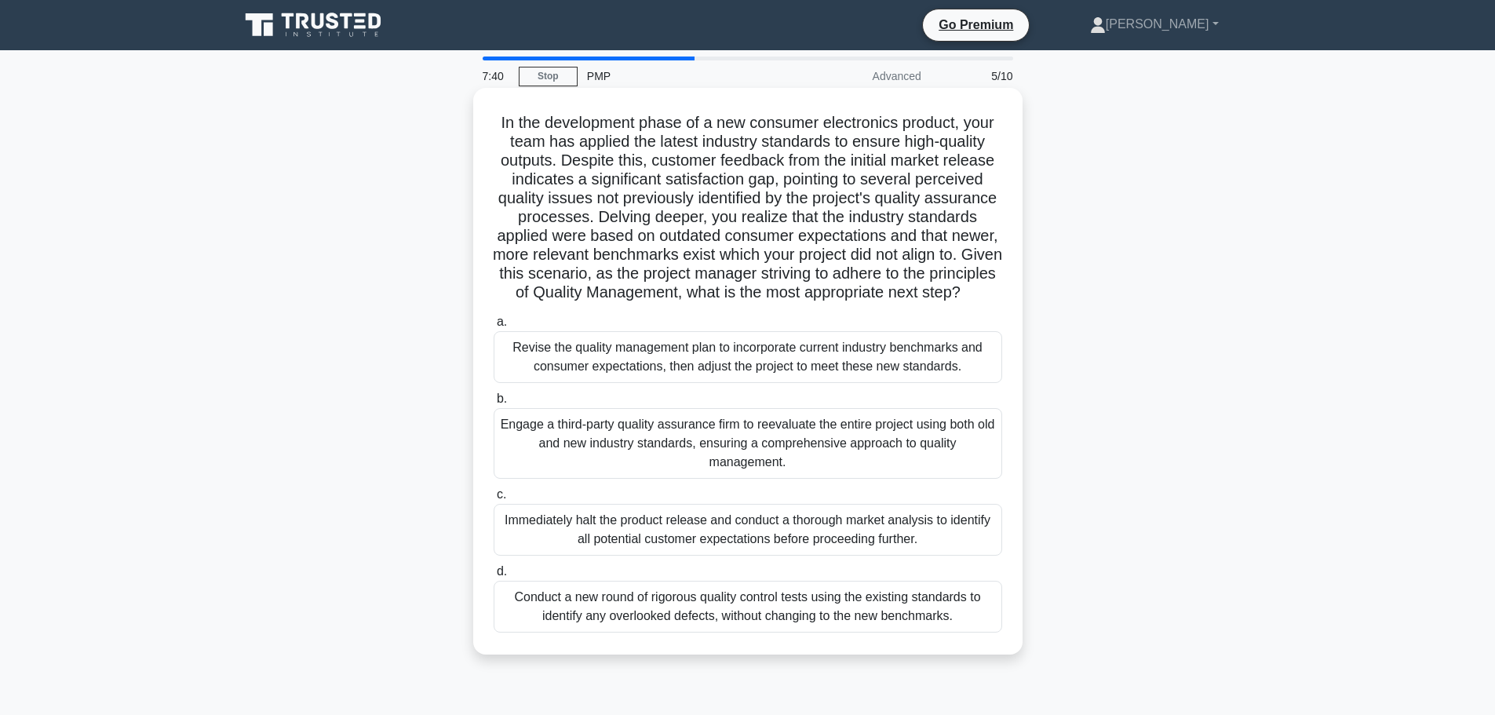
click at [768, 464] on div "Engage a third-party quality assurance firm to reevaluate the entire project us…" at bounding box center [748, 443] width 508 height 71
click at [494, 404] on input "b. Engage a third-party quality assurance firm to reevaluate the entire project…" at bounding box center [494, 399] width 0 height 10
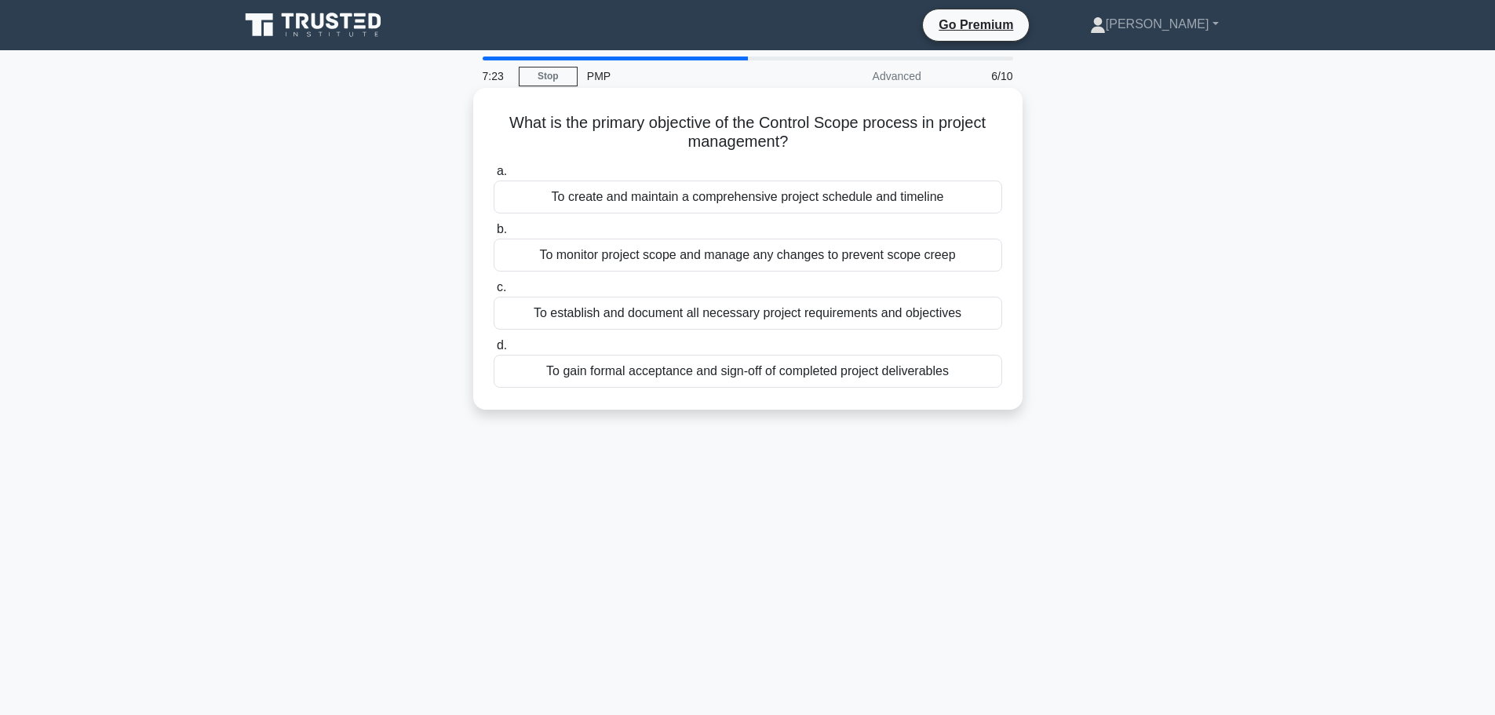
click at [753, 199] on div "To create and maintain a comprehensive project schedule and timeline" at bounding box center [748, 196] width 508 height 33
click at [494, 177] on input "a. To create and maintain a comprehensive project schedule and timeline" at bounding box center [494, 171] width 0 height 10
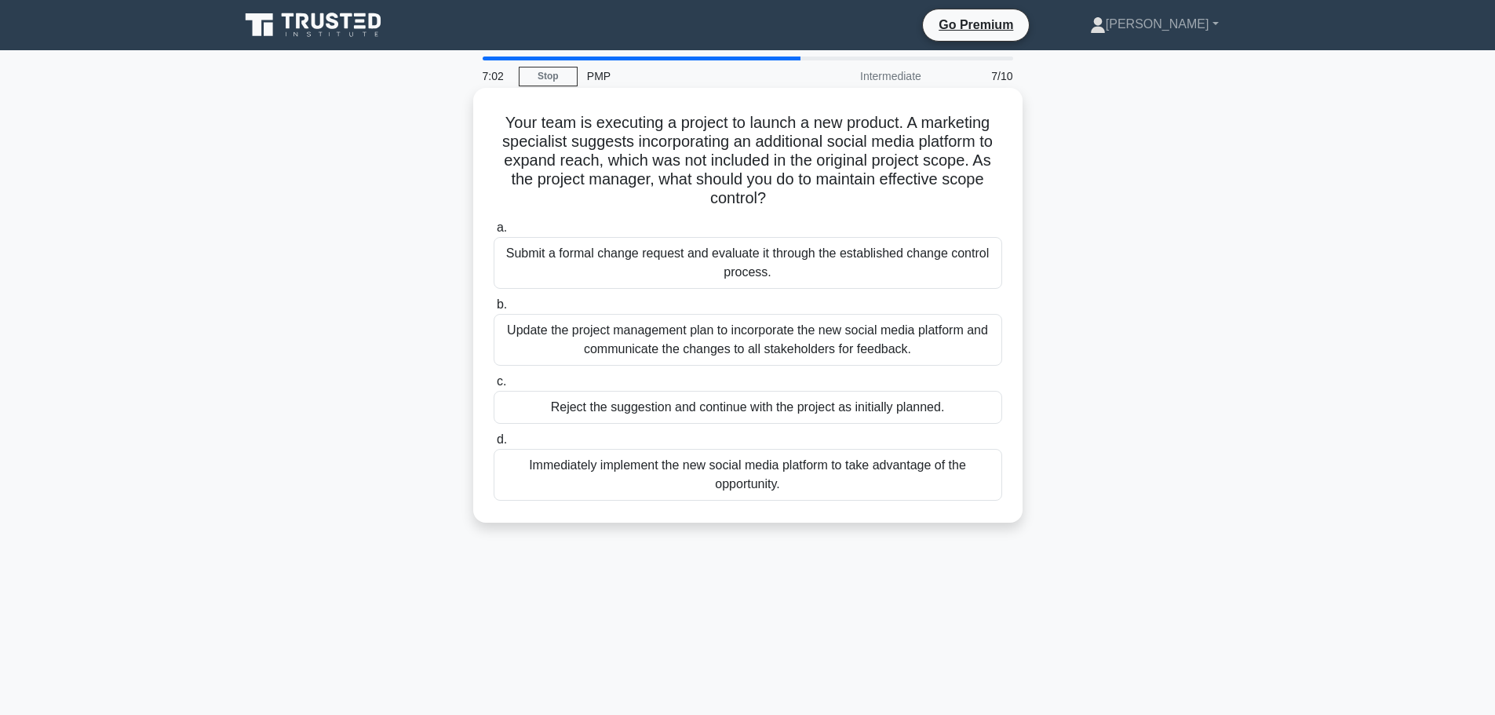
click at [893, 330] on div "Update the project management plan to incorporate the new social media platform…" at bounding box center [748, 340] width 508 height 52
click at [494, 310] on input "b. Update the project management plan to incorporate the new social media platf…" at bounding box center [494, 305] width 0 height 10
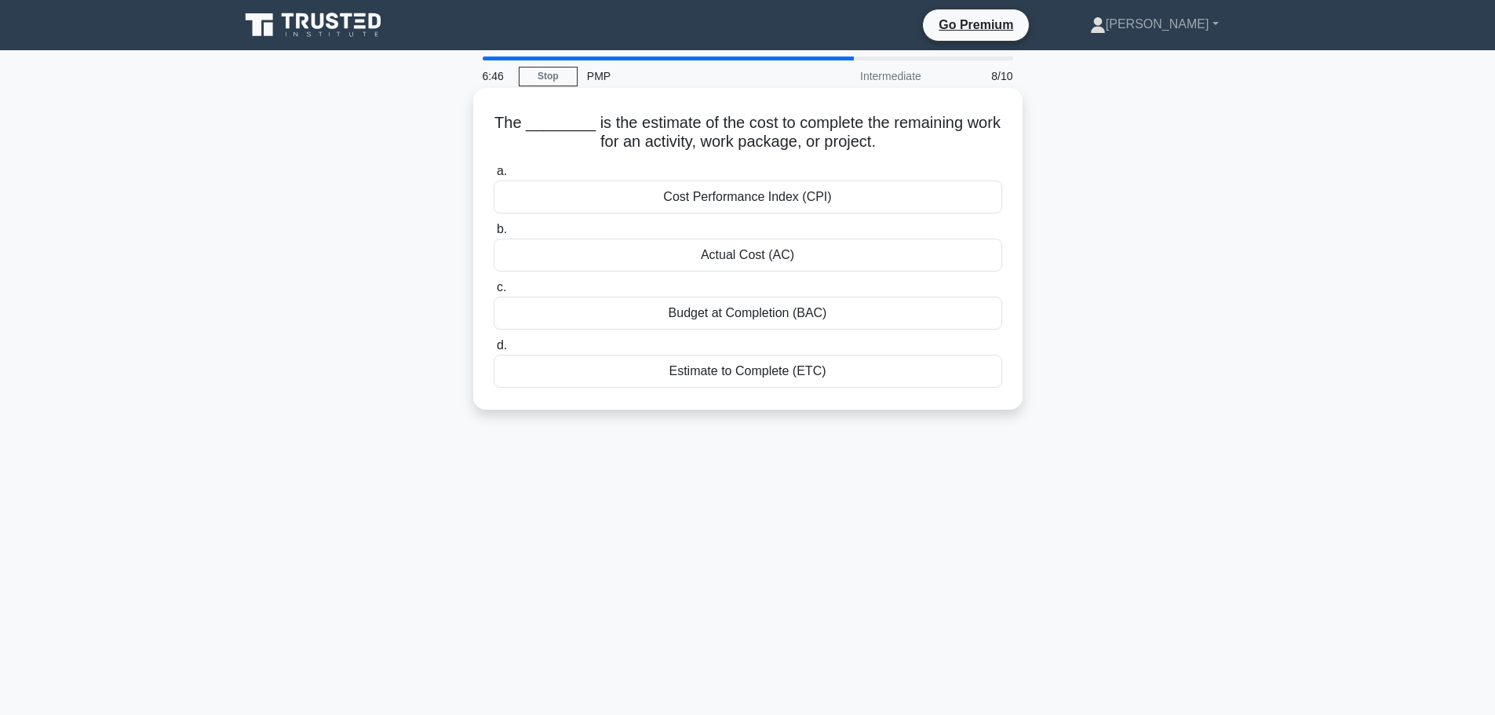
click at [804, 366] on div "Estimate to Complete (ETC)" at bounding box center [748, 371] width 508 height 33
click at [494, 351] on input "d. Estimate to Complete (ETC)" at bounding box center [494, 346] width 0 height 10
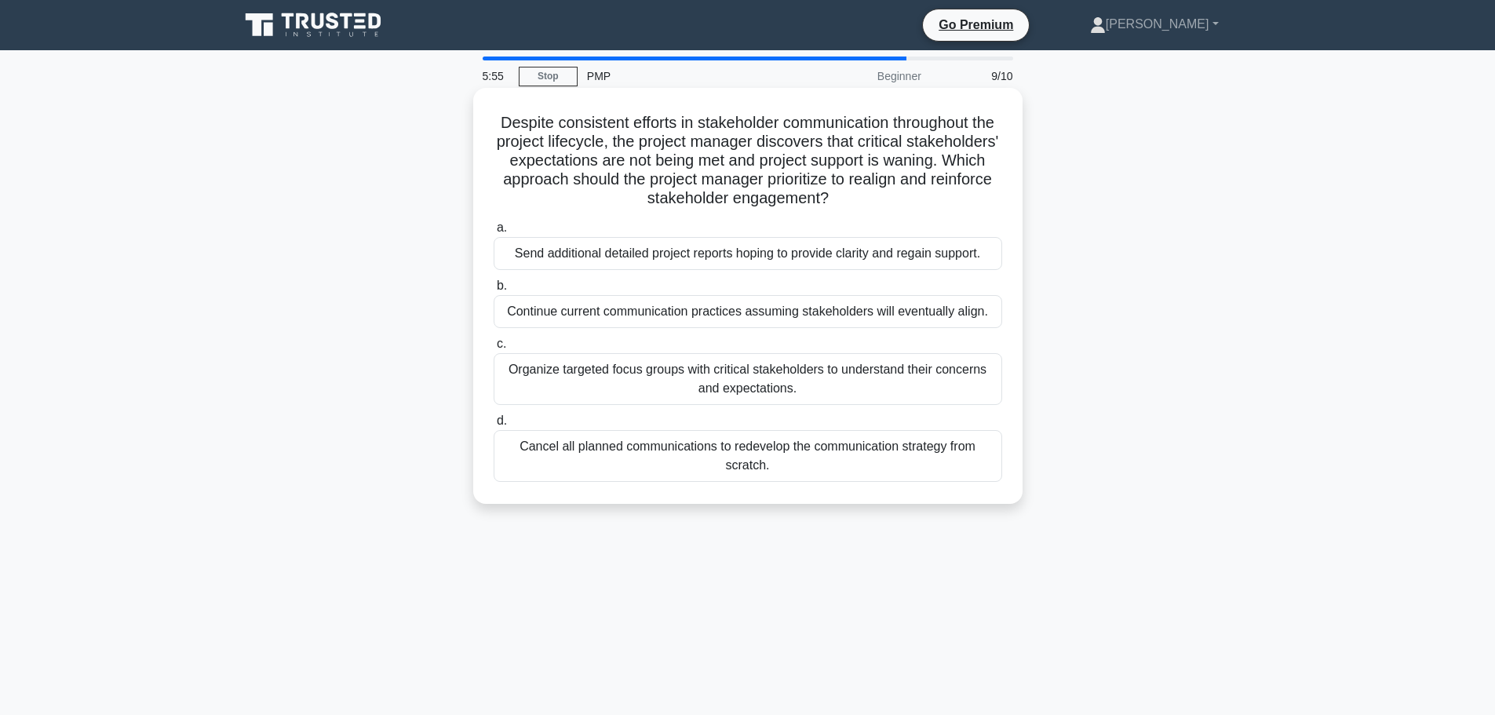
click at [838, 375] on div "Organize targeted focus groups with critical stakeholders to understand their c…" at bounding box center [748, 379] width 508 height 52
click at [494, 349] on input "c. Organize targeted focus groups with critical stakeholders to understand thei…" at bounding box center [494, 344] width 0 height 10
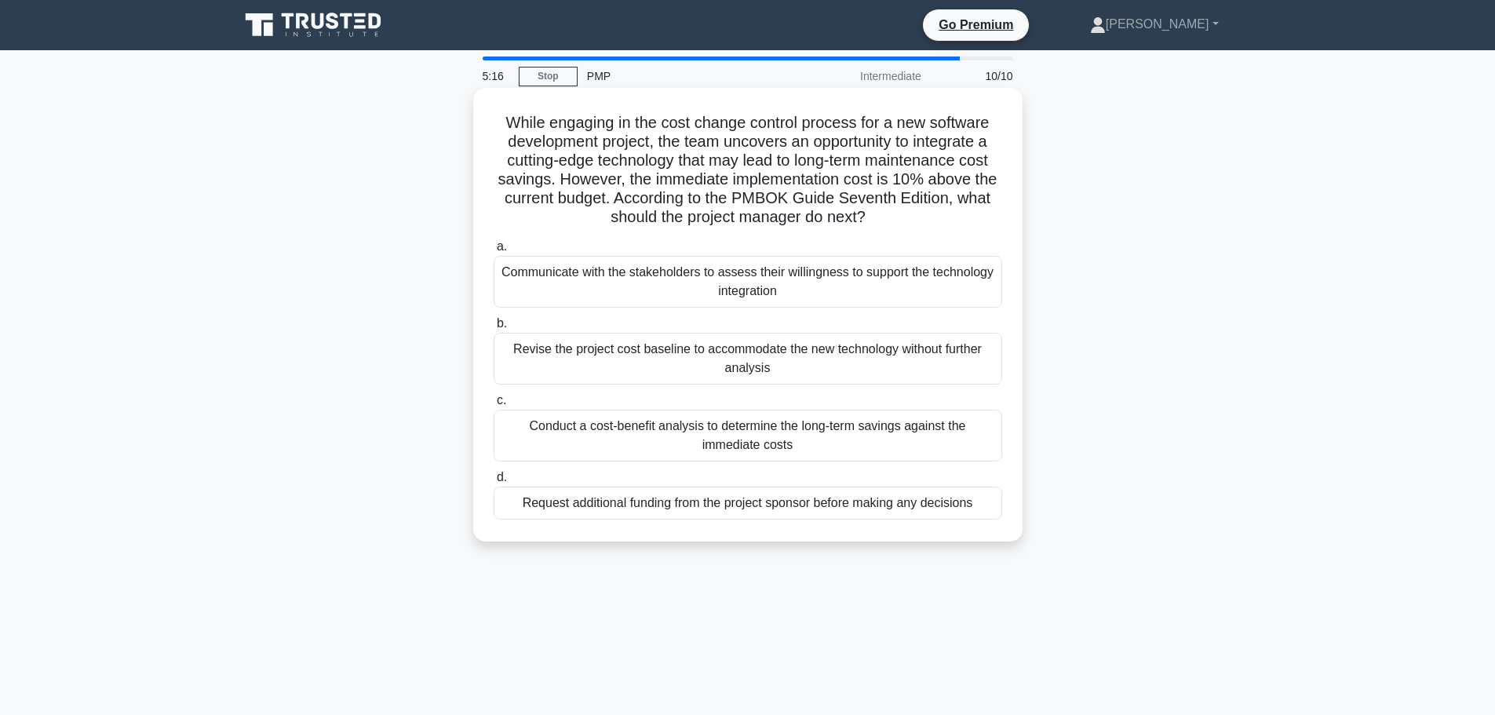
click at [931, 447] on div "Conduct a cost-benefit analysis to determine the long-term savings against the …" at bounding box center [748, 436] width 508 height 52
click at [494, 406] on input "c. Conduct a cost-benefit analysis to determine the long-term savings against t…" at bounding box center [494, 400] width 0 height 10
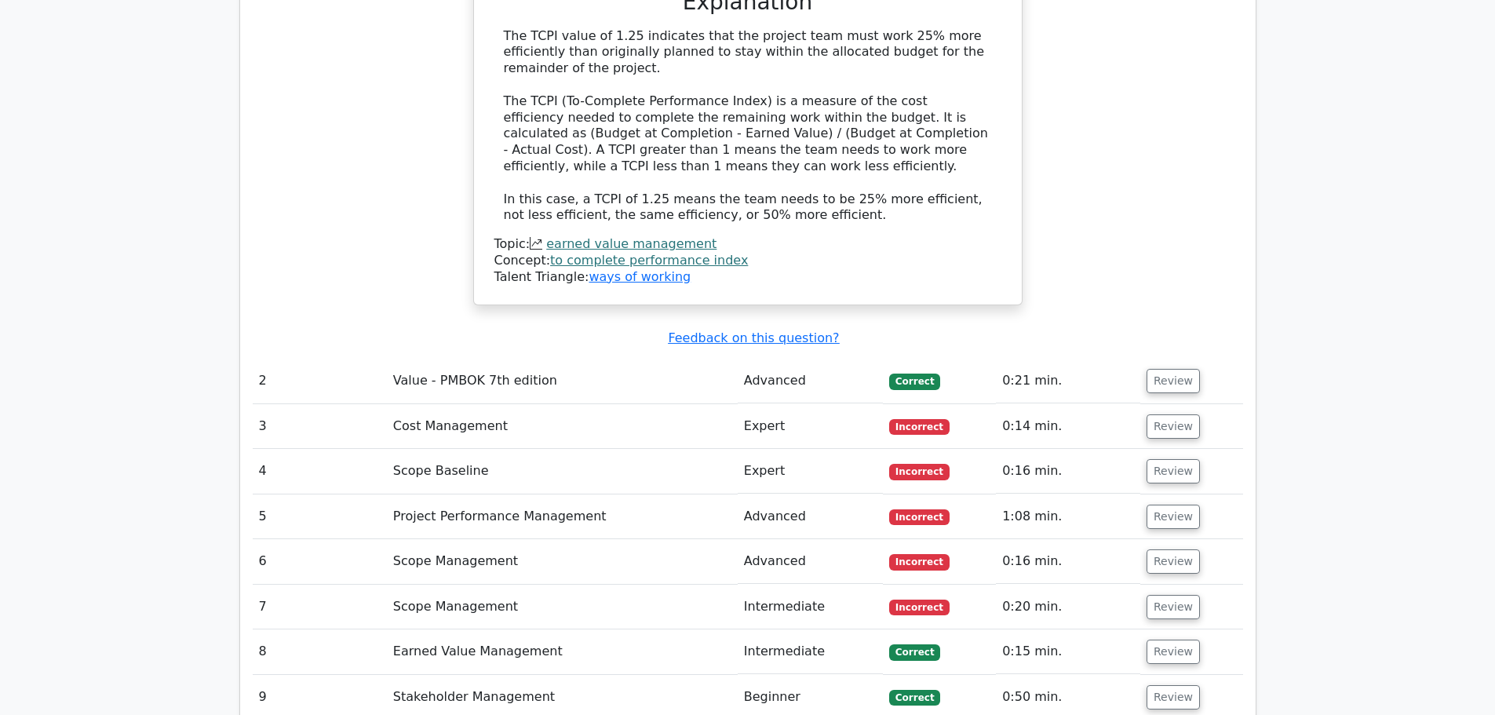
scroll to position [1805, 0]
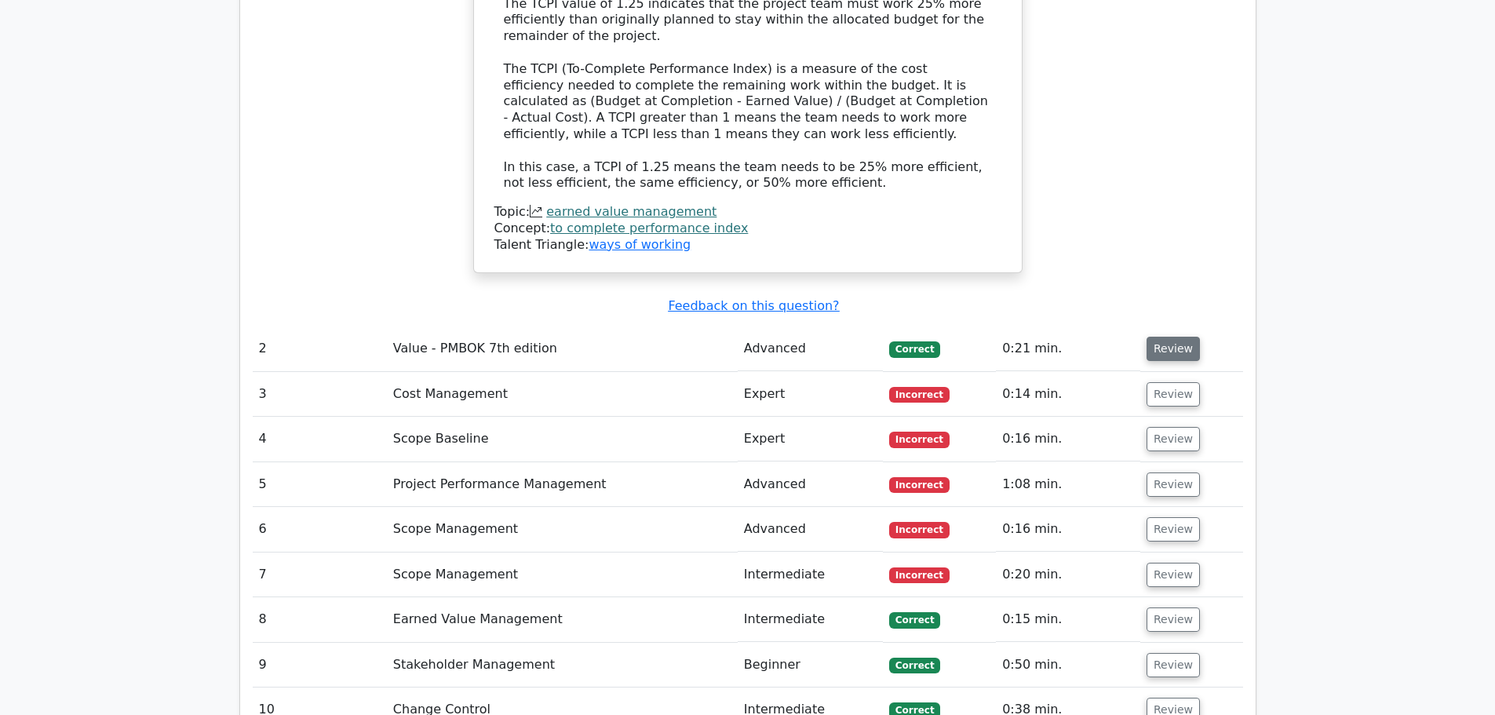
click at [1149, 337] on button "Review" at bounding box center [1172, 349] width 53 height 24
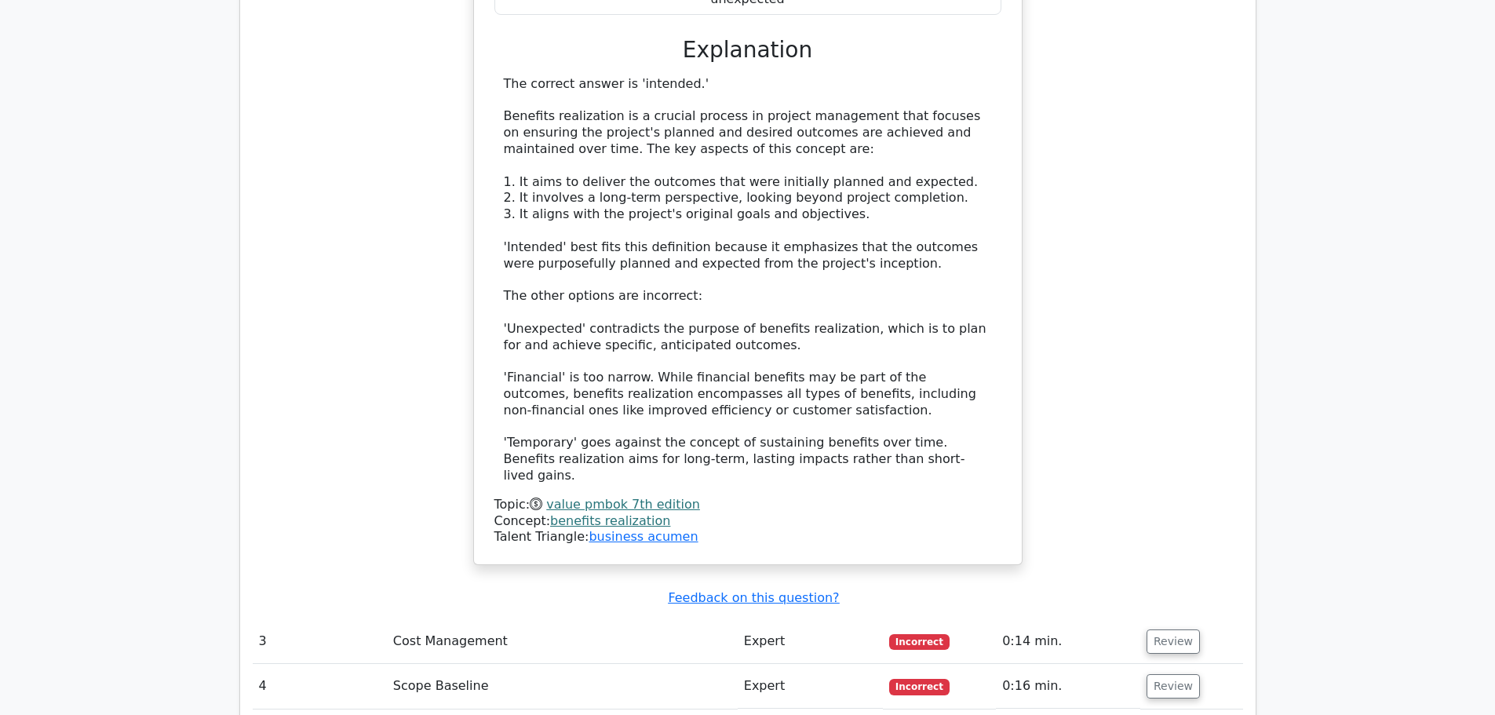
scroll to position [2589, 0]
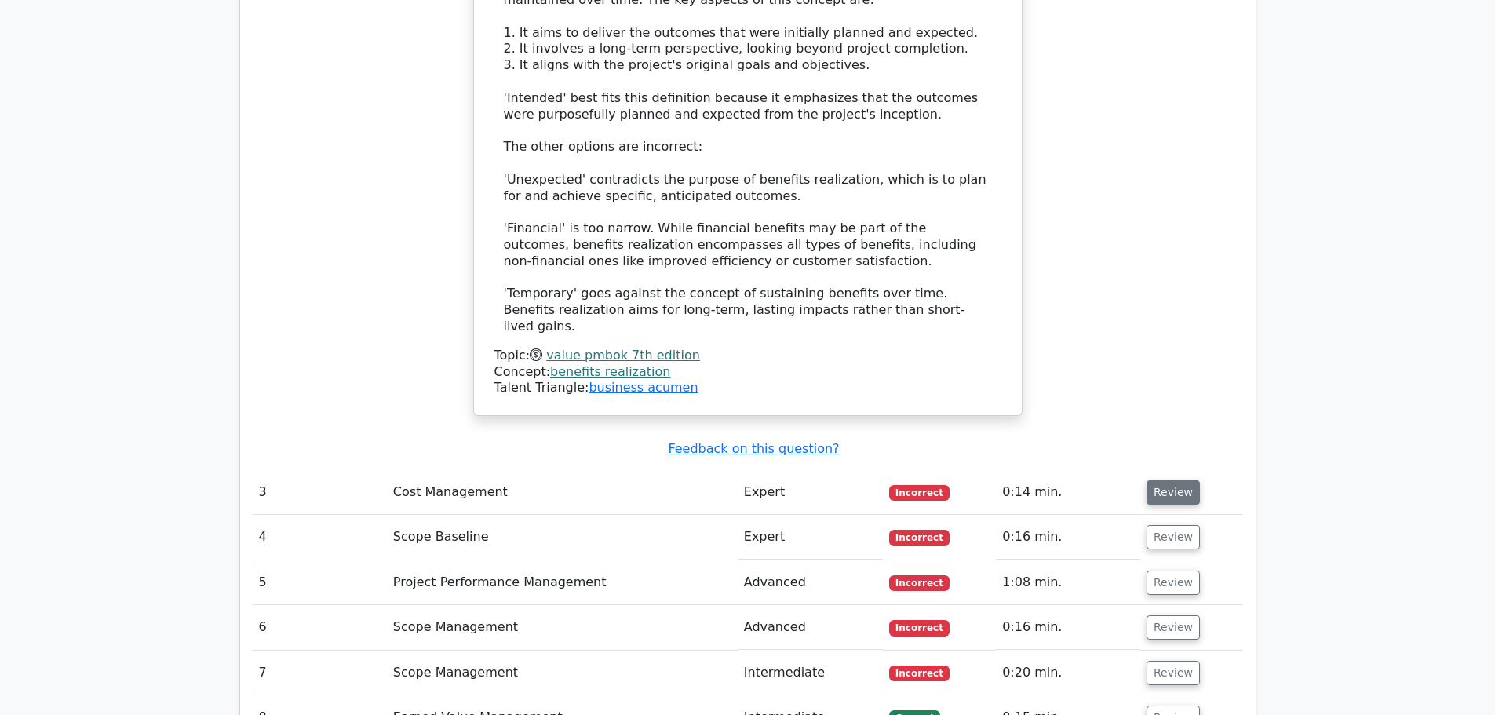
click at [1157, 480] on button "Review" at bounding box center [1172, 492] width 53 height 24
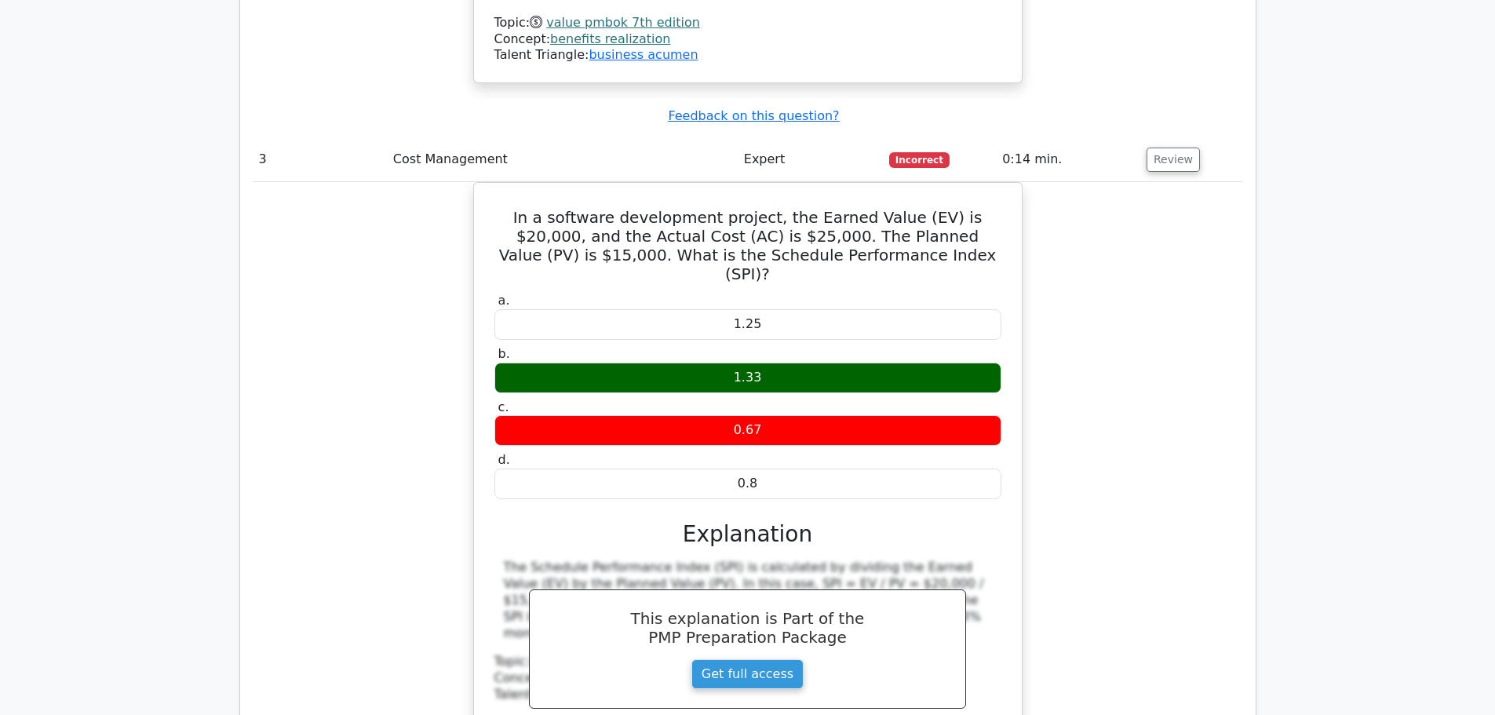
scroll to position [3295, 0]
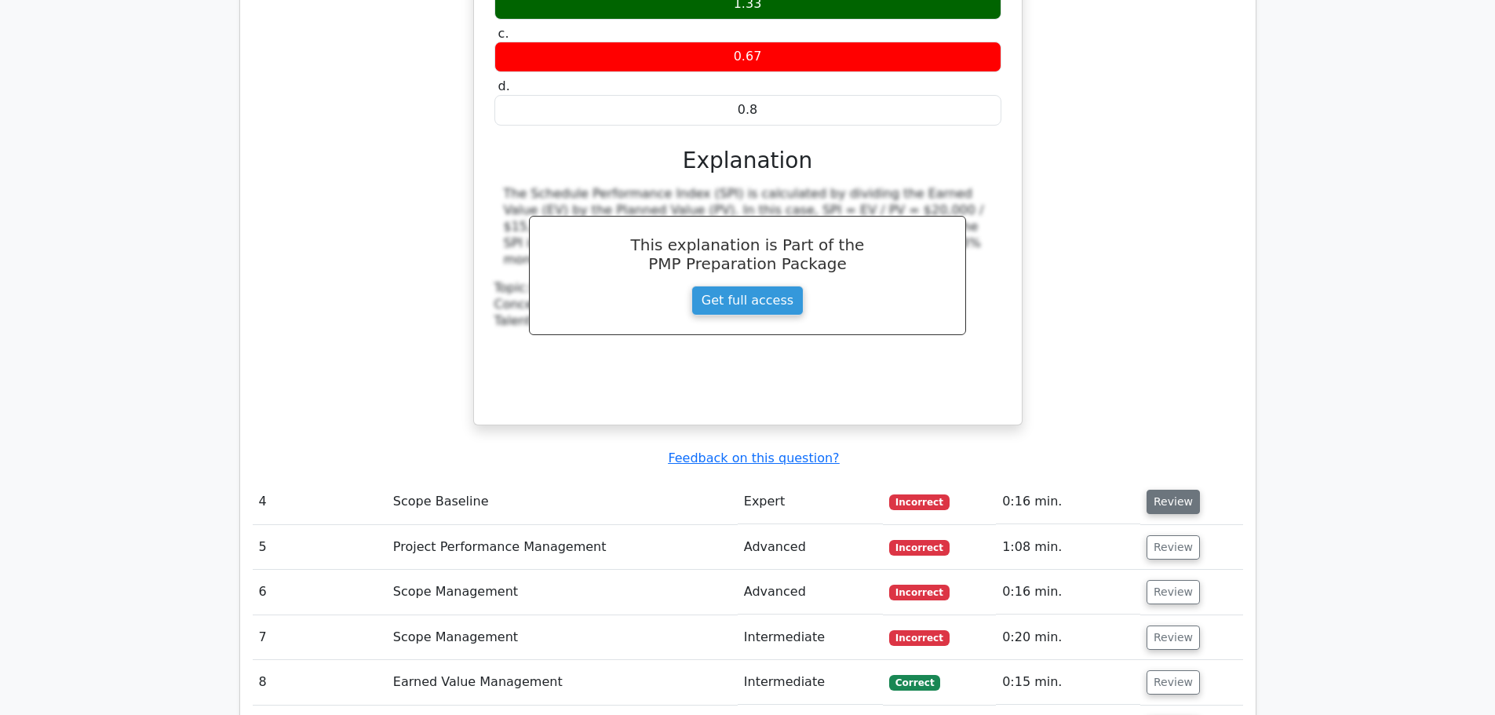
click at [1167, 490] on button "Review" at bounding box center [1172, 502] width 53 height 24
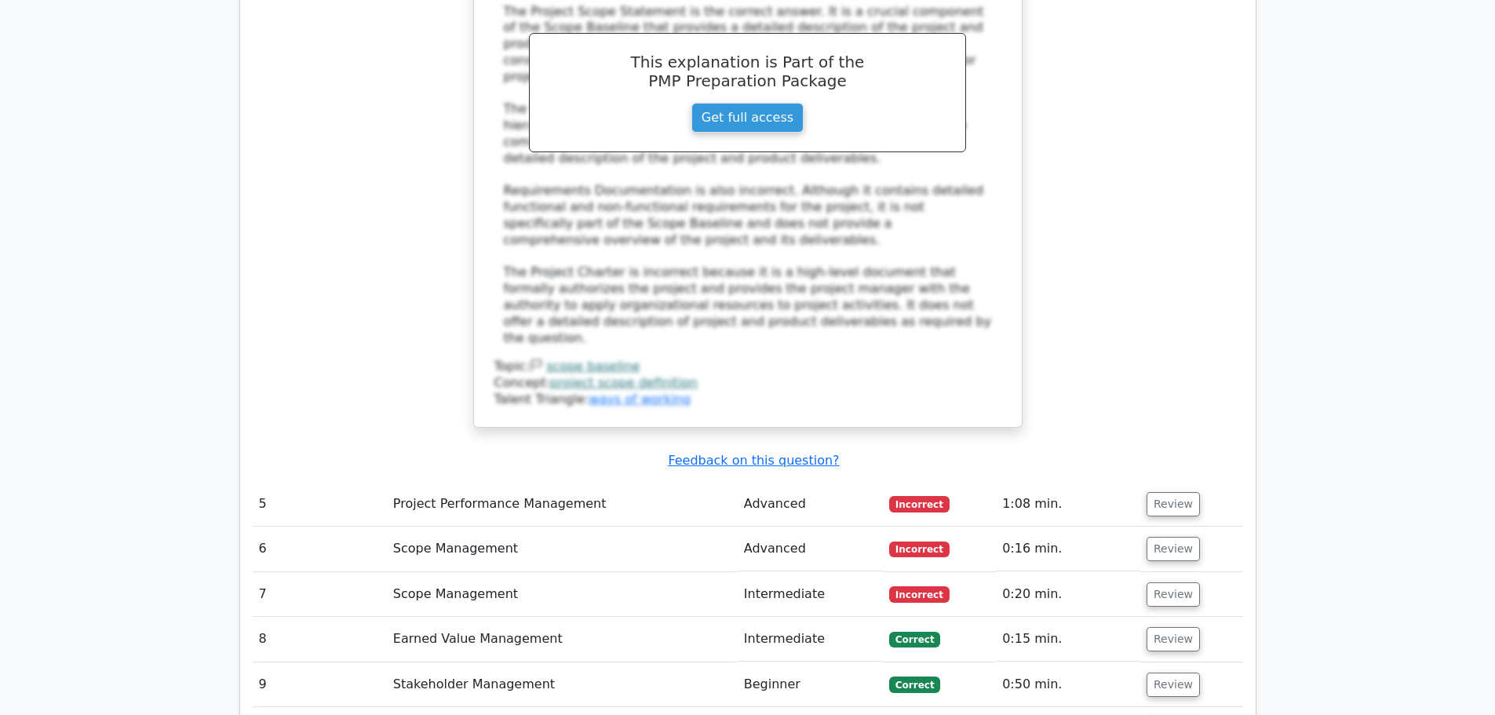
scroll to position [4158, 0]
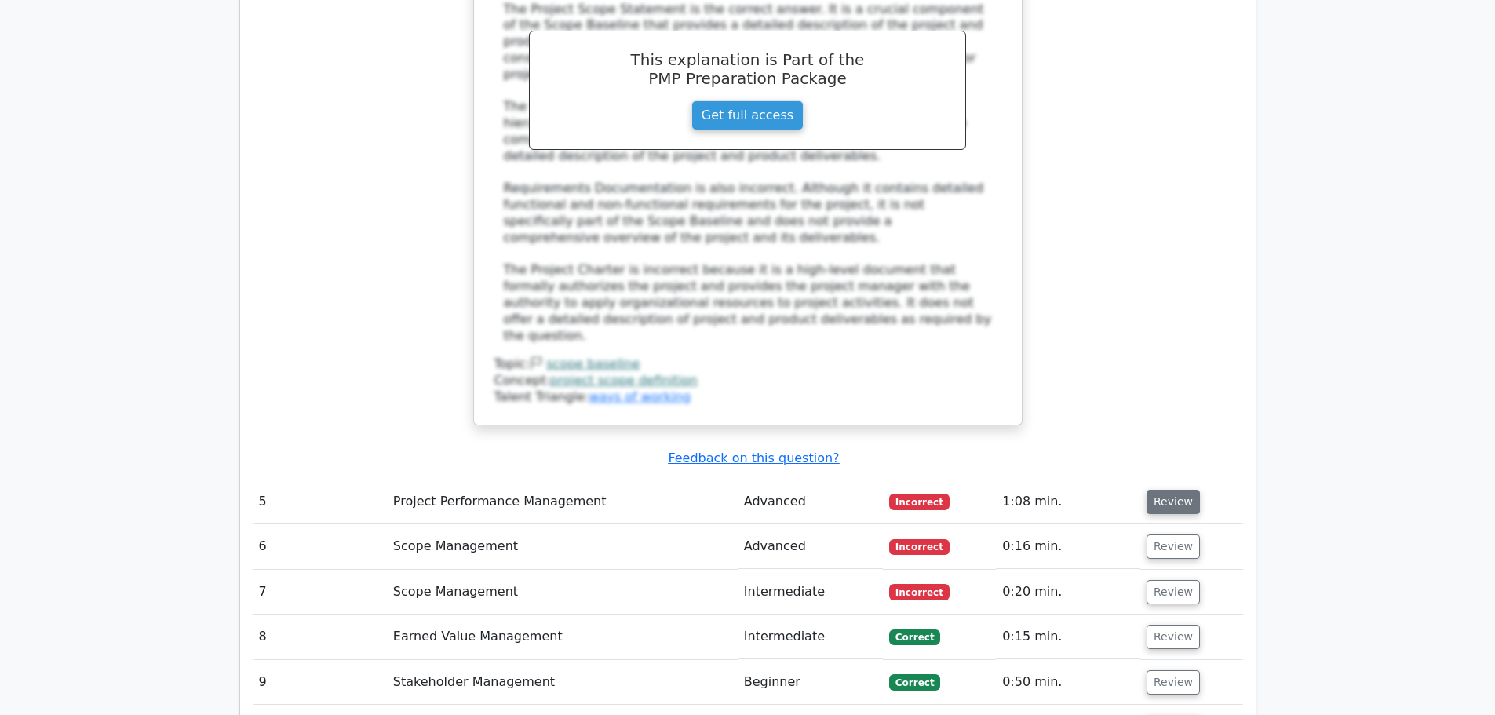
click at [1171, 490] on button "Review" at bounding box center [1172, 502] width 53 height 24
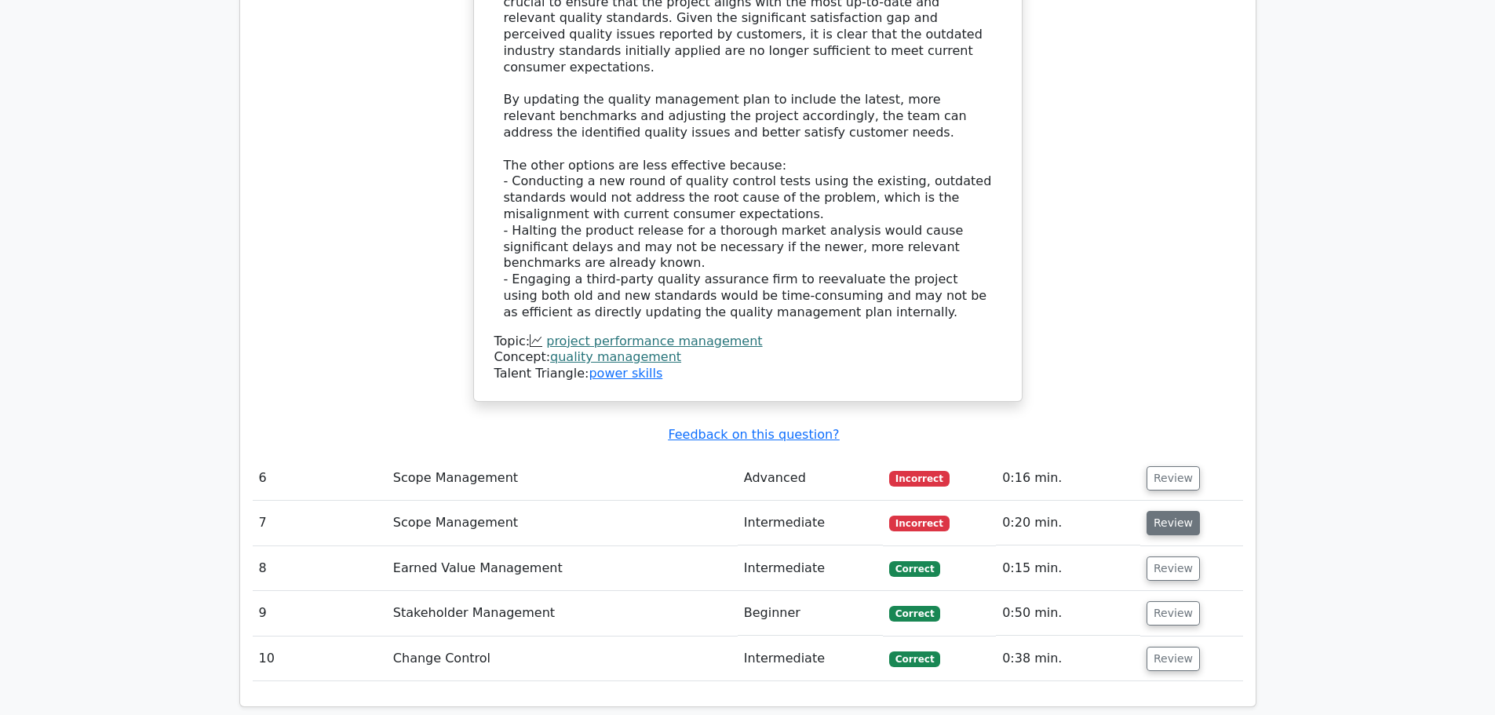
scroll to position [5414, 0]
click at [1172, 464] on button "Review" at bounding box center [1172, 476] width 53 height 24
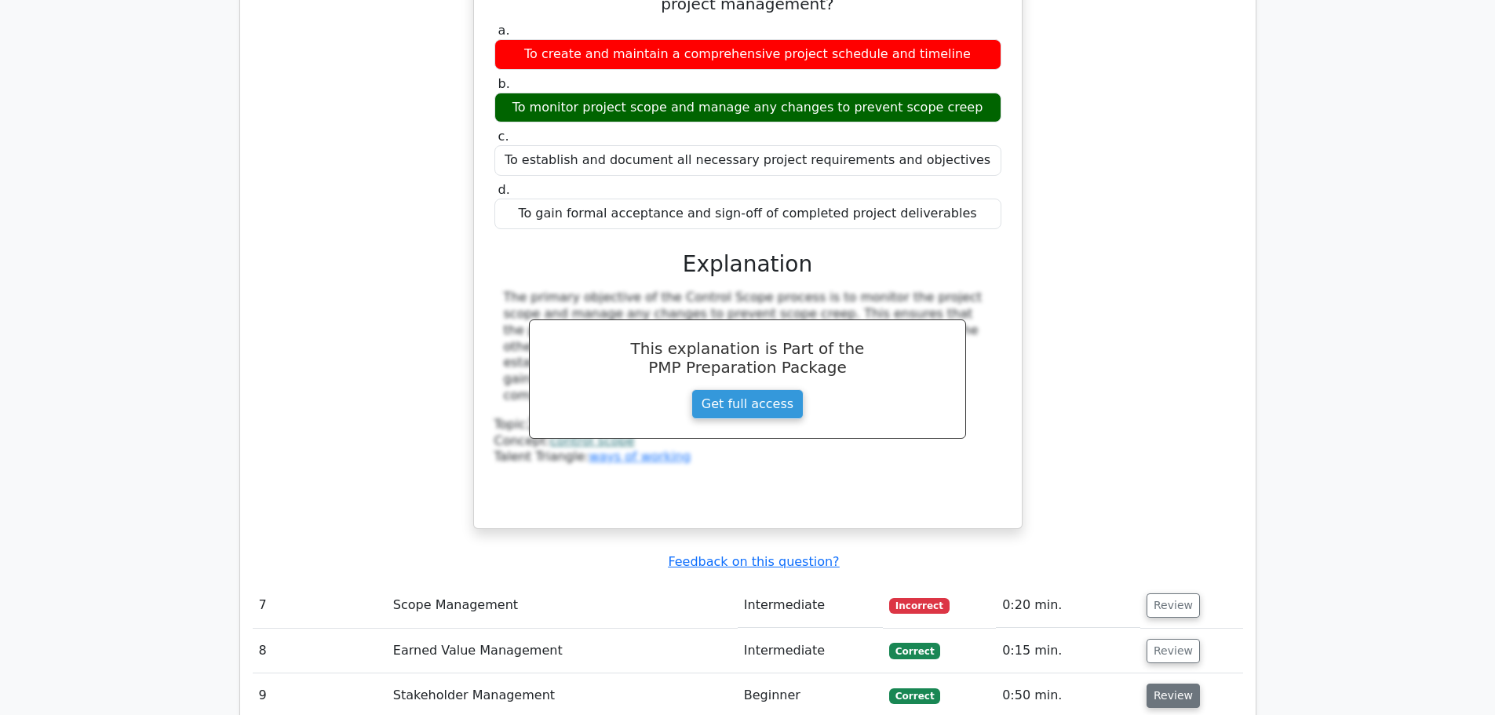
scroll to position [6277, 0]
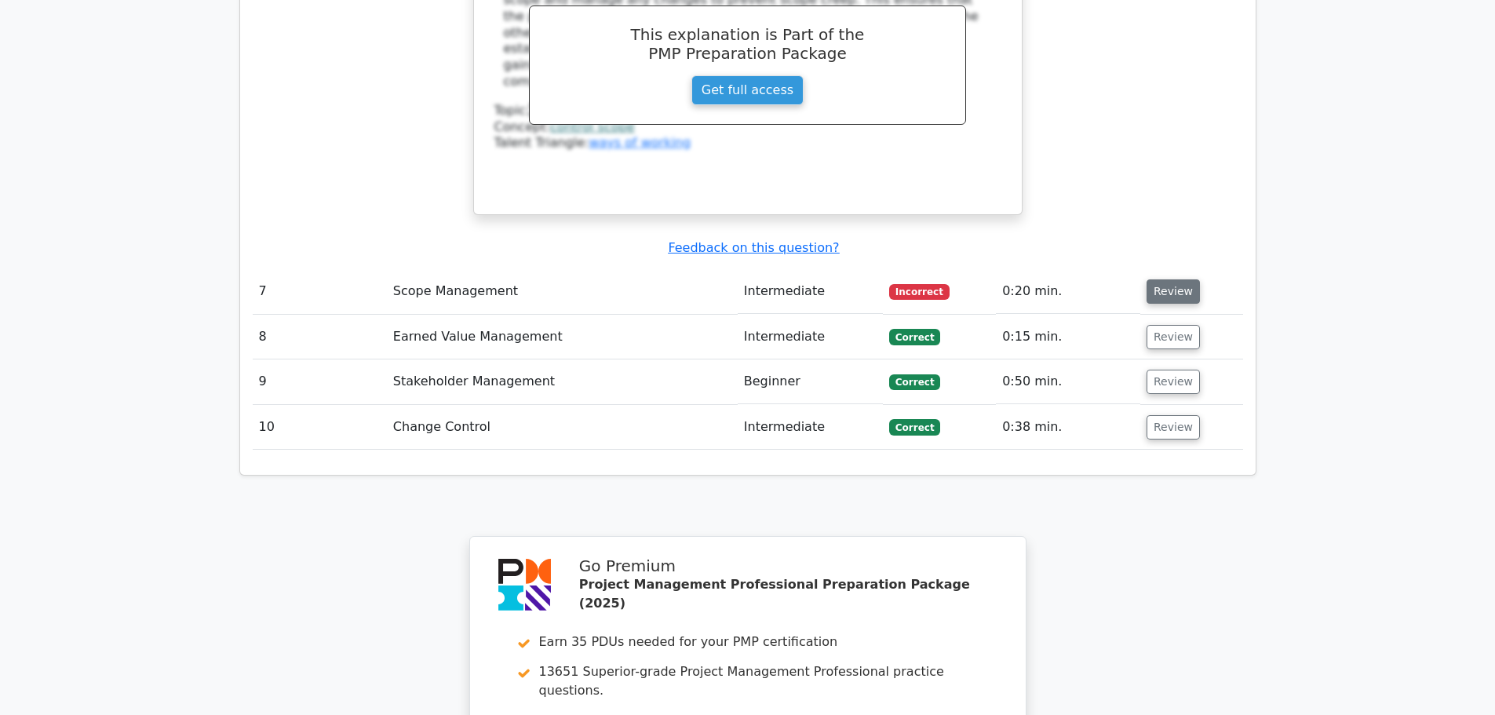
click at [1185, 279] on button "Review" at bounding box center [1172, 291] width 53 height 24
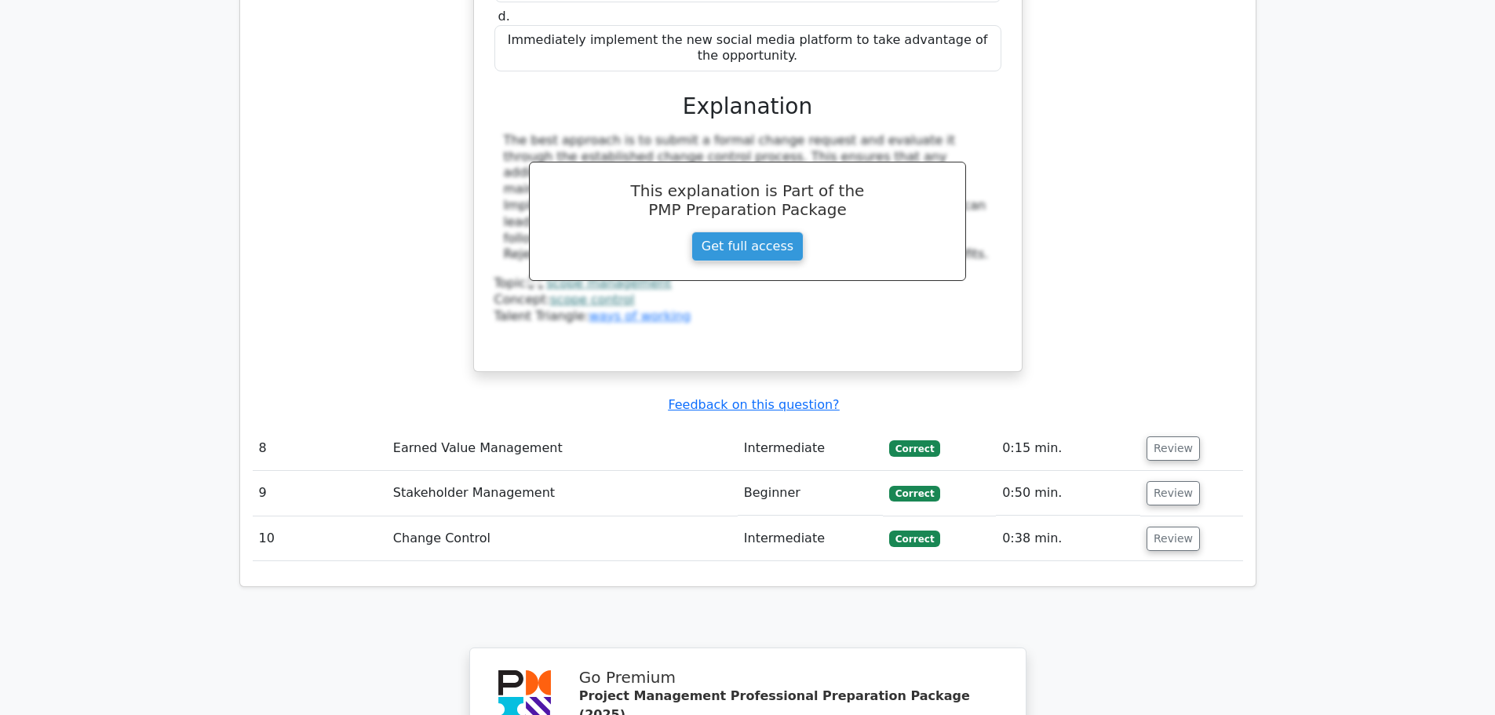
scroll to position [6904, 0]
click at [1153, 435] on button "Review" at bounding box center [1172, 447] width 53 height 24
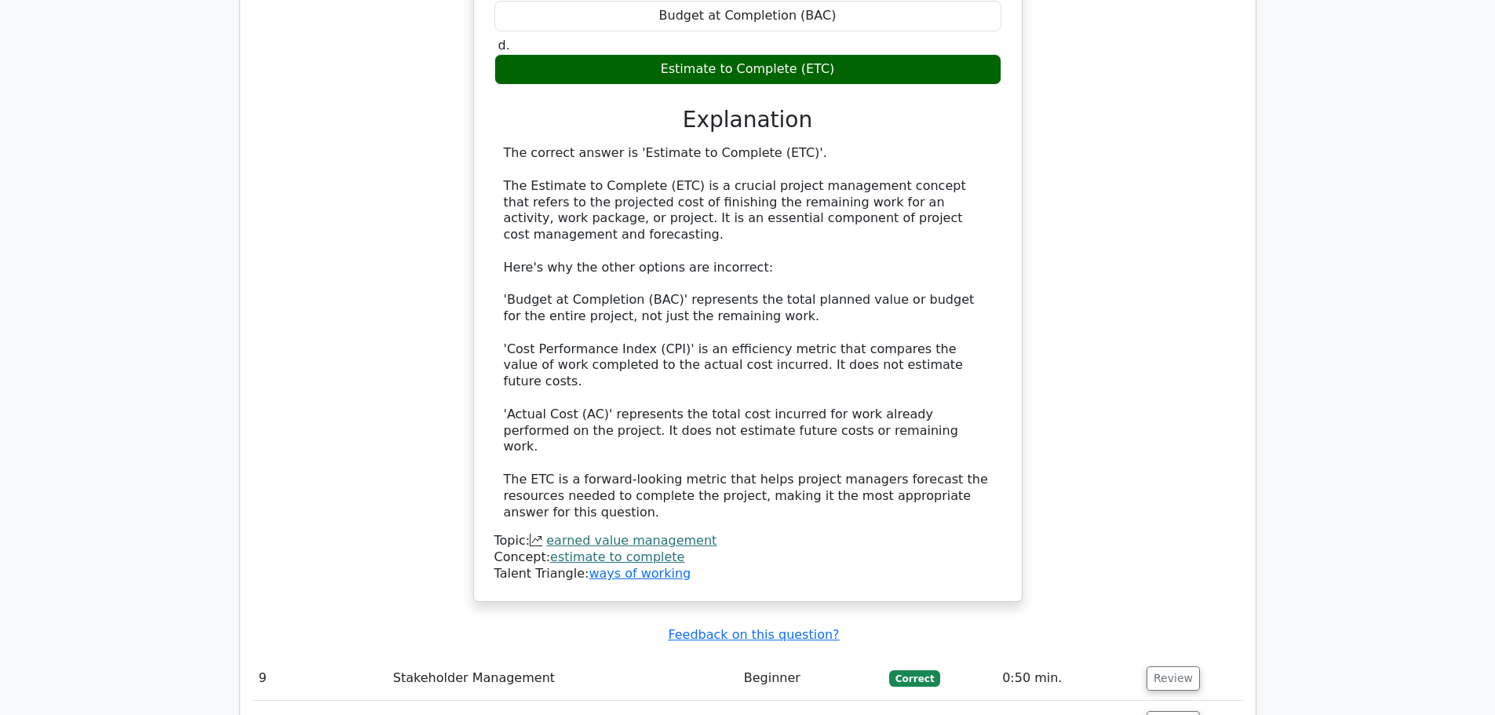
scroll to position [7689, 0]
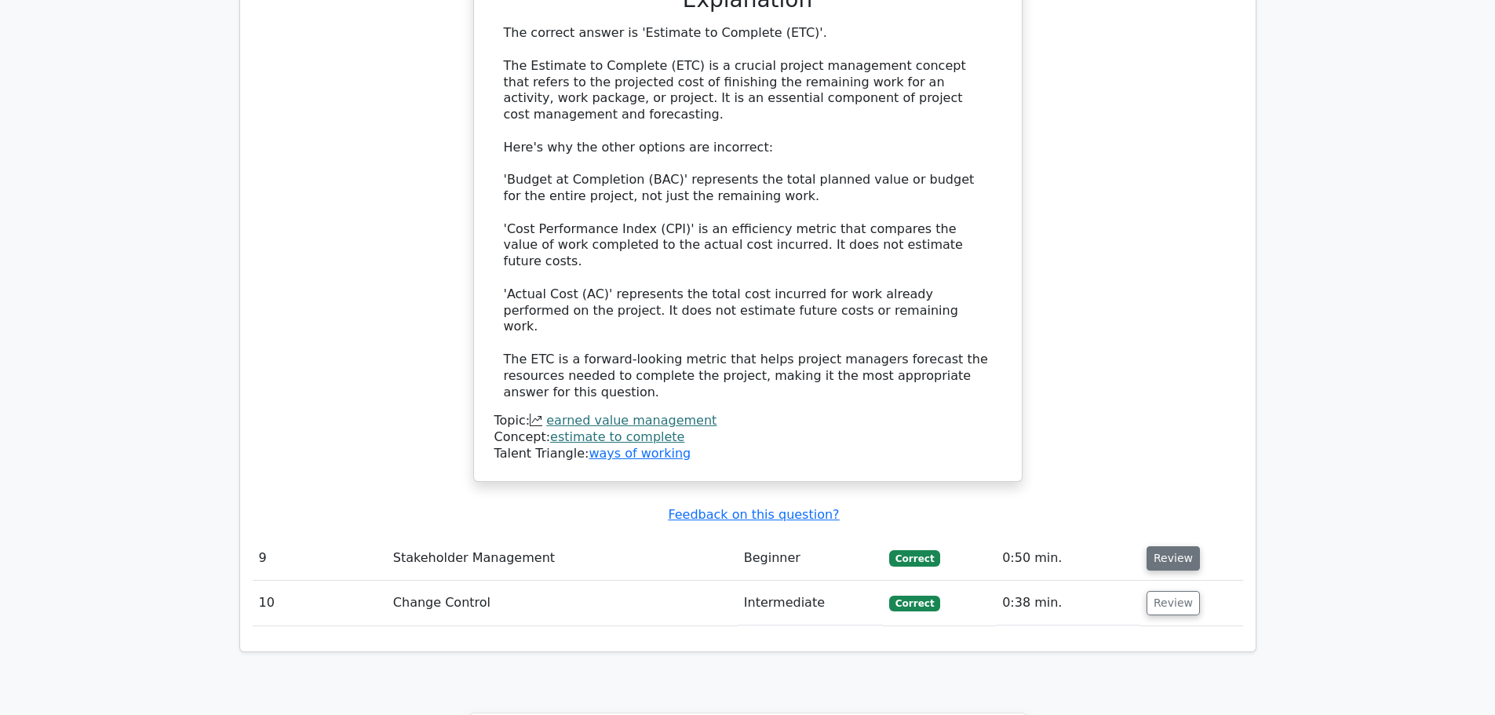
click at [1167, 546] on button "Review" at bounding box center [1172, 558] width 53 height 24
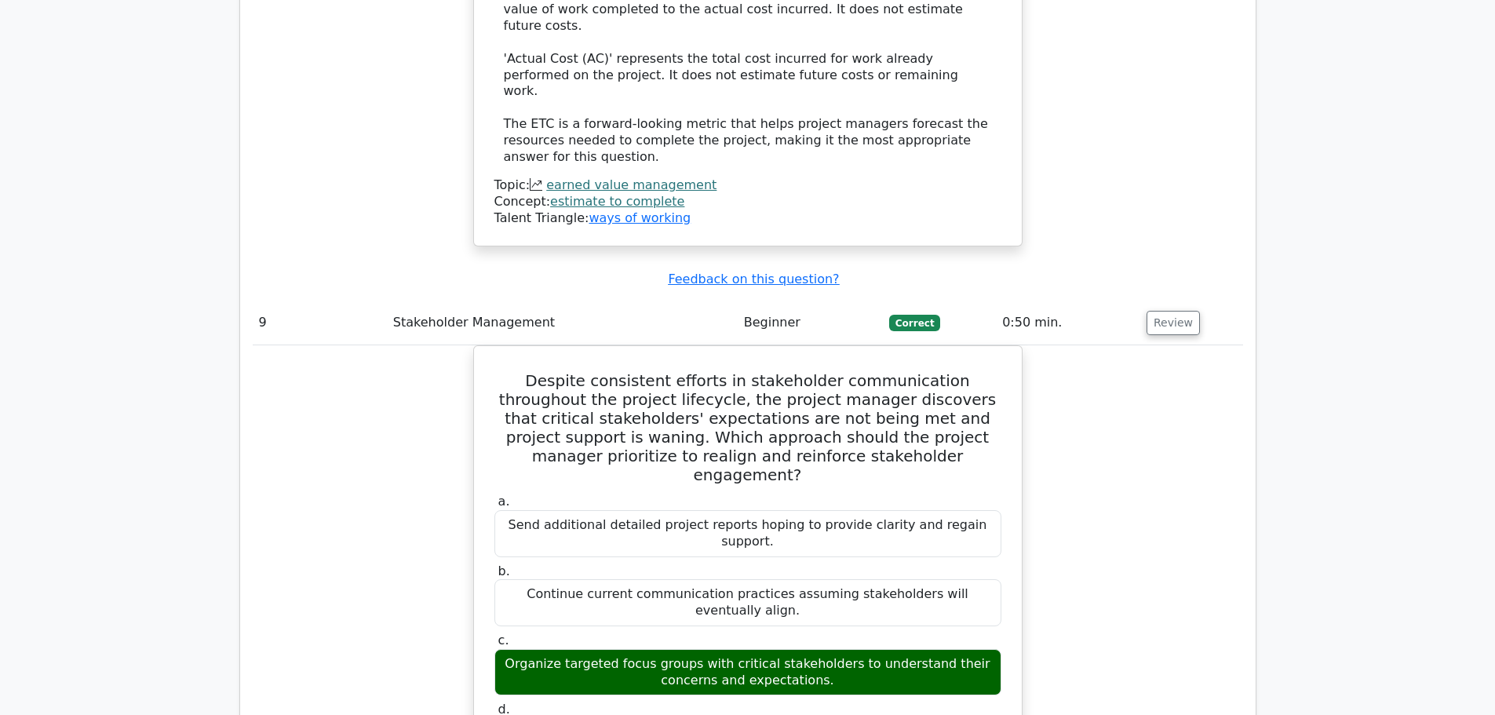
scroll to position [8317, 0]
